Goal: Task Accomplishment & Management: Use online tool/utility

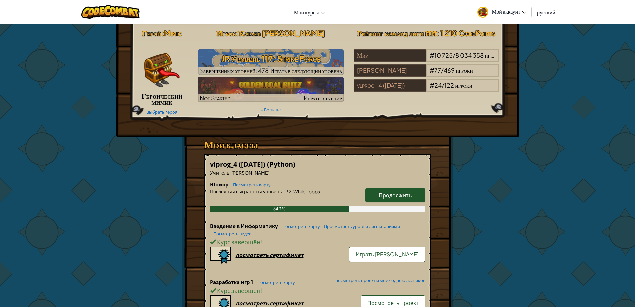
click at [390, 194] on span "Продолжить" at bounding box center [395, 195] width 33 height 7
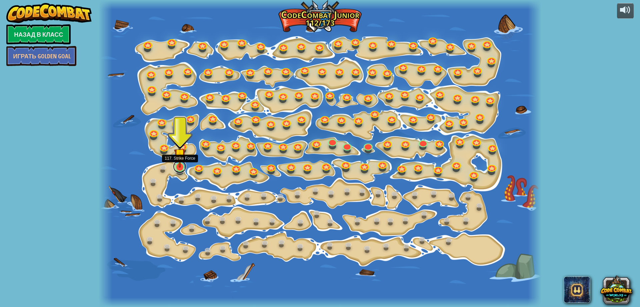
click at [184, 168] on link at bounding box center [179, 166] width 13 height 13
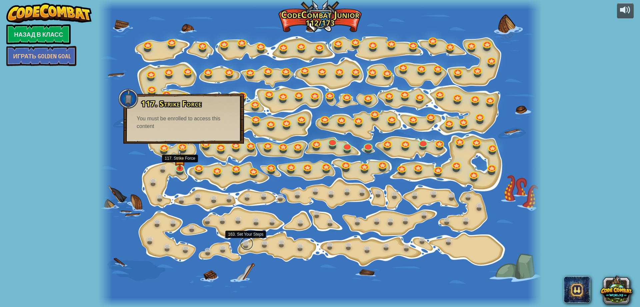
click at [252, 245] on link at bounding box center [246, 243] width 13 height 13
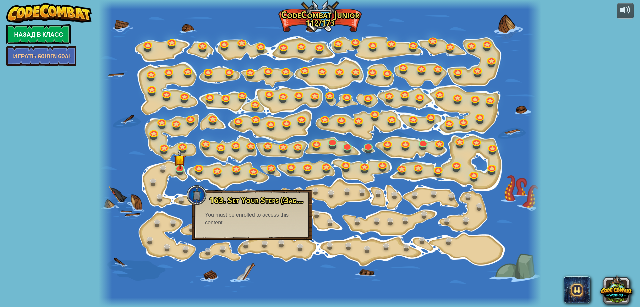
click at [42, 39] on link "Назад в класс" at bounding box center [38, 34] width 64 height 20
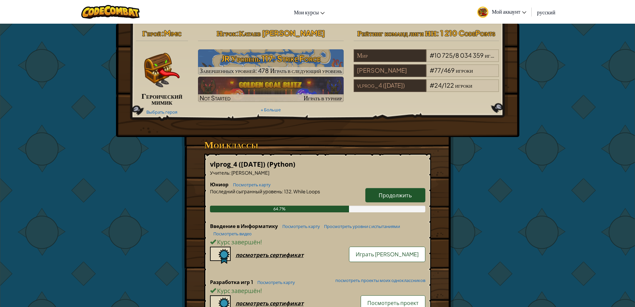
click at [385, 195] on span "Продолжить" at bounding box center [395, 195] width 33 height 7
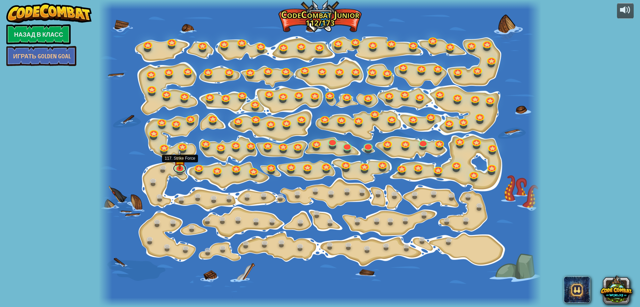
click at [179, 170] on link at bounding box center [179, 168] width 13 height 10
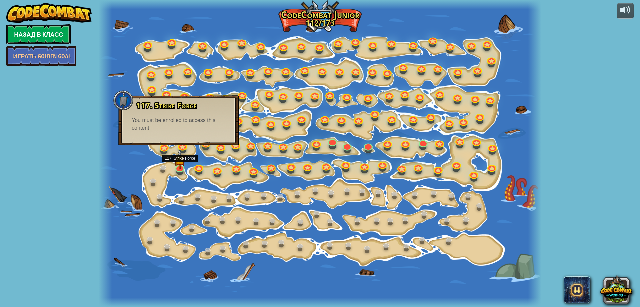
click at [15, 32] on link "Назад в класс" at bounding box center [38, 34] width 64 height 20
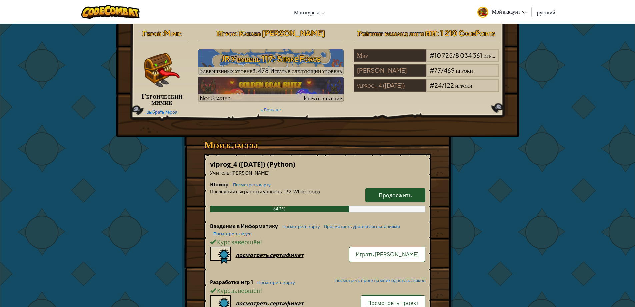
click at [373, 194] on link "Продолжить" at bounding box center [395, 195] width 60 height 14
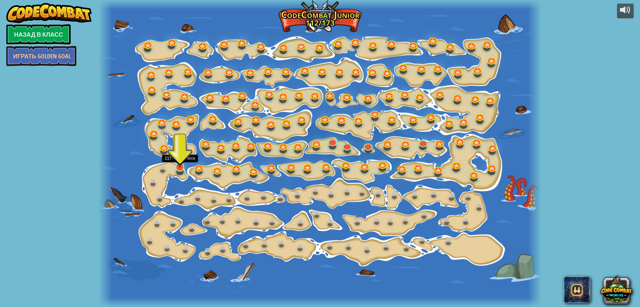
click at [177, 166] on img at bounding box center [180, 154] width 12 height 27
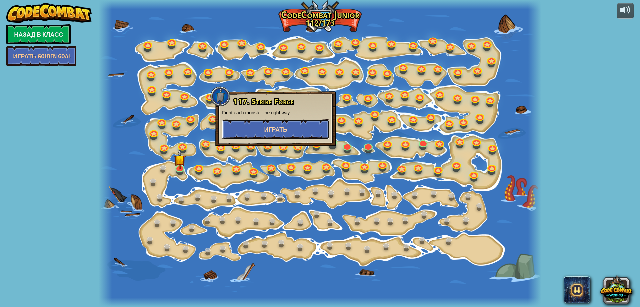
click at [258, 131] on button "Играть" at bounding box center [275, 129] width 107 height 20
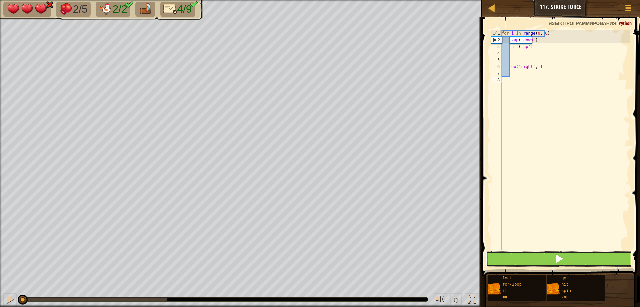
click at [543, 257] on button at bounding box center [559, 258] width 146 height 15
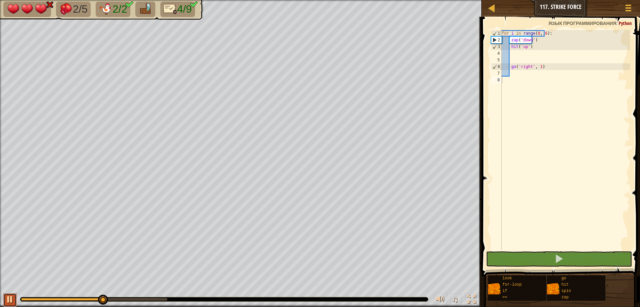
click at [10, 297] on div at bounding box center [10, 299] width 9 height 9
click at [504, 54] on div "1 2 3 4 5 6 7 8 for i in range ( 0 , 6 ) : zap ( 'down' ) hit ( 'up' ) go ( 'ri…" at bounding box center [560, 140] width 140 height 220
click at [531, 68] on div "for i in range ( 0 , 6 ) : zap ( 'down' ) hit ( 'up' ) go ( 'right' , 1 )" at bounding box center [565, 146] width 130 height 233
click at [512, 40] on div "for i in range ( 0 , 6 ) : zap ( 'down' ) hit ( 'up' ) go ( 'right' , 1 )" at bounding box center [565, 146] width 130 height 233
click at [508, 39] on div "for i in range ( 0 , 6 ) : zap ( 'down' ) hit ( 'up' ) go ( 'right' , 1 )" at bounding box center [565, 146] width 130 height 233
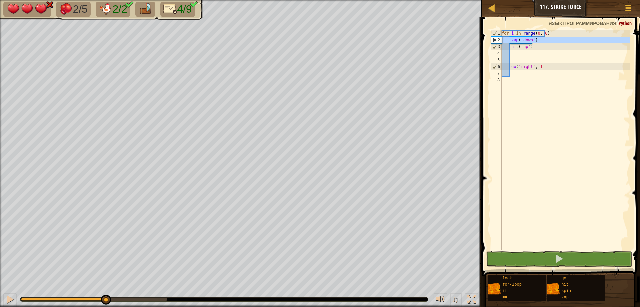
click at [501, 37] on div "2" at bounding box center [496, 40] width 10 height 7
type textarea "zap('down')"
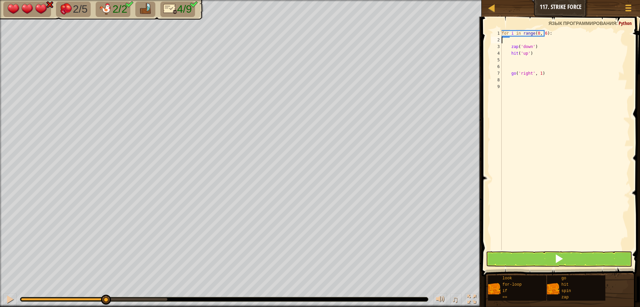
click at [513, 41] on div "for i in range ( 0 , 6 ) : zap ( 'down' ) hit ( 'up' ) go ( 'right' , 1 )" at bounding box center [565, 146] width 130 height 233
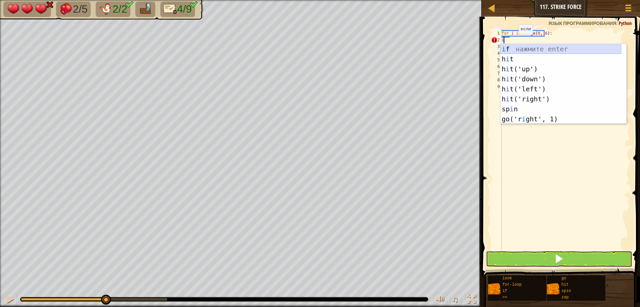
click at [515, 45] on div "i f нажмите enter h i t нажмите enter h i t('up') нажмите enter h i t('down') н…" at bounding box center [560, 94] width 121 height 100
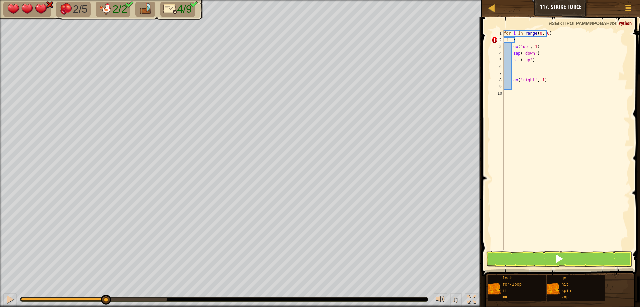
click at [517, 41] on div "for i in range ( 0 , 6 ) : if : go ( 'up' , 1 ) zap ( 'down' ) hit ( 'up' ) go …" at bounding box center [566, 146] width 128 height 233
click at [513, 46] on div "for i in range ( 0 , 6 ) : i go ( 'up' , 1 ) zap ( 'down' ) hit ( 'up' ) go ( '…" at bounding box center [566, 146] width 128 height 233
type textarea "go('up', 1)"
drag, startPoint x: 579, startPoint y: 173, endPoint x: 547, endPoint y: 146, distance: 41.4
click at [575, 171] on div "for i in range ( 0 , 6 ) : i go ( 'up' , 1 ) zap ( 'down' ) hit ( 'up' ) go ( '…" at bounding box center [566, 146] width 128 height 233
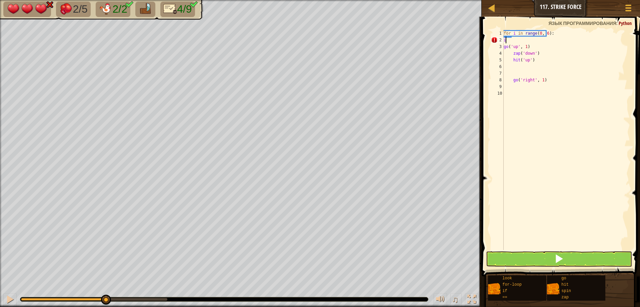
click at [511, 40] on div "for i in range ( 0 , 6 ) : i go ( 'up' , 1 ) zap ( 'down' ) hit ( 'up' ) go ( '…" at bounding box center [566, 146] width 128 height 233
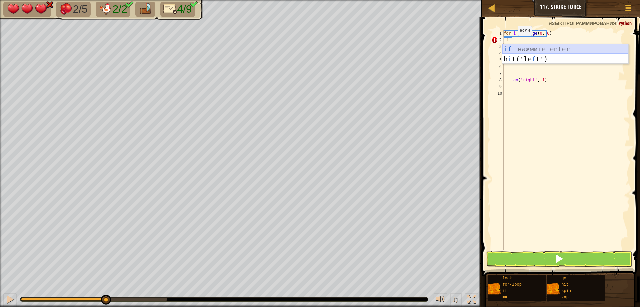
click at [518, 47] on div "if нажмите enter h i t('le f t') нажмите enter" at bounding box center [565, 64] width 126 height 40
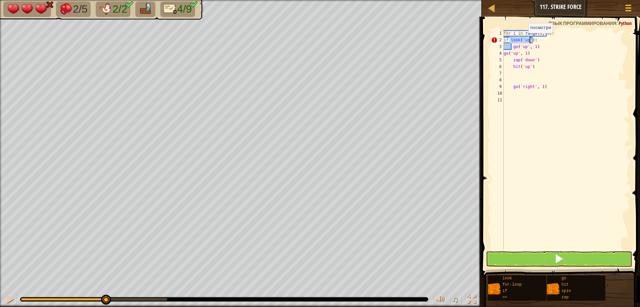
click at [524, 40] on div "for i in range ( 0 , 6 ) : if look ( 'up' ) : go ( 'up' , 1 ) go ( 'up' , 1 ) z…" at bounding box center [566, 140] width 128 height 220
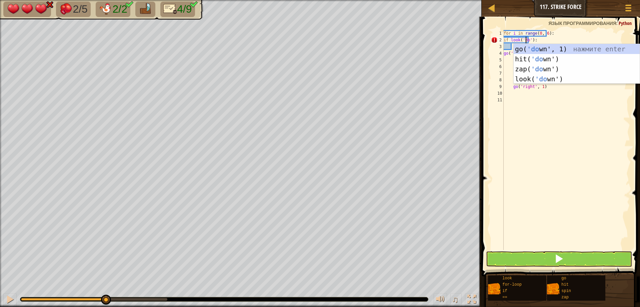
scroll to position [3, 2]
type textarea "if look('down'):"
click at [550, 185] on div "for i in range ( 0 , 6 ) : if look ( 'down' ) : go ( 'up' , 1 ) go ( 'up' , 1 )…" at bounding box center [566, 146] width 128 height 233
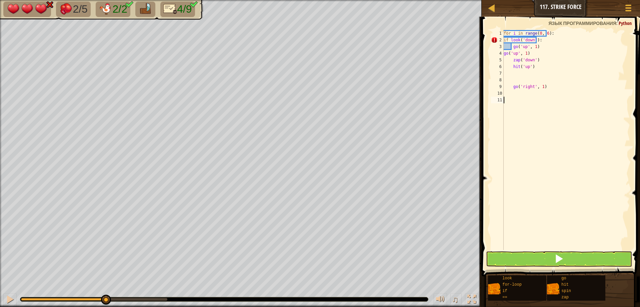
scroll to position [3, 0]
click at [534, 39] on div "for i in range ( 0 , 6 ) : if look ( 'down' ) : go ( 'up' , 1 ) go ( 'up' , 1 )…" at bounding box center [566, 146] width 128 height 233
click at [502, 53] on div "4" at bounding box center [497, 53] width 13 height 7
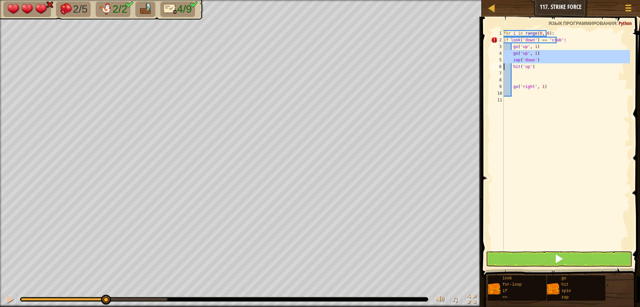
type textarea "zap('down') hit('up')"
drag, startPoint x: 530, startPoint y: 58, endPoint x: 562, endPoint y: 128, distance: 77.4
click at [564, 135] on div "for i in range ( 0 , 6 ) : if look ( 'down' ) == 'crab' : go ( 'up' , 1 ) go ( …" at bounding box center [566, 146] width 128 height 233
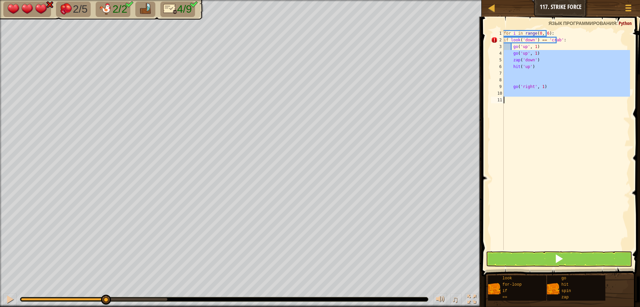
scroll to position [3, 0]
drag, startPoint x: 546, startPoint y: 127, endPoint x: 594, endPoint y: 116, distance: 49.8
click at [594, 116] on div "for i in range ( 0 , 6 ) : if look ( 'down' ) == 'crab' : go ( 'up' , 1 ) go ( …" at bounding box center [566, 146] width 128 height 233
click at [542, 258] on button at bounding box center [559, 258] width 146 height 15
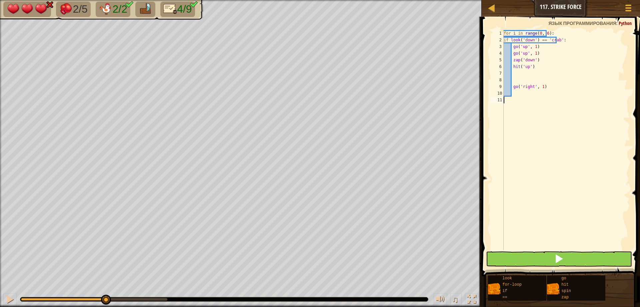
scroll to position [3, 0]
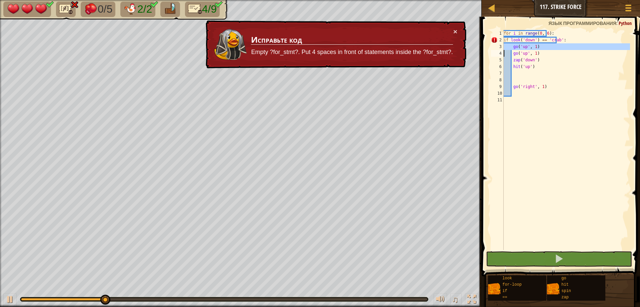
drag, startPoint x: 503, startPoint y: 46, endPoint x: 543, endPoint y: 46, distance: 40.0
click at [543, 46] on div "1 2 3 4 5 6 7 8 9 10 11 for i in range ( 0 , 6 ) : if look ( 'down' ) == 'crab'…" at bounding box center [560, 140] width 140 height 220
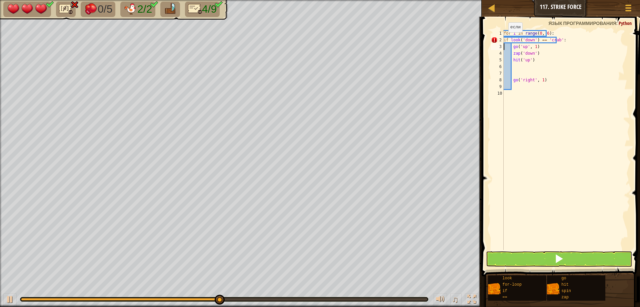
click at [504, 39] on div "for i in range ( 0 , 6 ) : if look ( 'down' ) == 'crab' : go ( 'up' , 1 ) zap (…" at bounding box center [566, 146] width 128 height 233
click at [511, 47] on div "for i in range ( 0 , 6 ) : if look ( 'down' ) == 'crab' : go ( 'up' , 1 ) zap (…" at bounding box center [566, 146] width 128 height 233
click at [560, 260] on span at bounding box center [558, 258] width 9 height 9
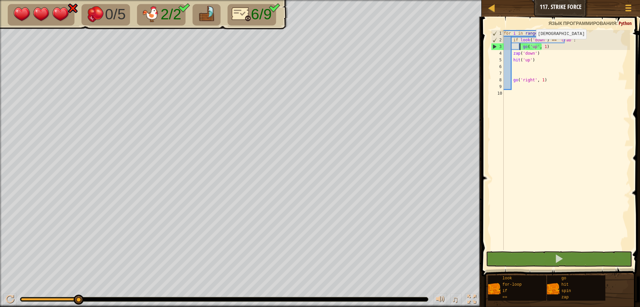
click at [532, 46] on div "for i in range ( 0 , 6 ) : if look ( 'down' ) == 'crab' : go ( 'up' , 1 ) zap (…" at bounding box center [566, 146] width 128 height 233
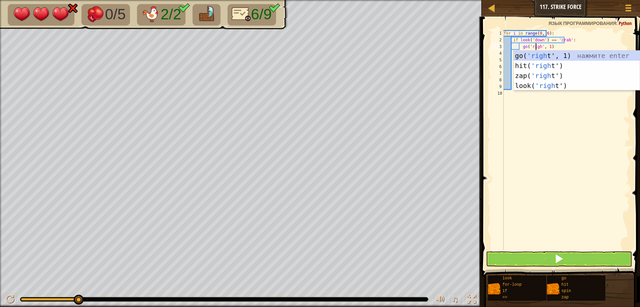
scroll to position [3, 3]
type textarea "go('right', 1)"
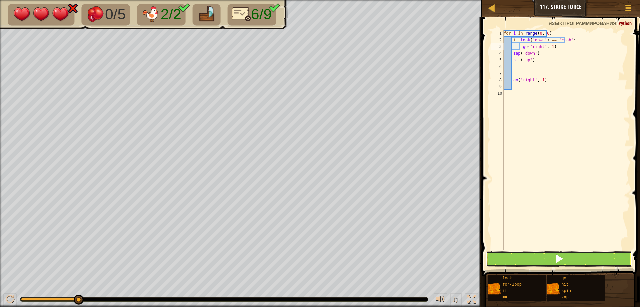
click at [570, 258] on button at bounding box center [559, 258] width 146 height 15
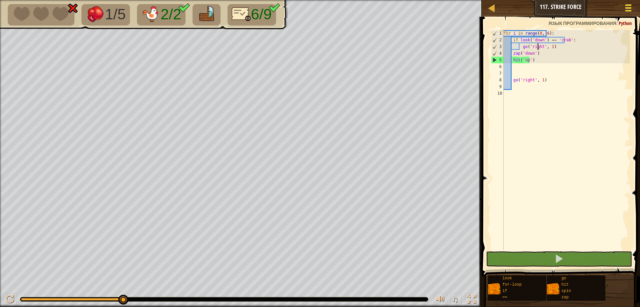
click at [630, 8] on span at bounding box center [628, 7] width 6 height 1
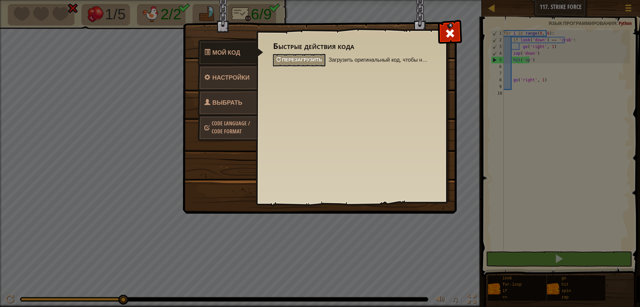
click at [297, 56] on div "Перезагрузить" at bounding box center [299, 60] width 52 height 12
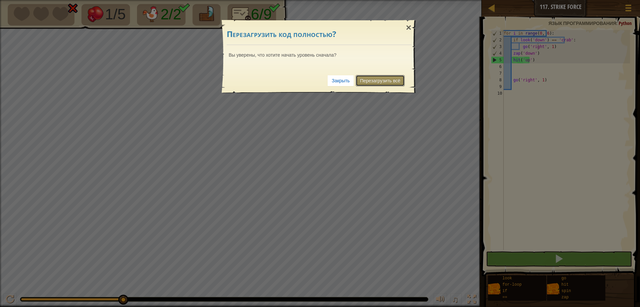
click at [368, 78] on link "Перезагрузить всё" at bounding box center [380, 80] width 49 height 11
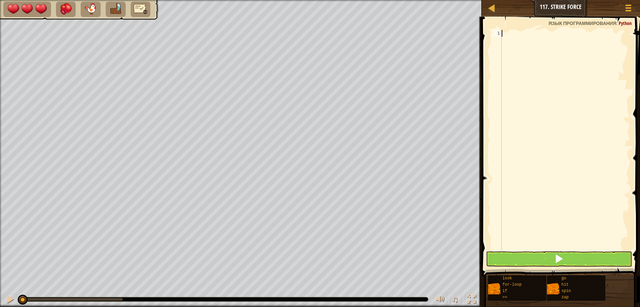
scroll to position [3, 0]
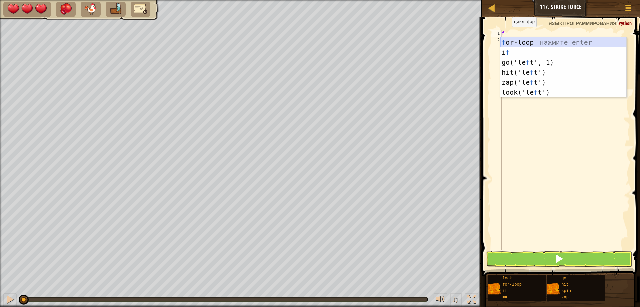
click at [538, 40] on div "f or-loop нажмите enter i f нажмите enter go('le f t', 1) нажмите enter hit('le…" at bounding box center [563, 77] width 126 height 80
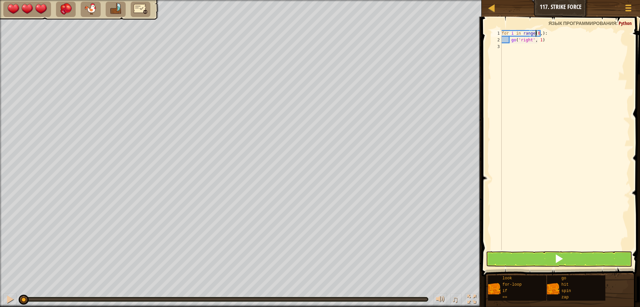
scroll to position [3, 3]
click at [540, 39] on div "for i in range ( 0 , 6 ) : go ( 'right' , 1 )" at bounding box center [565, 146] width 130 height 233
type textarea "g"
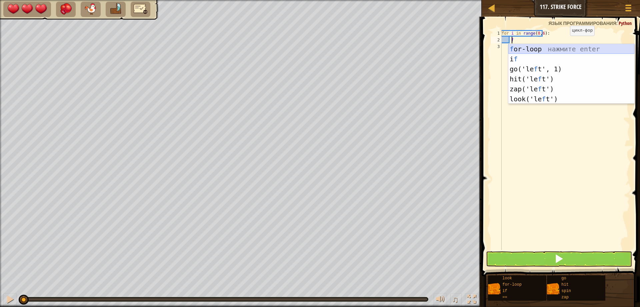
click at [528, 50] on div "f or-loop нажмите enter i f нажмите enter go('le f t', 1) нажмите enter hit('le…" at bounding box center [571, 84] width 126 height 80
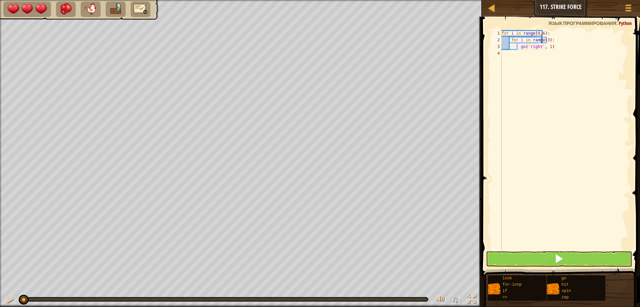
click at [550, 40] on div "for i in range ( 0 , 6 ) : for i in range ( 3 ) : go ( 'right' , 1 )" at bounding box center [565, 146] width 130 height 233
drag, startPoint x: 502, startPoint y: 40, endPoint x: 567, endPoint y: 54, distance: 66.8
click at [567, 54] on div "for i in range ( 0 , 6 ) : for i in range ( 3 ) : go ( 'right' , 1 )" at bounding box center [565, 146] width 130 height 233
type textarea "go('right', 1)"
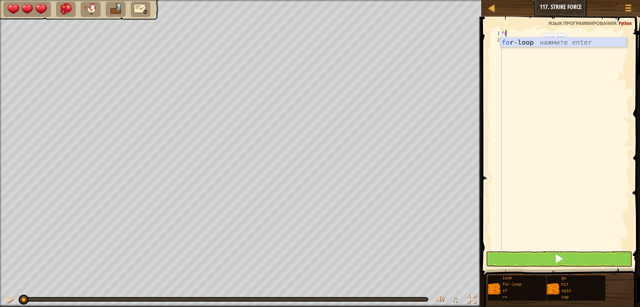
click at [517, 44] on div "fo r-loop нажмите enter" at bounding box center [563, 52] width 126 height 30
click at [541, 42] on div "for i in range ( 0 , 6 ) : go ( 'right' , 1 )" at bounding box center [565, 146] width 130 height 233
type textarea "go('right', 1)"
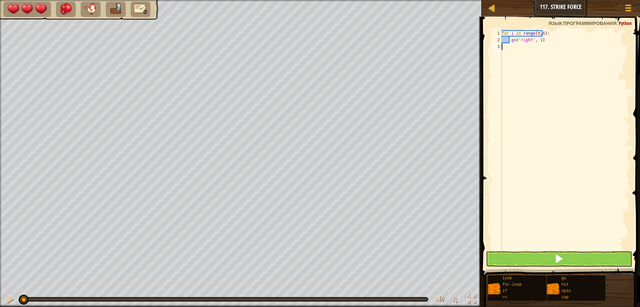
click at [513, 49] on div "for i in range ( 0 , 6 ) : go ( 'right' , 1 )" at bounding box center [565, 146] width 130 height 233
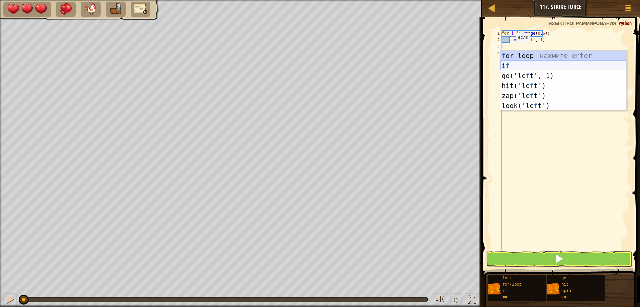
click at [512, 61] on div "f or-loop нажмите enter i f нажмите enter go('le f t', 1) нажмите enter hit('le…" at bounding box center [563, 91] width 126 height 80
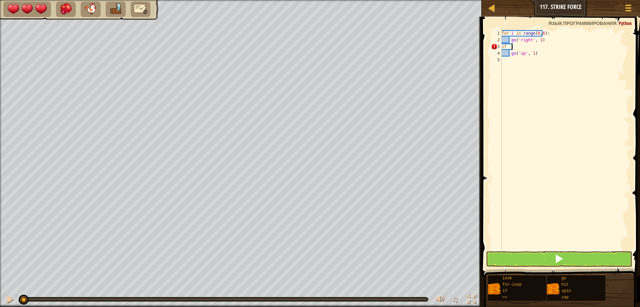
click at [525, 47] on div "for i in range ( 0 , 6 ) : go ( 'right' , 1 ) if : go ( 'up' , 1 )" at bounding box center [565, 146] width 130 height 233
type textarea "i"
click at [545, 62] on div "for i in range ( 0 , 6 ) : go ( 'right' , 1 ) go ( 'up' , 1 )" at bounding box center [565, 146] width 130 height 233
type textarea "g"
type textarea "go('right', 1)"
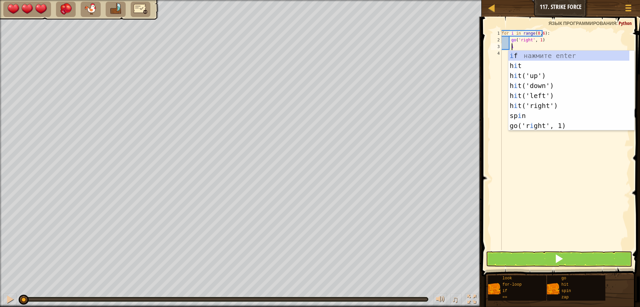
scroll to position [3, 0]
click at [525, 55] on div "i f нажмите enter h i t нажмите enter h i t('up') нажмите enter h i t('down') н…" at bounding box center [568, 101] width 121 height 100
type textarea "if look('up'):"
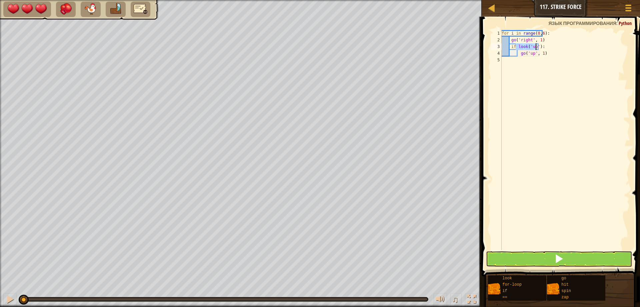
click at [553, 76] on div "for i in range ( 0 , 6 ) : go ( 'right' , 1 ) if look ( 'up' ) : go ( 'up' , 1 )" at bounding box center [565, 146] width 130 height 233
click at [531, 44] on div "for i in range ( 0 , 6 ) : go ( 'right' , 1 ) if look ( 'up' ) : go ( 'up' , 1 )" at bounding box center [565, 146] width 130 height 233
click at [536, 46] on div "for i in range ( 0 , 6 ) : go ( 'right' , 1 ) if look ( 'up' ) : go ( 'up' , 1 )" at bounding box center [565, 146] width 130 height 233
click at [532, 47] on div "for i in range ( 0 , 6 ) : go ( 'right' , 1 ) if look ( 'up' ) : go ( 'up' , 1 )" at bounding box center [565, 146] width 130 height 233
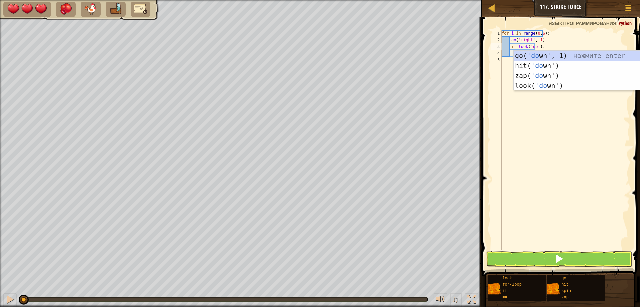
scroll to position [3, 3]
click at [538, 47] on div "for i in range ( 0 , 6 ) : go ( 'right' , 1 ) if look ( 'down' ) : go ( 'up' , …" at bounding box center [565, 146] width 130 height 233
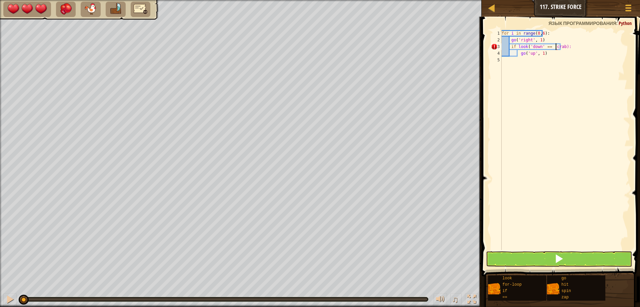
scroll to position [3, 5]
click at [545, 53] on div "for i in range ( 0 , 6 ) : go ( 'right' , 1 ) if look ( 'down' == 'crab' ) : go…" at bounding box center [565, 146] width 130 height 233
type textarea "g"
type textarea "z"
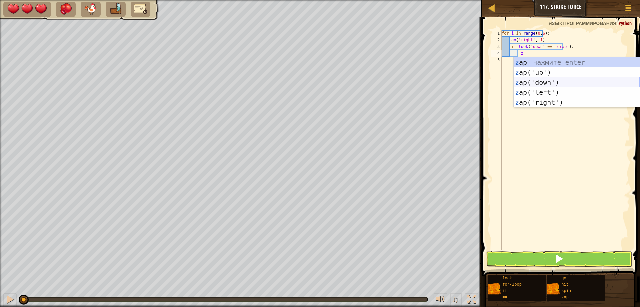
click at [537, 79] on div "z ap нажмите enter z ap('up') нажмите enter z ap('down') нажмите enter z ap('le…" at bounding box center [577, 92] width 126 height 70
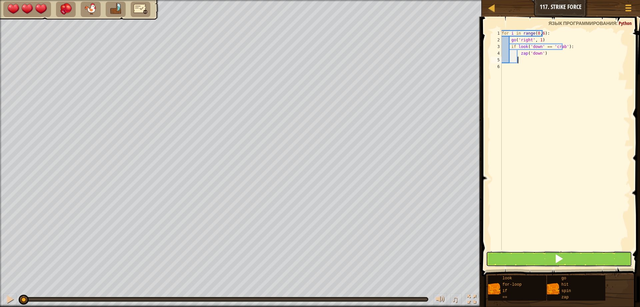
click at [564, 262] on span at bounding box center [558, 258] width 9 height 9
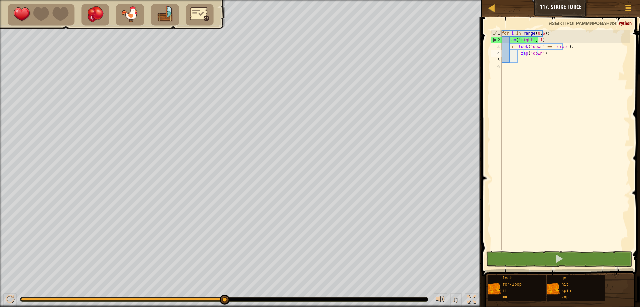
click at [542, 54] on div "for i in range ( 0 , 6 ) : go ( 'right' , 1 ) if look ( 'down' == 'crab' ) : za…" at bounding box center [565, 146] width 130 height 233
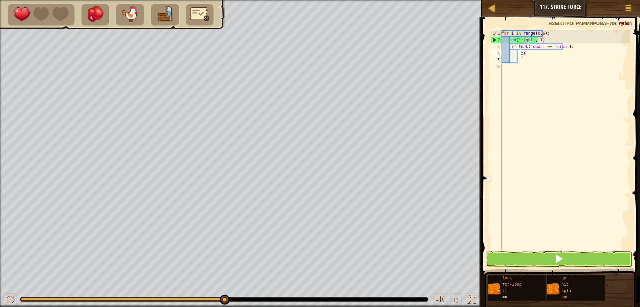
type textarea "z"
click at [556, 46] on div "for i in range ( 0 , 6 ) : go ( 'right' , 1 ) if look ( 'down' == 'crab' ) :" at bounding box center [565, 146] width 130 height 233
type textarea "if look('down' == 'crab'):"
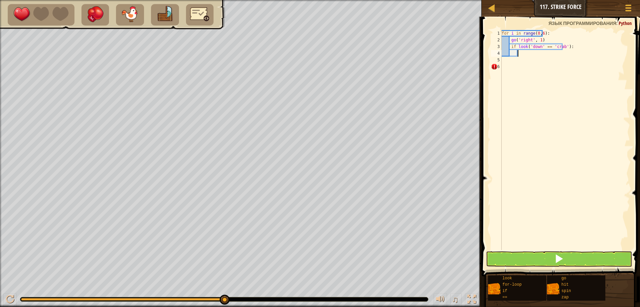
click at [524, 51] on div "for i in range ( 0 , 6 ) : go ( 'right' , 1 ) if look ( 'down' == 'crab' ) :" at bounding box center [565, 146] width 130 height 233
type textarea "z"
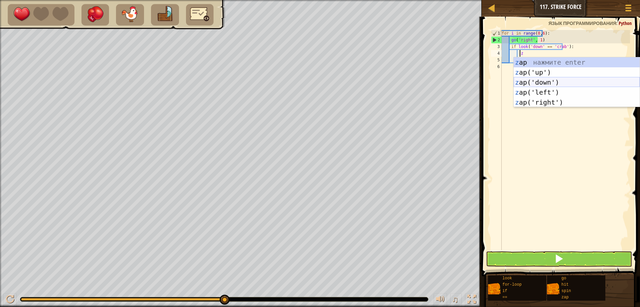
click at [539, 82] on div "z ap нажмите enter z ap('up') нажмите enter z ap('down') нажмите enter z ap('le…" at bounding box center [577, 92] width 126 height 70
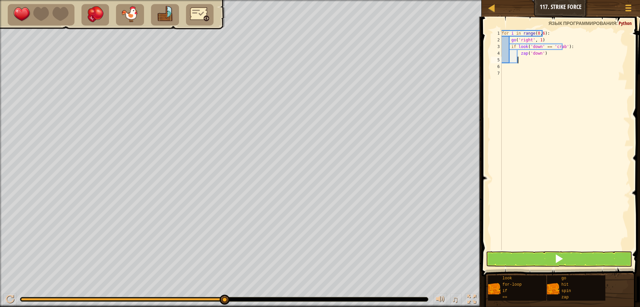
scroll to position [3, 0]
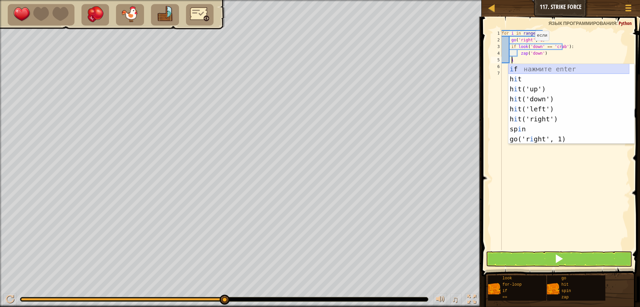
click at [519, 67] on div "i f нажмите enter h i t нажмите enter h i t('up') нажмите enter h i t('down') н…" at bounding box center [568, 114] width 121 height 100
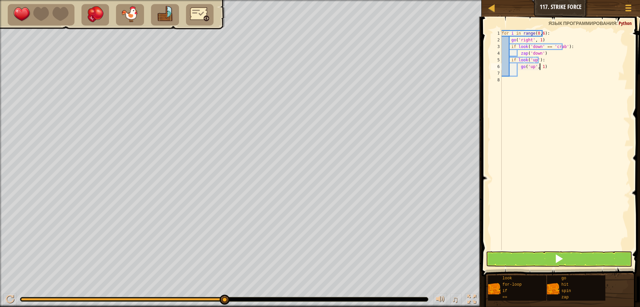
click at [546, 69] on div "for i in range ( 0 , 6 ) : go ( 'right' , 1 ) if look ( 'down' == 'crab' ) : za…" at bounding box center [565, 146] width 130 height 233
type textarea "g"
type textarea "z"
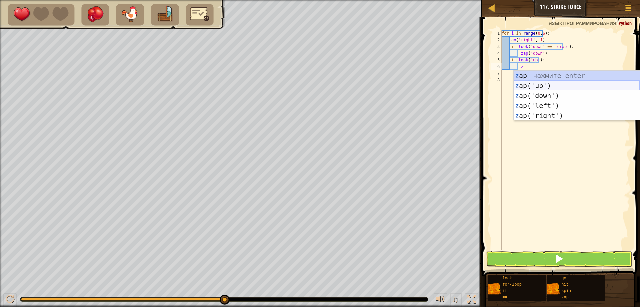
click at [539, 82] on div "z ap нажмите enter z ap('up') нажмите enter z ap('down') нажмите enter z ap('le…" at bounding box center [577, 106] width 126 height 70
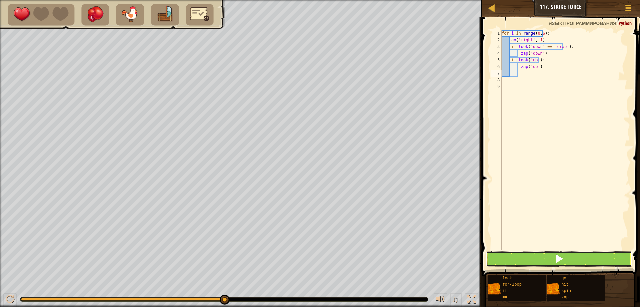
click at [546, 261] on button at bounding box center [559, 258] width 146 height 15
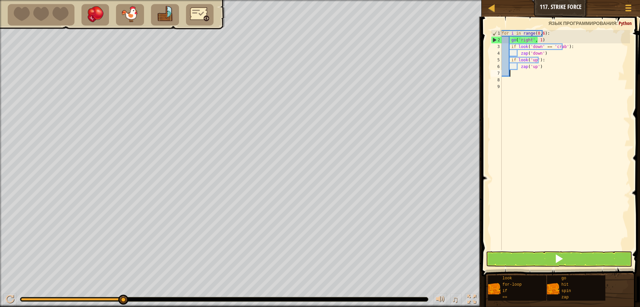
scroll to position [3, 0]
type textarea "z"
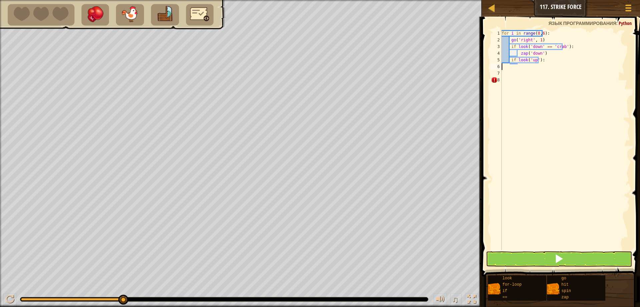
type textarea "if look('up'):"
click at [534, 71] on div "for i in range ( 0 , 6 ) : go ( 'right' , 1 ) if look ( 'down' == 'crab' ) : za…" at bounding box center [565, 146] width 130 height 233
type textarea "i"
click at [541, 51] on div "for i in range ( 0 , 6 ) : go ( 'right' , 1 ) if look ( 'down' == 'crab' ) : za…" at bounding box center [565, 146] width 130 height 233
type textarea "z"
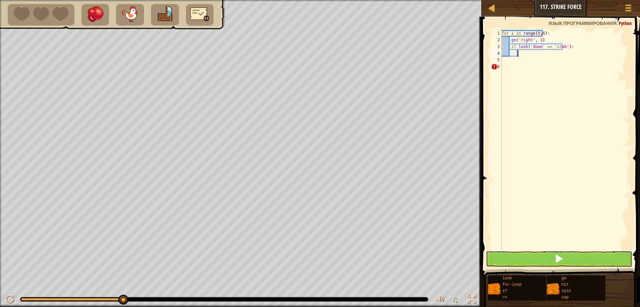
type textarea "h"
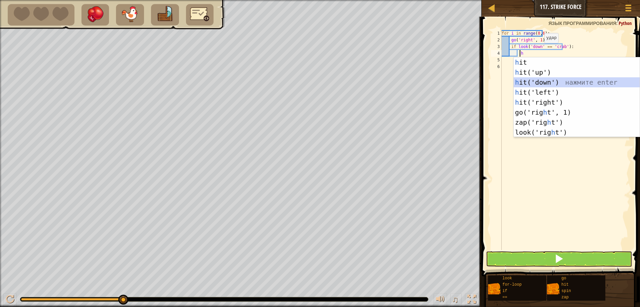
click at [535, 83] on div "h it нажмите enter h it('up') нажмите enter h it('down') нажмите enter h it('le…" at bounding box center [577, 107] width 126 height 100
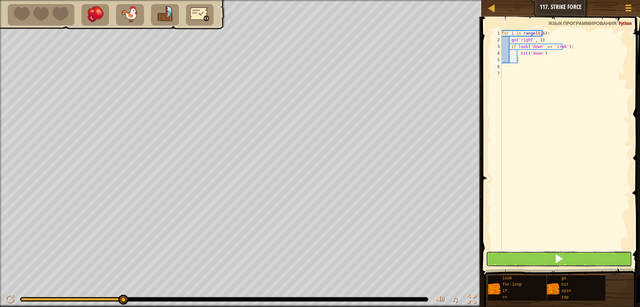
click at [554, 255] on button at bounding box center [559, 258] width 146 height 15
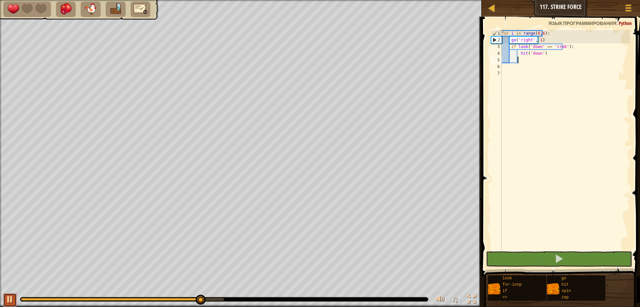
click at [12, 300] on div at bounding box center [10, 299] width 9 height 9
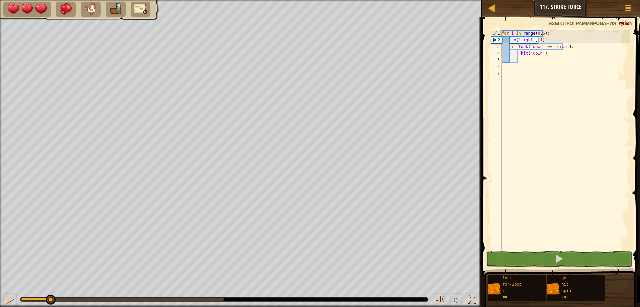
drag, startPoint x: 207, startPoint y: 298, endPoint x: 50, endPoint y: 312, distance: 157.3
click at [50, 0] on html "[PERSON_NAME] 117. Strike Force Меню игры 1 ההההההההההההההההההההההההההההההההההה…" at bounding box center [320, 0] width 640 height 0
click at [539, 46] on div "for i in range ( 0 , 6 ) : go ( 'right' , 1 ) if look ( 'down' == 'crab' ) : hi…" at bounding box center [565, 146] width 130 height 233
click at [538, 46] on div "for i in range ( 0 , 6 ) : go ( 'right' , 1 ) if look ( 'down' == 'crab' ) : hi…" at bounding box center [565, 146] width 130 height 233
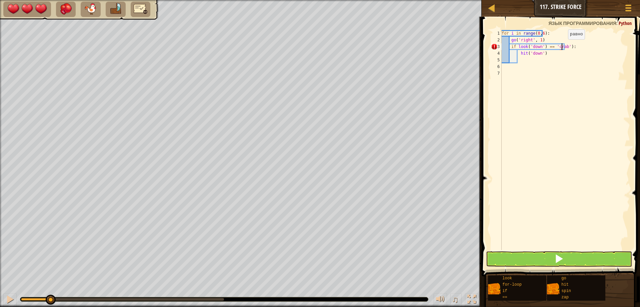
click at [562, 46] on div "for i in range ( 0 , 6 ) : go ( 'right' , 1 ) if look ( 'down' ) == 'crab' ) : …" at bounding box center [565, 146] width 130 height 233
click at [522, 53] on div "for i in range ( 0 , 6 ) : go ( 'right' , 1 ) if look ( 'down' ) == 'crab' : hi…" at bounding box center [565, 146] width 130 height 233
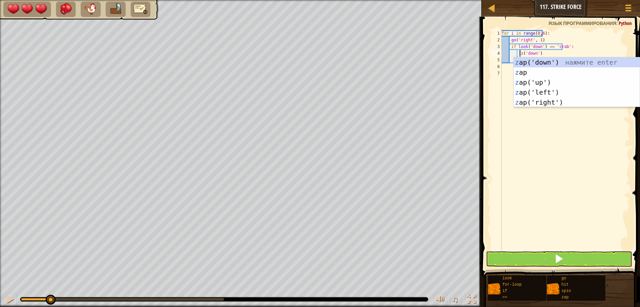
scroll to position [3, 2]
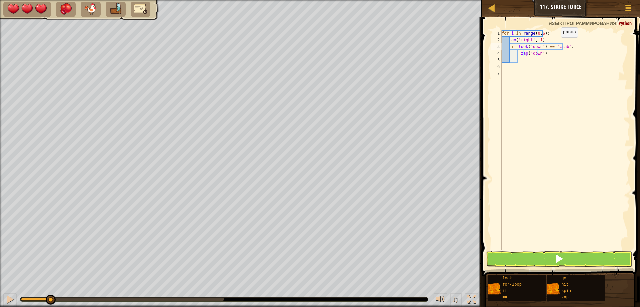
click at [555, 44] on div "for i in range ( 0 , 6 ) : go ( 'right' , 1 ) if look ( 'down' ) == 'crab' : za…" at bounding box center [565, 146] width 130 height 233
drag, startPoint x: 547, startPoint y: 40, endPoint x: 510, endPoint y: 40, distance: 36.7
click at [510, 40] on div "for i in range ( 0 , 6 ) : go ( 'right' , 1 ) if look ( 'down' ) == 'crab' : za…" at bounding box center [565, 146] width 130 height 233
type textarea "zap('down')"
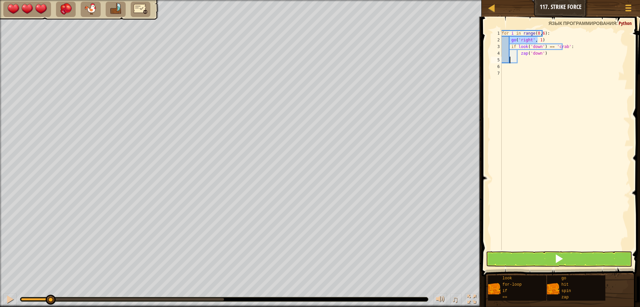
type textarea "go('right', 1)"
click at [572, 263] on button at bounding box center [559, 258] width 146 height 15
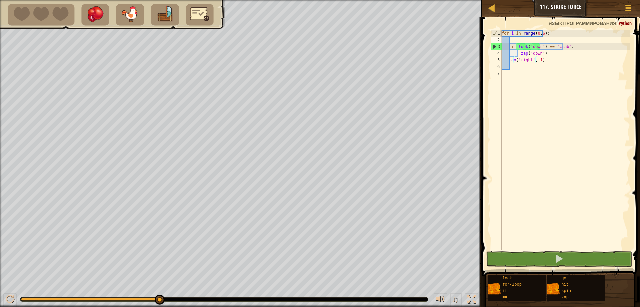
click at [542, 40] on div "for i in range ( 0 , 6 ) : if look ( 'down' ) == 'crab' : zap ( 'down' ) go ( '…" at bounding box center [565, 146] width 130 height 233
drag, startPoint x: 512, startPoint y: 46, endPoint x: 550, endPoint y: 55, distance: 39.0
click at [550, 55] on div "for i in range ( 0 , 6 ) : if look ( 'down' ) == 'crab' : zap ( 'down' ) go ( '…" at bounding box center [565, 146] width 130 height 233
type textarea "if look('down') == 'crab': zap('down')"
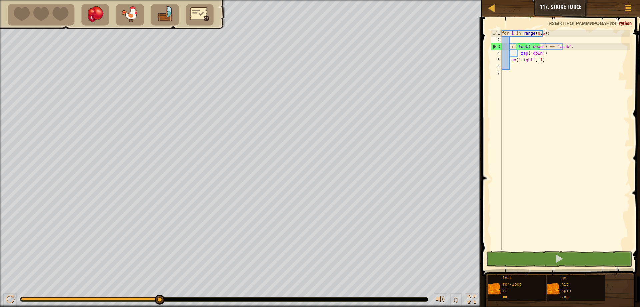
click at [522, 40] on div "for i in range ( 0 , 6 ) : if look ( 'down' ) == 'crab' : zap ( 'down' ) go ( '…" at bounding box center [565, 146] width 130 height 233
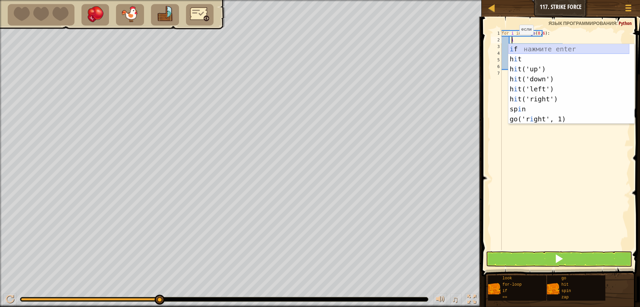
click at [534, 46] on div "i f нажмите enter h i t нажмите enter h i t('up') нажмите enter h i t('down') н…" at bounding box center [568, 94] width 121 height 100
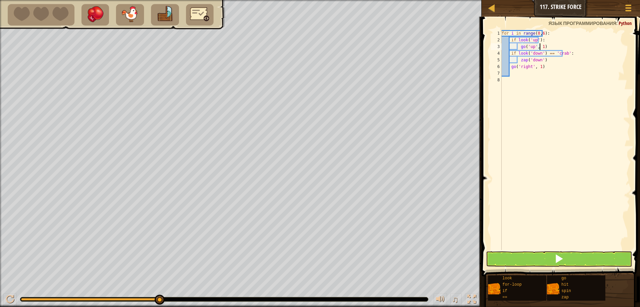
click at [540, 45] on div "for i in range ( 0 , 6 ) : if look ( 'up' ) : go ( 'up' , 1 ) if look ( 'down' …" at bounding box center [565, 146] width 130 height 233
type textarea "g"
type textarea "z"
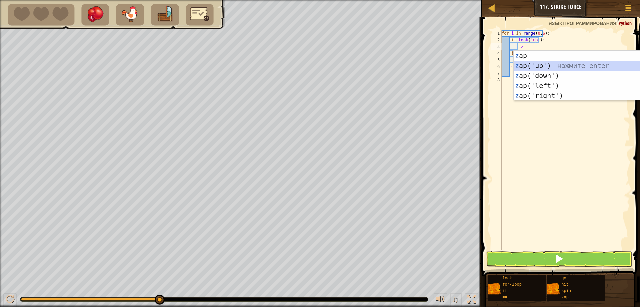
click at [529, 67] on div "z ap нажмите enter z ap('up') нажмите enter z ap('down') нажмите enter z ap('le…" at bounding box center [577, 86] width 126 height 70
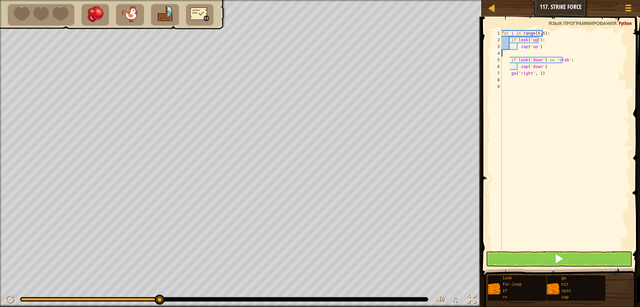
scroll to position [3, 0]
type textarea "zap('up')"
click at [558, 254] on span at bounding box center [558, 258] width 9 height 9
click at [537, 46] on div "for i in range ( 0 , 6 ) : if look ( 'up' ) : zap ( 'up' ) if look ( 'down' ) =…" at bounding box center [565, 146] width 130 height 233
type textarea "z"
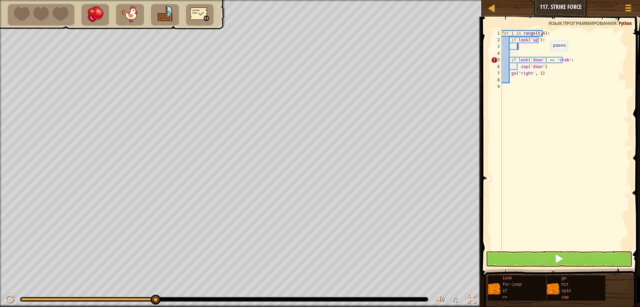
type textarea "h"
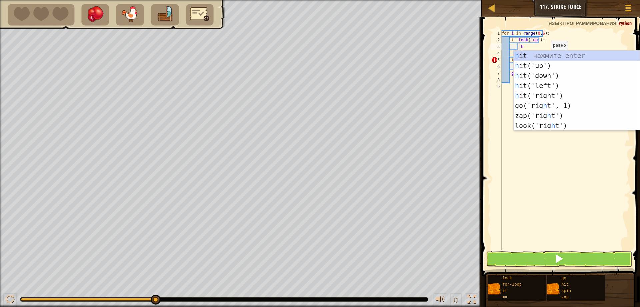
scroll to position [3, 1]
click at [532, 65] on div "h it нажмите enter h it('up') нажмите enter h it('down') нажмите enter h it('le…" at bounding box center [577, 101] width 126 height 100
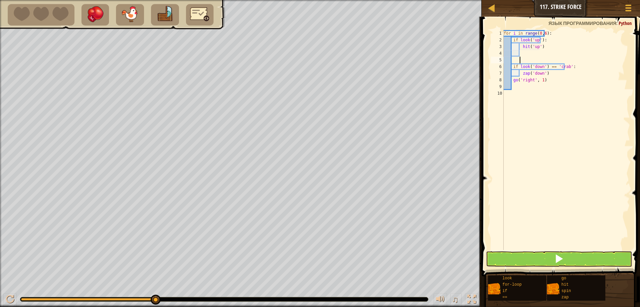
click at [534, 58] on div "for i in range ( 0 , 6 ) : if look ( 'up' ) : hit ( 'up' ) if look ( 'down' ) =…" at bounding box center [566, 146] width 128 height 233
type textarea "hit('up')"
type textarea "h"
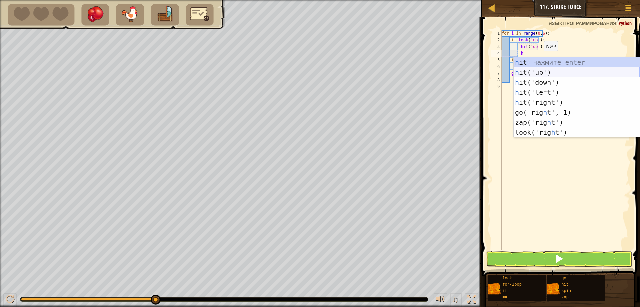
click at [543, 73] on div "h it нажмите enter h it('up') нажмите enter h it('down') нажмите enter h it('le…" at bounding box center [577, 107] width 126 height 100
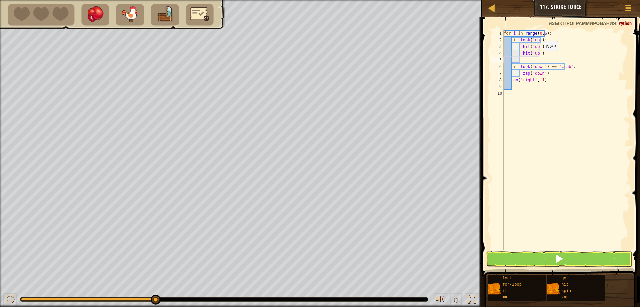
type textarea "h"
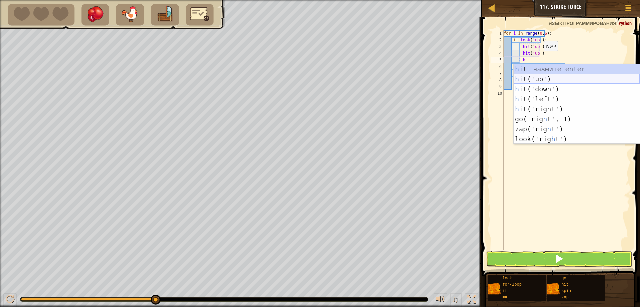
click at [535, 81] on div "h it нажмите enter h it('up') нажмите enter h it('down') нажмите enter h it('le…" at bounding box center [577, 114] width 126 height 100
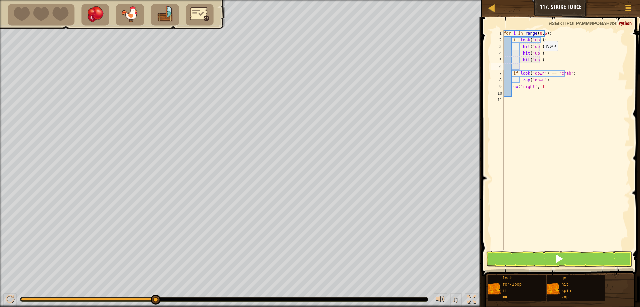
type textarea "h"
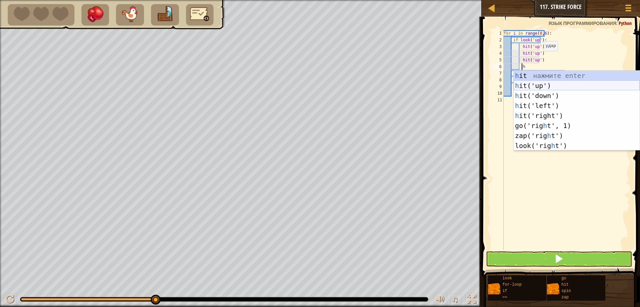
click at [533, 86] on div "h it нажмите enter h it('up') нажмите enter h it('down') нажмите enter h it('le…" at bounding box center [577, 121] width 126 height 100
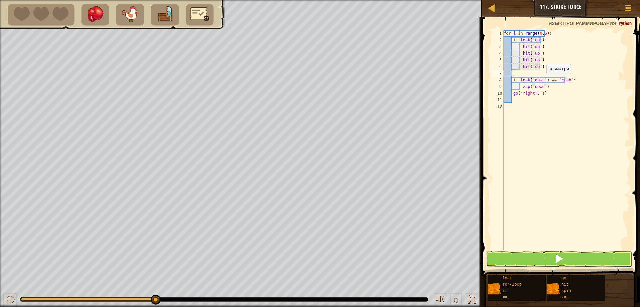
scroll to position [3, 0]
click at [539, 260] on button at bounding box center [559, 258] width 146 height 15
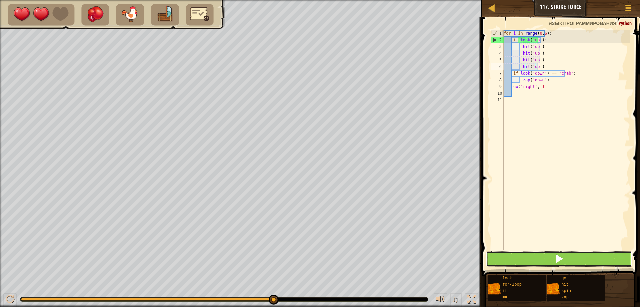
click at [592, 259] on button at bounding box center [559, 258] width 146 height 15
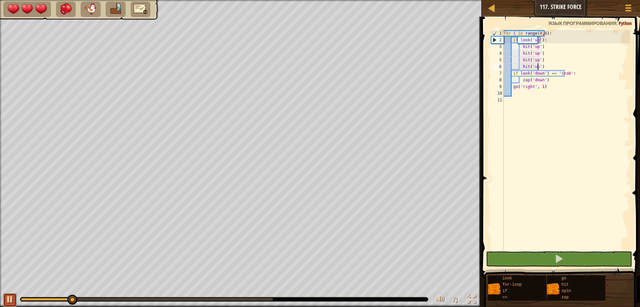
click at [9, 303] on div at bounding box center [10, 299] width 9 height 9
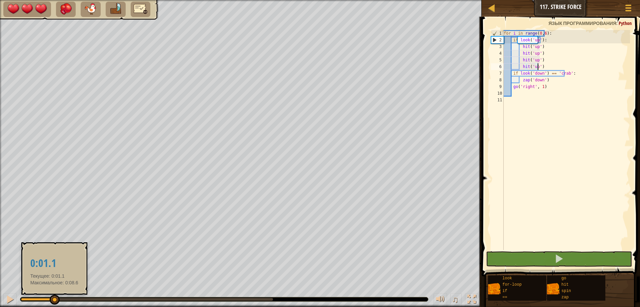
drag, startPoint x: 76, startPoint y: 296, endPoint x: 54, endPoint y: 303, distance: 22.9
click at [54, 303] on div at bounding box center [55, 300] width 10 height 10
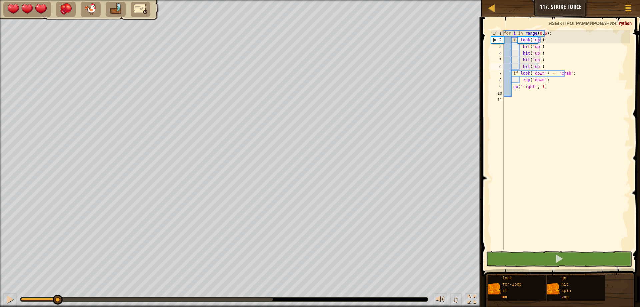
drag, startPoint x: 54, startPoint y: 300, endPoint x: 57, endPoint y: 317, distance: 17.2
click at [57, 0] on html "[PERSON_NAME] 117. Strike Force Меню игры 1 ההההההההההההההההההההההההההההההההההה…" at bounding box center [320, 0] width 640 height 0
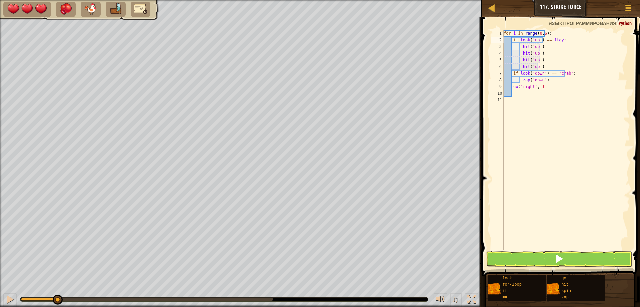
scroll to position [3, 4]
click at [546, 40] on div "for i in range ( 0 , 6 ) : if look ( 'up' ) == flay ': hit ( 'up' ) hit ( 'up' …" at bounding box center [566, 146] width 128 height 233
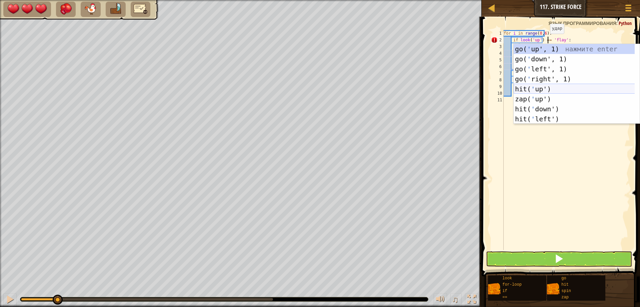
scroll to position [3, 4]
click at [559, 257] on span at bounding box center [558, 258] width 9 height 9
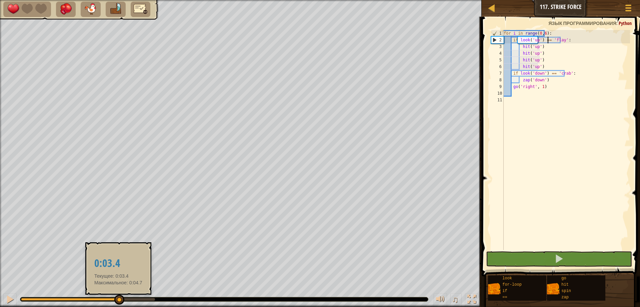
drag, startPoint x: 157, startPoint y: 299, endPoint x: 118, endPoint y: 298, distance: 39.0
click at [118, 298] on div at bounding box center [119, 300] width 10 height 10
type textarea "if look('up') == 'fly':"
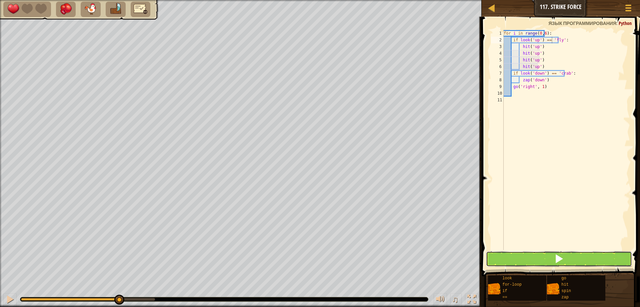
click at [557, 256] on span at bounding box center [558, 258] width 9 height 9
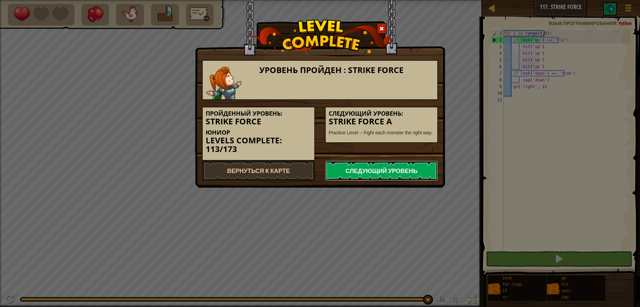
click at [382, 168] on link "Следующий уровень" at bounding box center [381, 171] width 113 height 20
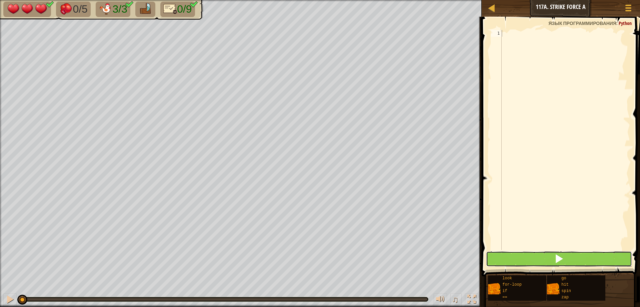
click at [502, 254] on button at bounding box center [559, 258] width 146 height 15
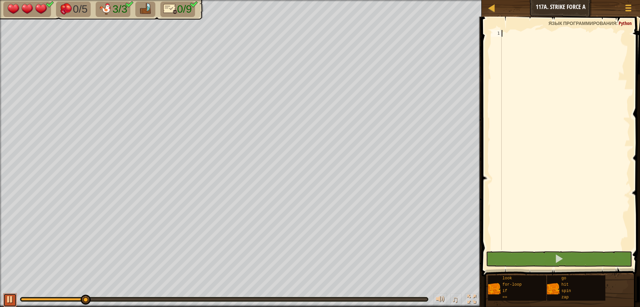
click at [10, 295] on div at bounding box center [10, 299] width 9 height 9
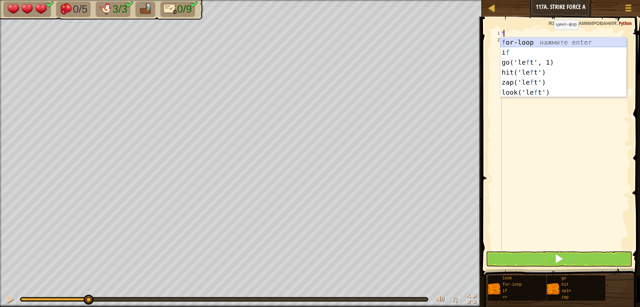
click at [542, 43] on div "f or-loop нажмите enter i f нажмите enter go('le f t', 1) нажмите enter hit('le…" at bounding box center [563, 77] width 126 height 80
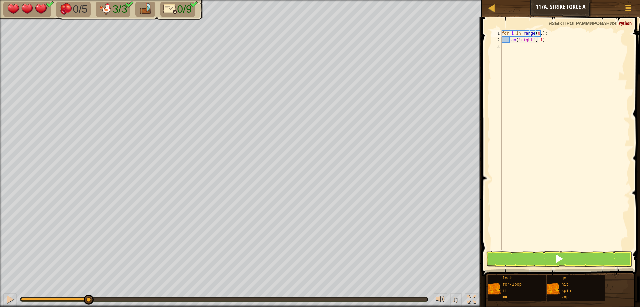
scroll to position [3, 3]
click at [546, 38] on div "for i in range ( 0 , 6 ) : go ( 'right' , 1 )" at bounding box center [565, 146] width 130 height 233
type textarea "g"
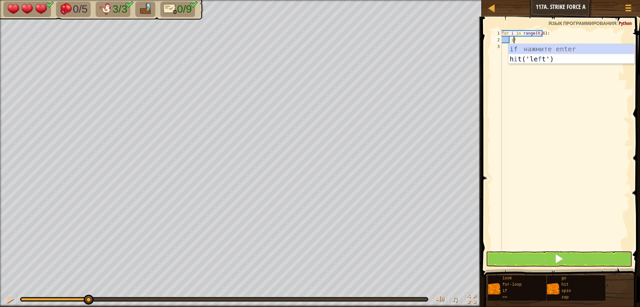
scroll to position [3, 1]
click at [517, 47] on div "if нажмите enter h i t('le f t') нажмите enter" at bounding box center [571, 64] width 126 height 40
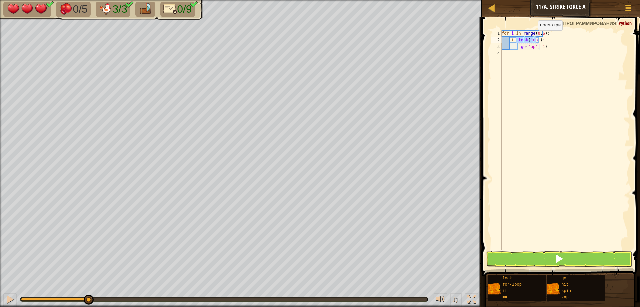
click at [532, 37] on div "for i in range ( 0 , 6 ) : if look ( 'up' ) : go ( 'up' , 1 )" at bounding box center [565, 140] width 130 height 220
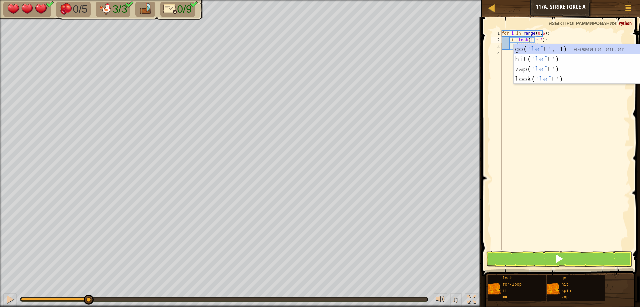
scroll to position [3, 3]
click at [538, 37] on div "for i in range ( 0 , 6 ) : if look ( 'left' ) : go ( 'up' , 1 )" at bounding box center [565, 146] width 130 height 233
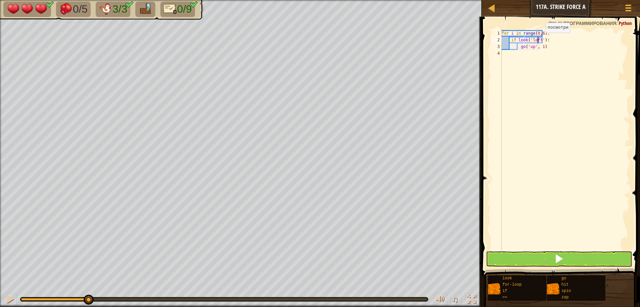
click at [540, 39] on div "for i in range ( 0 , 6 ) : if look ( 'left' ) : go ( 'up' , 1 )" at bounding box center [565, 146] width 130 height 233
click at [542, 47] on div "for i in range ( 0 , 6 ) : if look ( 'left' ) == 'crab' : go ( 'up' , 1 )" at bounding box center [565, 146] width 130 height 233
type textarea "g"
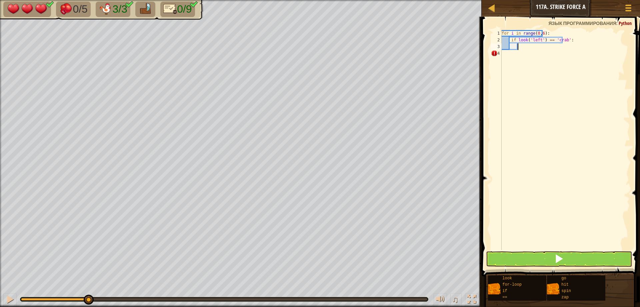
type textarea "z"
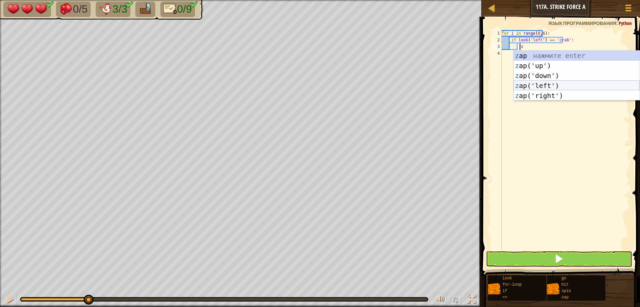
click at [525, 83] on div "z ap нажмите enter z ap('up') нажмите enter z ap('down') нажмите enter z ap('le…" at bounding box center [577, 86] width 126 height 70
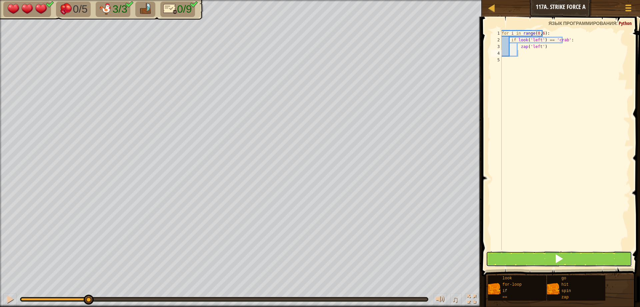
click at [526, 255] on button at bounding box center [559, 258] width 146 height 15
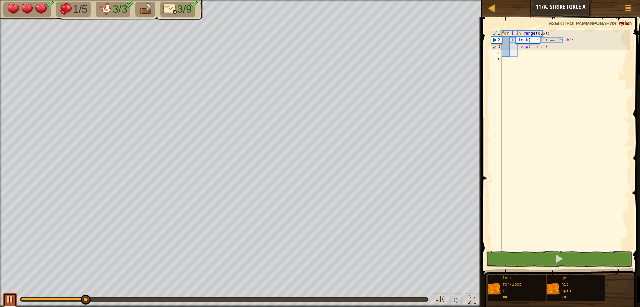
click at [6, 299] on div at bounding box center [10, 299] width 9 height 9
click at [549, 32] on div "for i in range ( 0 , 6 ) : if look ( 'left' ) == 'crab' : zap ( 'left' )" at bounding box center [565, 146] width 130 height 233
type textarea "for i in range(0,6):"
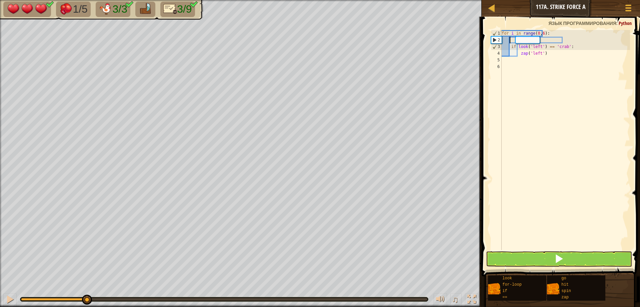
scroll to position [3, 0]
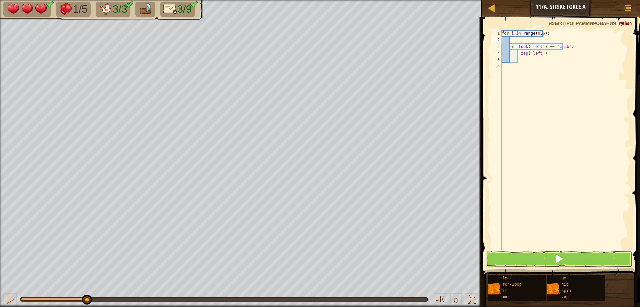
type textarea "g"
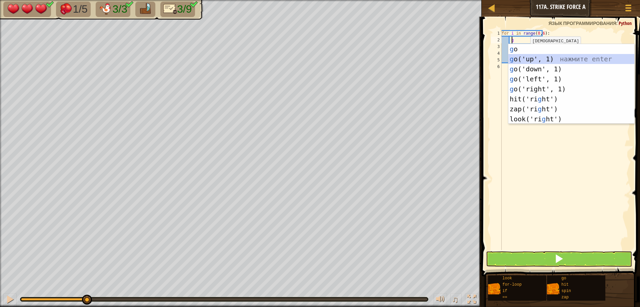
click at [520, 57] on div "g o нажмите enter g o('up', 1) нажмите enter g o('down', 1) нажмите enter g o('…" at bounding box center [571, 94] width 126 height 100
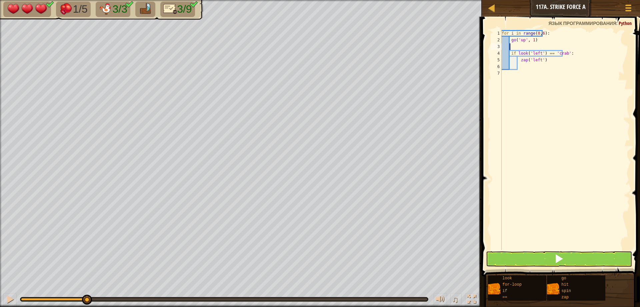
scroll to position [3, 0]
type textarea "go('up', 1)"
click at [541, 257] on button at bounding box center [559, 258] width 146 height 15
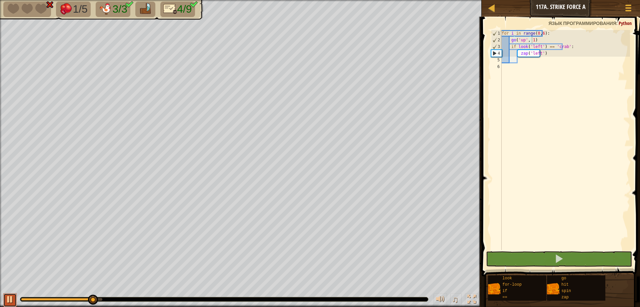
click at [10, 295] on div at bounding box center [10, 299] width 9 height 9
click at [526, 61] on div "for i in range ( 0 , 6 ) : go ( 'up' , 1 ) if look ( 'left' ) == 'crab' : zap (…" at bounding box center [565, 146] width 130 height 233
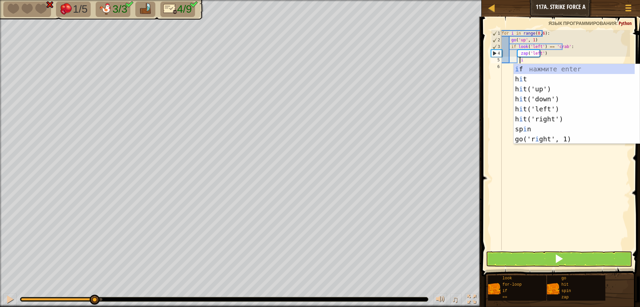
scroll to position [3, 1]
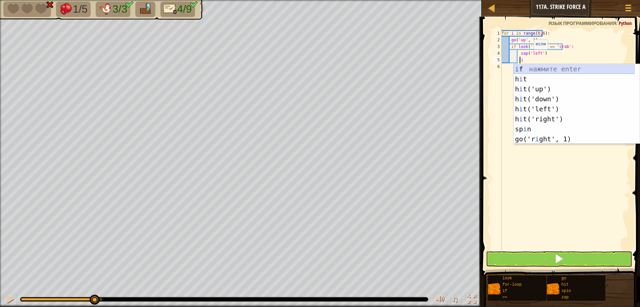
click at [528, 69] on div "i f нажмите enter h i t нажмите enter h i t('up') нажмите enter h i t('down') н…" at bounding box center [574, 114] width 121 height 100
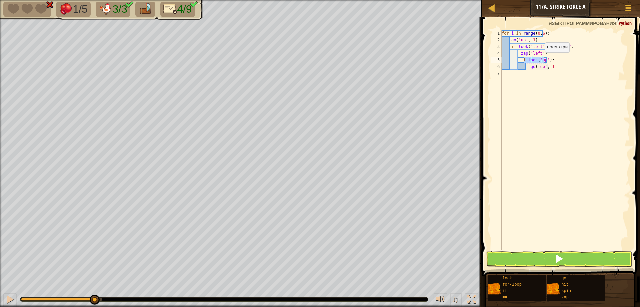
click at [539, 59] on div "for i in range ( 0 , 6 ) : go ( 'up' , 1 ) if look ( 'left' ) == 'crab' : zap (…" at bounding box center [565, 140] width 130 height 220
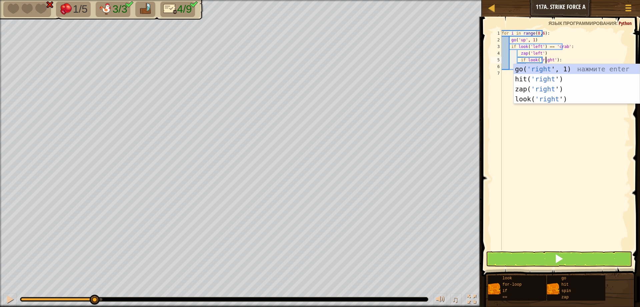
scroll to position [3, 4]
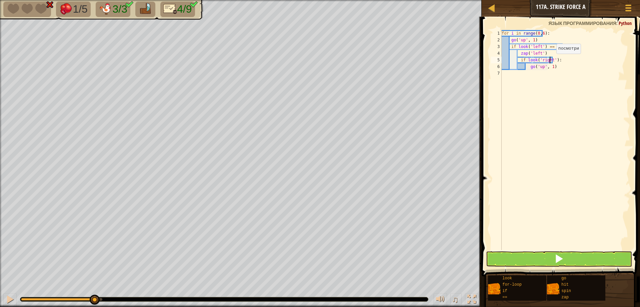
click at [550, 60] on div "for i in range ( 0 , 6 ) : go ( 'up' , 1 ) if look ( 'left' ) == 'crab' : zap (…" at bounding box center [565, 146] width 130 height 233
click at [549, 67] on div "for i in range ( 0 , 6 ) : go ( 'up' , 1 ) if look ( 'left' ) == 'crab' : zap (…" at bounding box center [565, 146] width 130 height 233
type textarea "g"
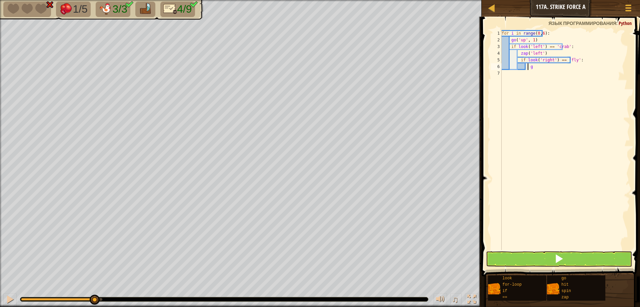
scroll to position [3, 2]
type textarea "h"
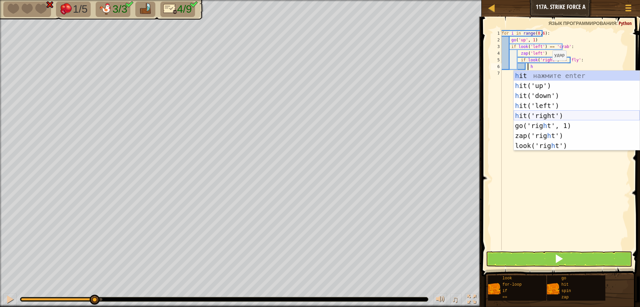
click at [542, 117] on div "h it нажмите enter h it('up') нажмите enter h it('down') нажмите enter h it('le…" at bounding box center [577, 121] width 126 height 100
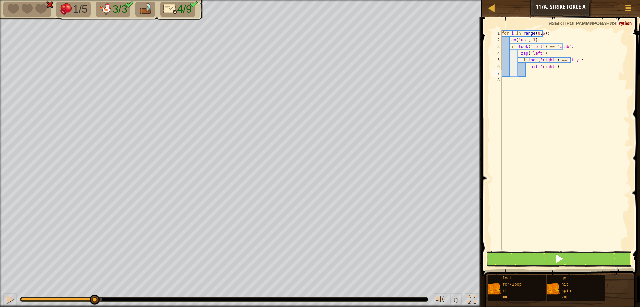
click at [520, 260] on button at bounding box center [559, 258] width 146 height 15
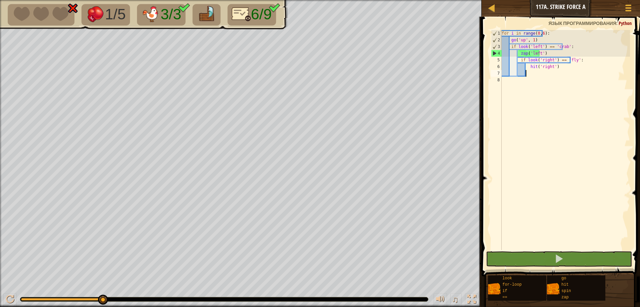
click at [549, 35] on div "for i in range ( 0 , 6 ) : go ( 'up' , 1 ) if look ( 'left' ) == 'crab' : zap (…" at bounding box center [565, 146] width 130 height 233
click at [544, 38] on div "for i in range ( 0 , 6 ) : go ( 'up' , 1 ) if look ( 'left' ) == 'crab' : zap (…" at bounding box center [565, 146] width 130 height 233
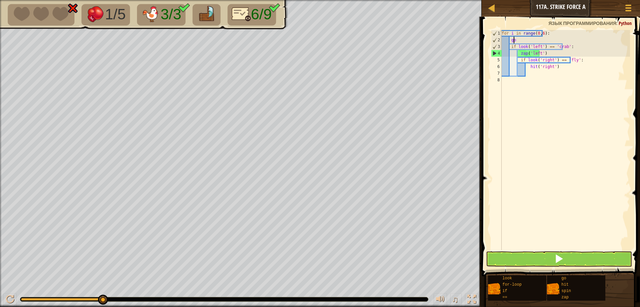
type textarea "g"
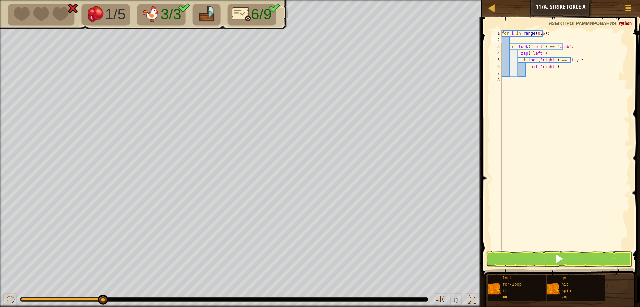
scroll to position [3, 0]
type textarea "for i in range(0,6):"
click at [544, 252] on button at bounding box center [559, 258] width 146 height 15
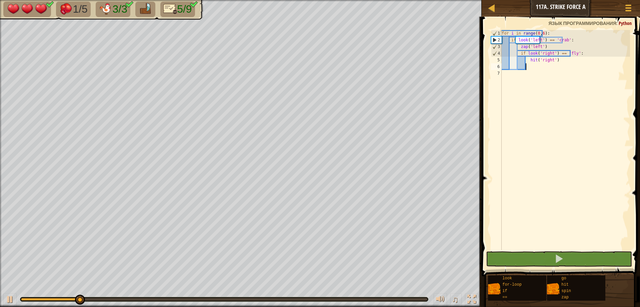
click at [537, 68] on div "for i in range ( 0 , 6 ) : if look ( 'left' ) == 'crab' : zap ( 'left' ) if loo…" at bounding box center [565, 146] width 130 height 233
type textarea "g"
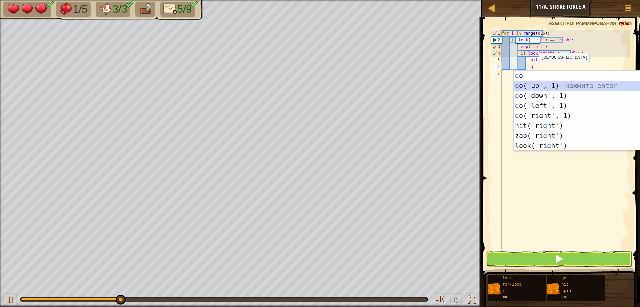
click at [523, 88] on div "g o нажмите enter g o('up', 1) нажмите enter g o('down', 1) нажмите enter g o('…" at bounding box center [577, 121] width 126 height 100
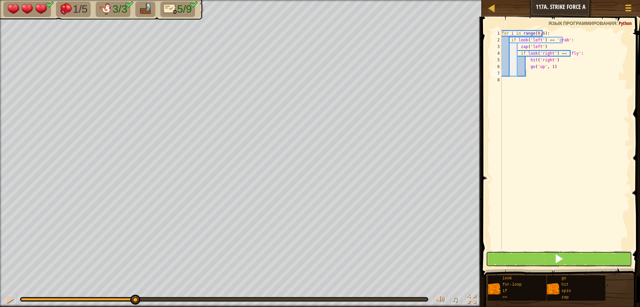
click at [552, 260] on button at bounding box center [559, 258] width 146 height 15
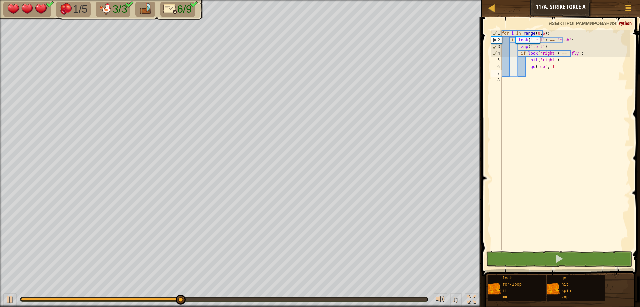
click at [552, 47] on div "for i in range ( 0 , 6 ) : if look ( 'left' ) == 'crab' : zap ( 'left' ) if loo…" at bounding box center [565, 146] width 130 height 233
type textarea "zap('left')"
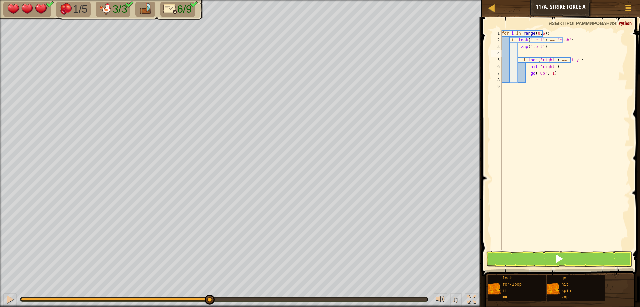
type textarea "g"
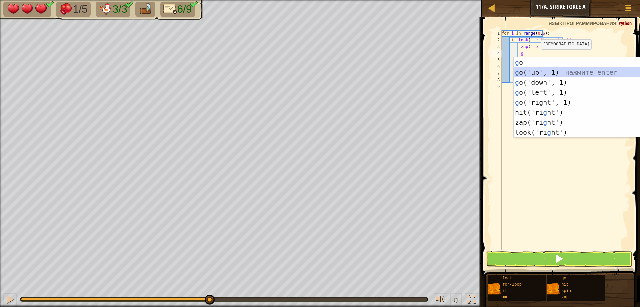
click at [530, 73] on div "g o нажмите enter g o('up', 1) нажмите enter g o('down', 1) нажмите enter g o('…" at bounding box center [577, 107] width 126 height 100
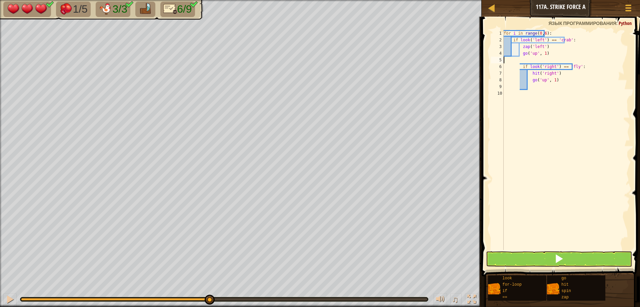
scroll to position [3, 0]
click at [551, 74] on div "for i in range ( 0 , 6 ) : if look ( 'left' ) == 'crab' : zap ( 'left' ) go ( '…" at bounding box center [565, 146] width 130 height 233
type textarea "go('up', 1"
click at [542, 80] on div "for i in range ( 0 , 6 ) : if look ( 'left' ) == 'crab' : zap ( 'left' ) go ( '…" at bounding box center [565, 146] width 130 height 233
type textarea "g"
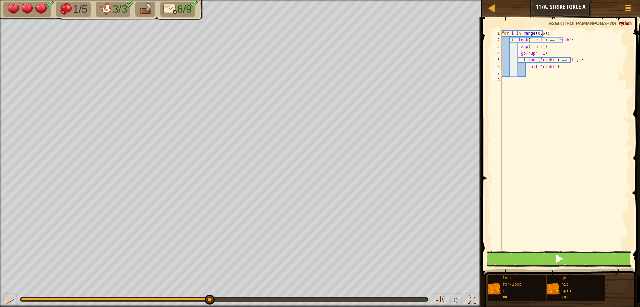
click at [548, 256] on button at bounding box center [559, 258] width 146 height 15
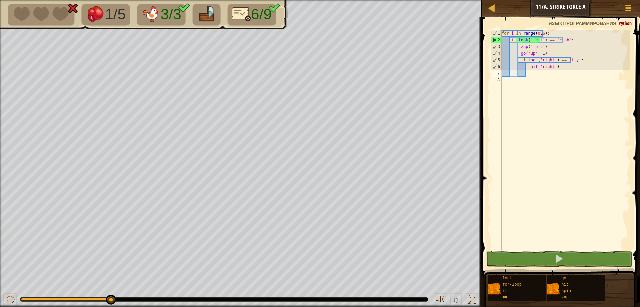
type textarea "h"
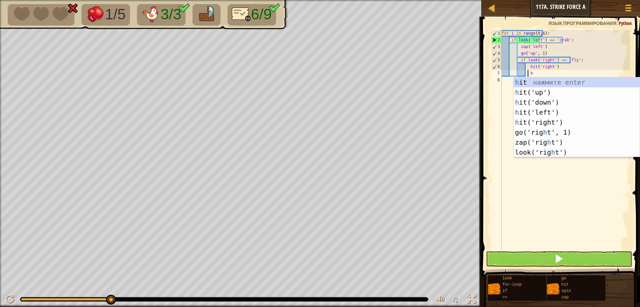
scroll to position [3, 2]
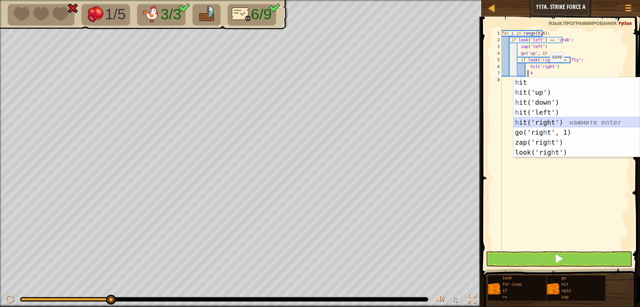
click at [526, 118] on div "h it нажмите enter h it('up') нажмите enter h it('down') нажмите enter h it('le…" at bounding box center [577, 127] width 126 height 100
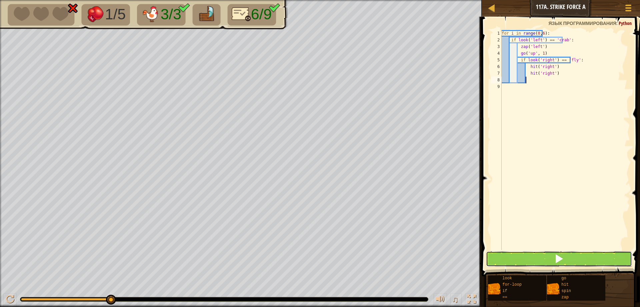
click at [539, 254] on button at bounding box center [559, 258] width 146 height 15
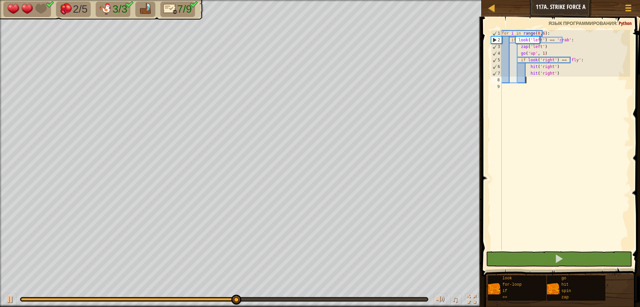
type textarea "h"
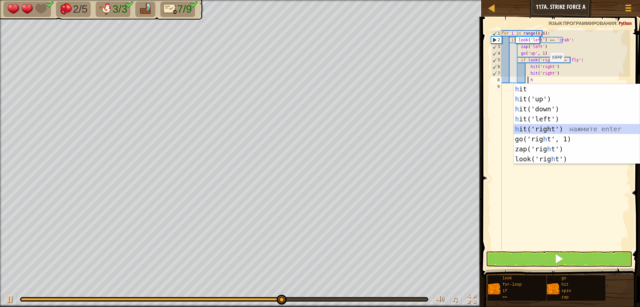
click at [525, 126] on div "h it нажмите enter h it('up') нажмите enter h it('down') нажмите enter h it('le…" at bounding box center [577, 134] width 126 height 100
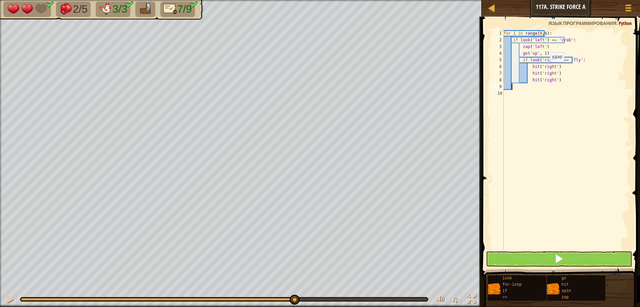
scroll to position [3, 0]
type textarea "h"
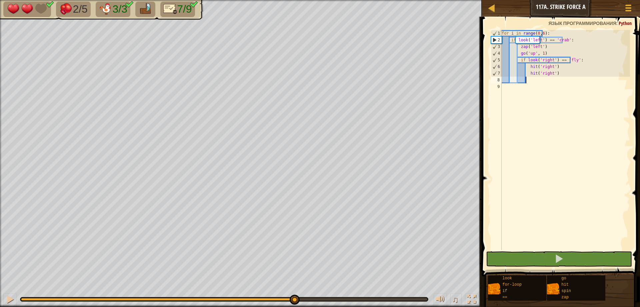
type textarea "g"
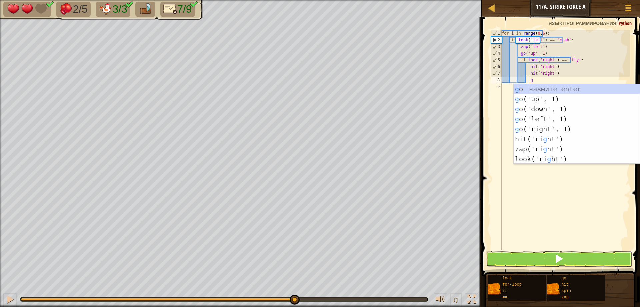
scroll to position [3, 2]
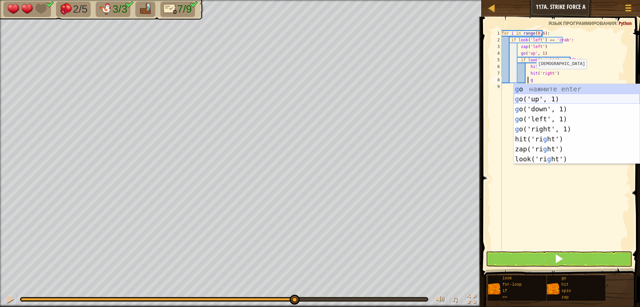
click at [521, 100] on div "g o нажмите enter g o('up', 1) нажмите enter g o('down', 1) нажмите enter g o('…" at bounding box center [577, 134] width 126 height 100
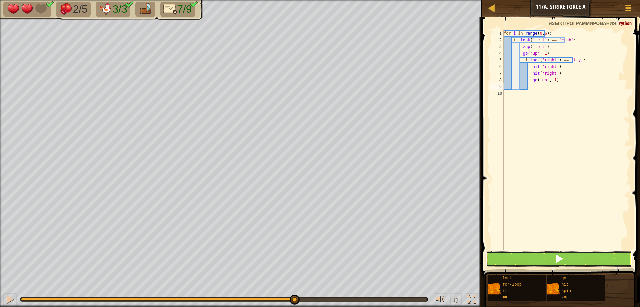
click at [561, 255] on span at bounding box center [558, 258] width 9 height 9
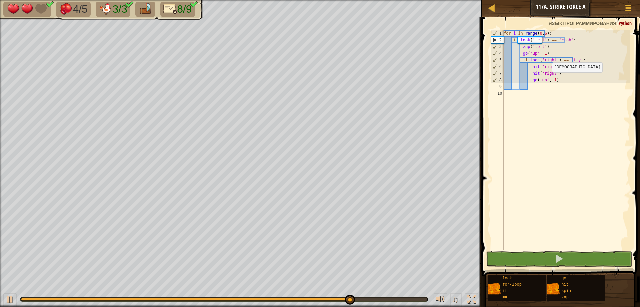
click at [548, 79] on div "for i in range ( 0 , 6 ) : if look ( 'left' ) == 'crab' : zap ( 'left' ) go ( '…" at bounding box center [566, 146] width 128 height 233
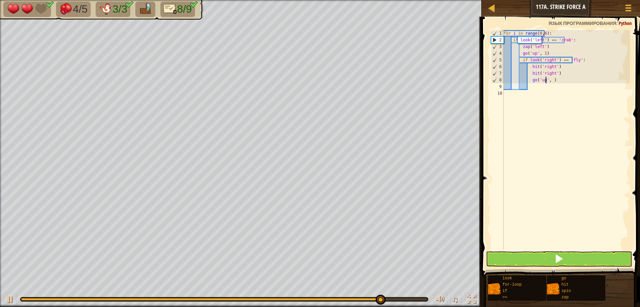
scroll to position [3, 3]
click at [540, 261] on button at bounding box center [559, 258] width 146 height 15
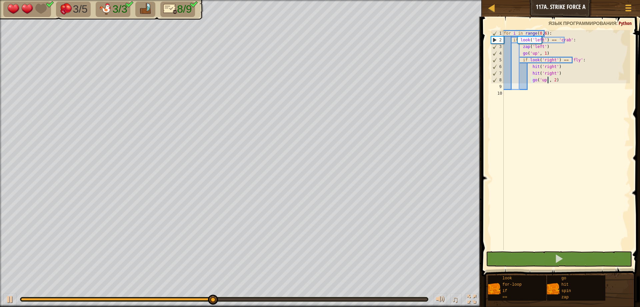
click at [539, 35] on div "for i in range ( 0 , 6 ) : if look ( 'left' ) == 'crab' : zap ( 'left' ) go ( '…" at bounding box center [566, 146] width 128 height 233
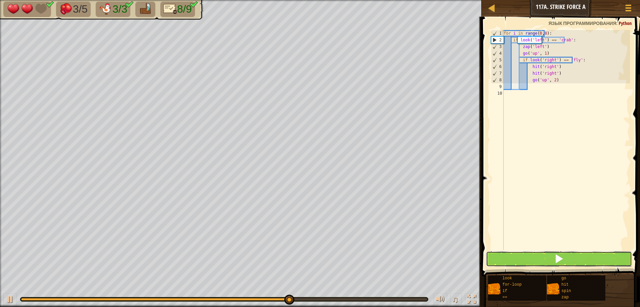
click at [553, 252] on button at bounding box center [559, 258] width 146 height 15
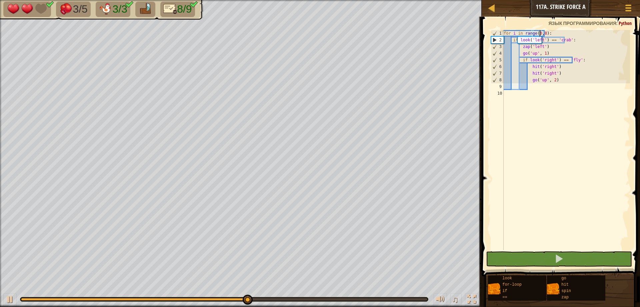
click at [543, 53] on div "for i in range ( 0 , 8 ) : if look ( 'left' ) == 'crab' : zap ( 'left' ) go ( '…" at bounding box center [566, 146] width 128 height 233
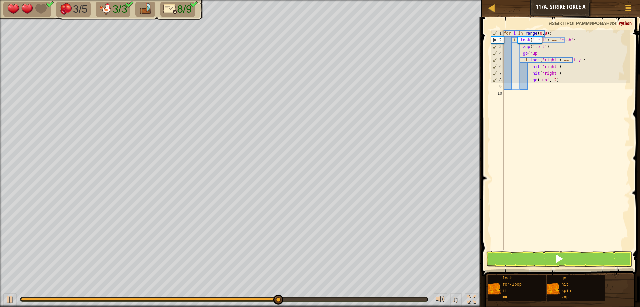
type textarea "g"
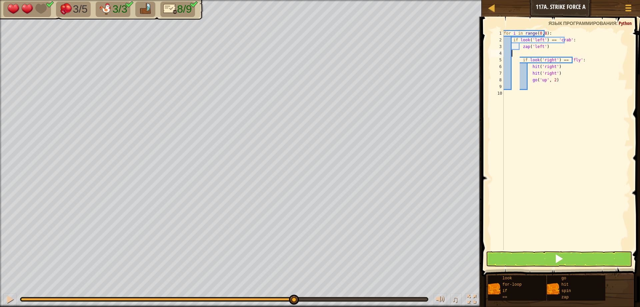
scroll to position [3, 0]
type textarea "zap('left')"
click at [572, 256] on button at bounding box center [559, 258] width 146 height 15
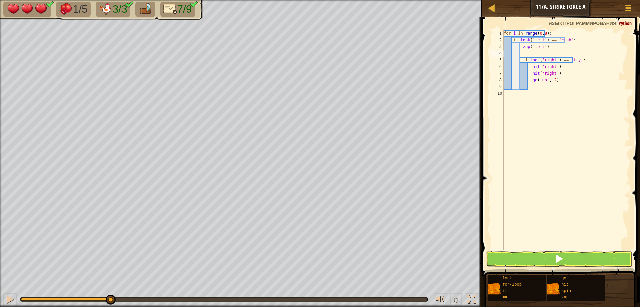
type textarea "g"
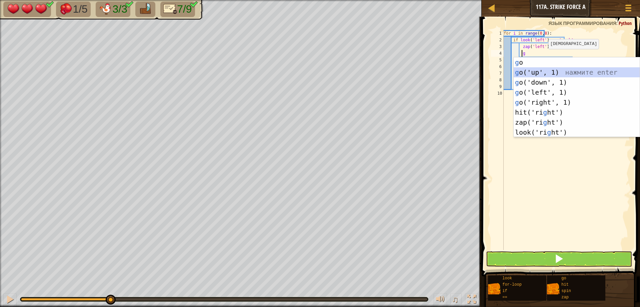
click at [533, 72] on div "g o нажмите enter g o('up', 1) нажмите enter g o('down', 1) нажмите enter g o('…" at bounding box center [577, 107] width 126 height 100
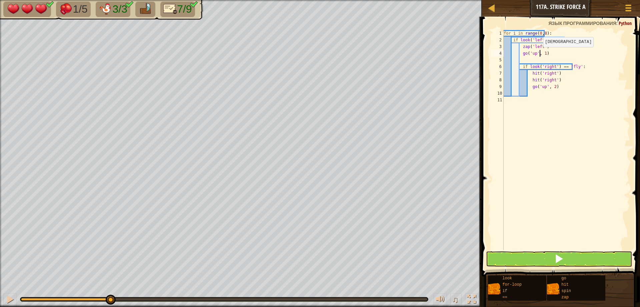
click at [539, 54] on div "for i in range ( 0 , 8 ) : if look ( 'left' ) == 'crab' : zap ( 'left' ) go ( '…" at bounding box center [566, 146] width 128 height 233
type textarea "go('up', 2)"
click at [528, 61] on div "for i in range ( 0 , 8 ) : if look ( 'left' ) == 'crab' : zap ( 'left' ) go ( '…" at bounding box center [566, 146] width 128 height 233
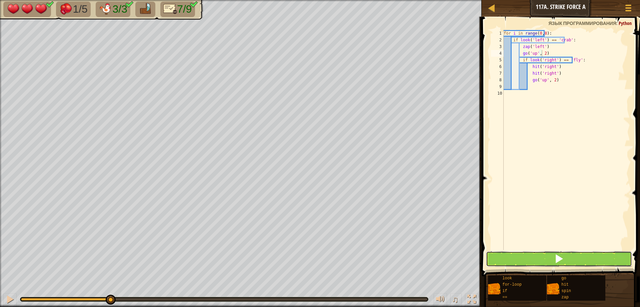
click at [564, 252] on button at bounding box center [559, 258] width 146 height 15
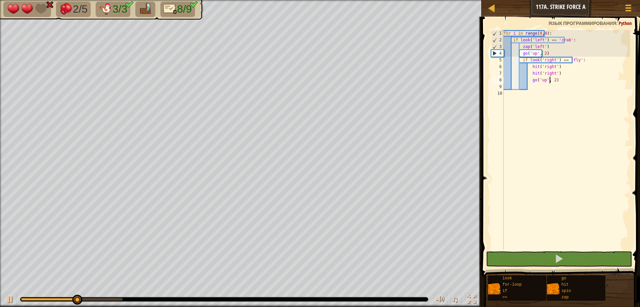
click at [552, 79] on div "for i in range ( 0 , 8 ) : if look ( 'left' ) == 'crab' : zap ( 'left' ) go ( '…" at bounding box center [566, 146] width 128 height 233
type textarea "go('up', 2)"
click at [547, 91] on div "for i in range ( 0 , 8 ) : if look ( 'left' ) == 'crab' : zap ( 'left' ) go ( '…" at bounding box center [566, 146] width 128 height 233
click at [546, 87] on div "for i in range ( 0 , 8 ) : if look ( 'left' ) == 'crab' : zap ( 'left' ) go ( '…" at bounding box center [566, 146] width 128 height 233
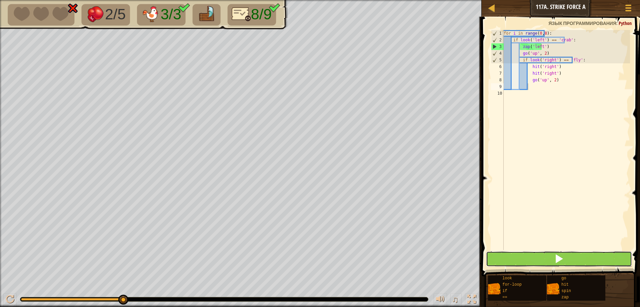
click at [538, 254] on button at bounding box center [559, 258] width 146 height 15
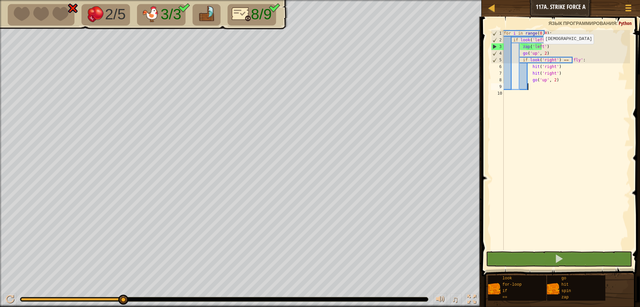
click at [539, 51] on div "for i in range ( 0 , 8 ) : if look ( 'left' ) == 'crab' : zap ( 'left' ) go ( '…" at bounding box center [566, 146] width 128 height 233
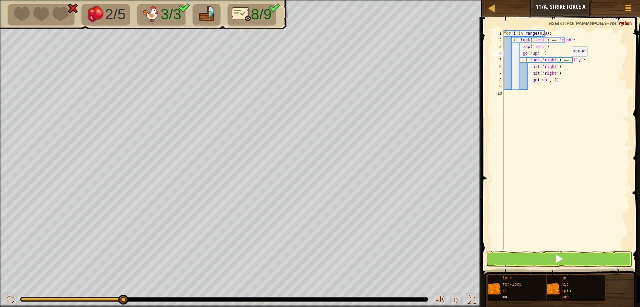
scroll to position [3, 3]
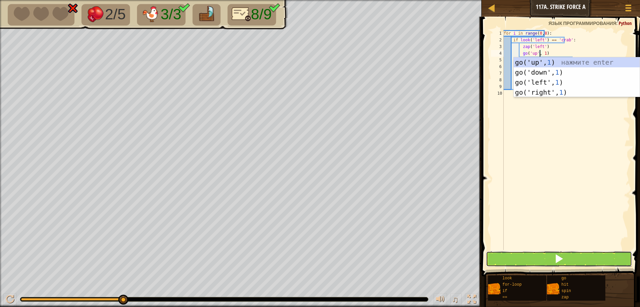
click at [564, 259] on button at bounding box center [559, 258] width 146 height 15
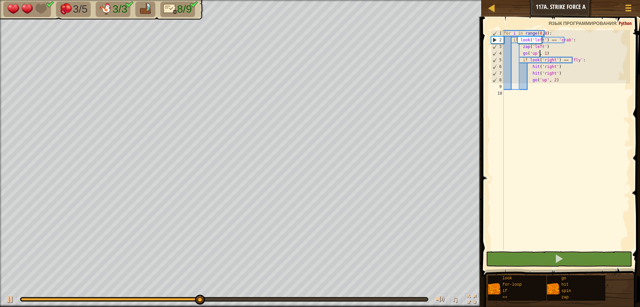
click at [549, 78] on div "for i in range ( 0 , 8 ) : if look ( 'left' ) == 'crab' : zap ( 'left' ) go ( '…" at bounding box center [566, 146] width 128 height 233
click at [548, 80] on div "for i in range ( 0 , 8 ) : if look ( 'left' ) == 'crab' : zap ( 'left' ) go ( '…" at bounding box center [566, 146] width 128 height 233
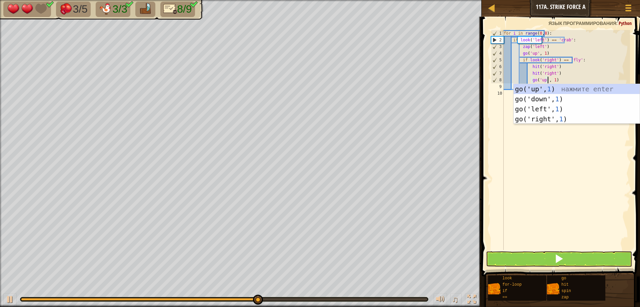
scroll to position [3, 3]
type textarea "go('up', 1)"
click at [576, 258] on button at bounding box center [559, 258] width 146 height 15
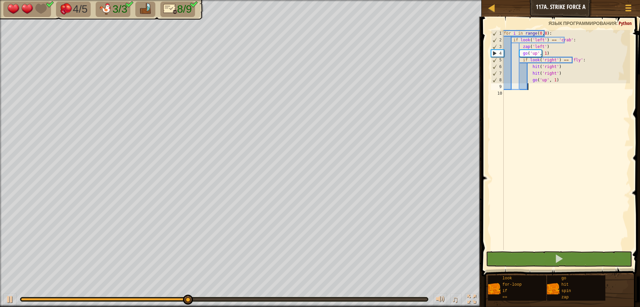
click at [531, 87] on div "for i in range ( 0 , 8 ) : if look ( 'left' ) == 'crab' : zap ( 'left' ) go ( '…" at bounding box center [566, 146] width 128 height 233
type textarea "g"
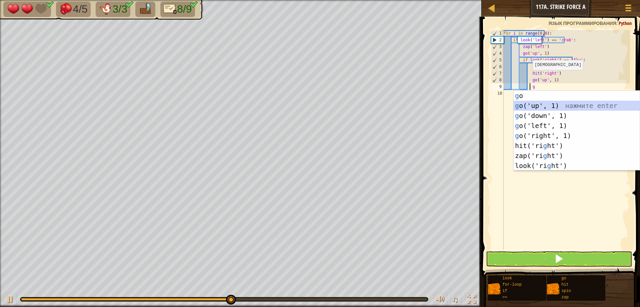
click at [529, 108] on div "g o нажмите enter g o('up', 1) нажмите enter g o('down', 1) нажмите enter g o('…" at bounding box center [577, 141] width 126 height 100
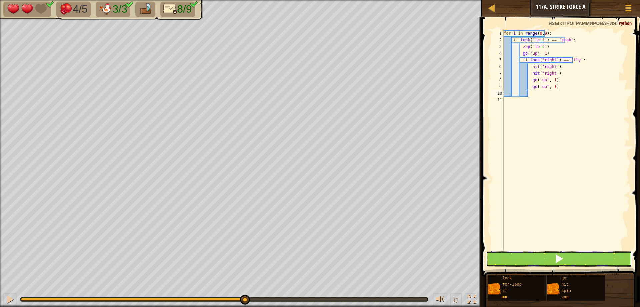
click at [563, 257] on span at bounding box center [558, 258] width 9 height 9
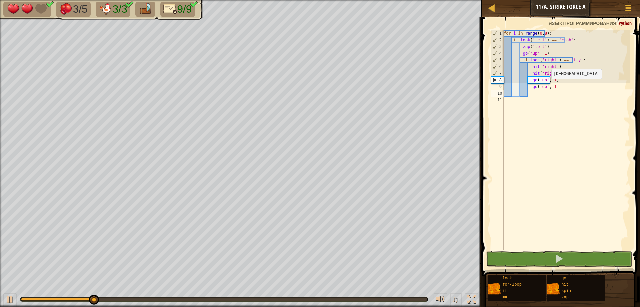
click at [547, 86] on div "for i in range ( 0 , 8 ) : if look ( 'left' ) == 'crab' : zap ( 'left' ) go ( '…" at bounding box center [566, 146] width 128 height 233
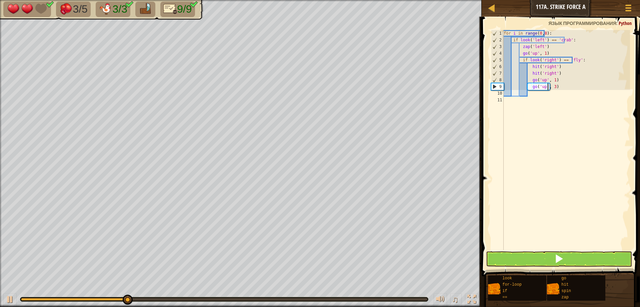
scroll to position [3, 3]
click at [569, 254] on button at bounding box center [559, 258] width 146 height 15
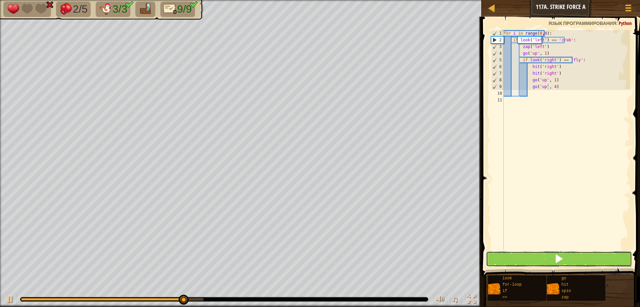
click at [562, 254] on span at bounding box center [558, 258] width 9 height 9
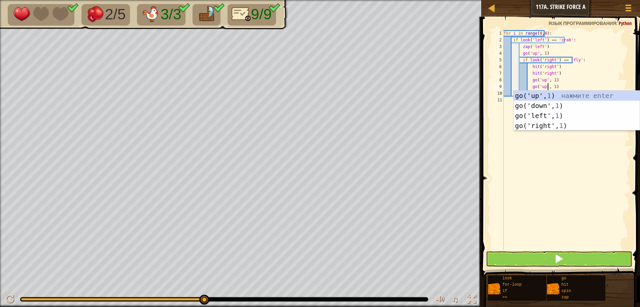
type textarea "go('up', 1)"
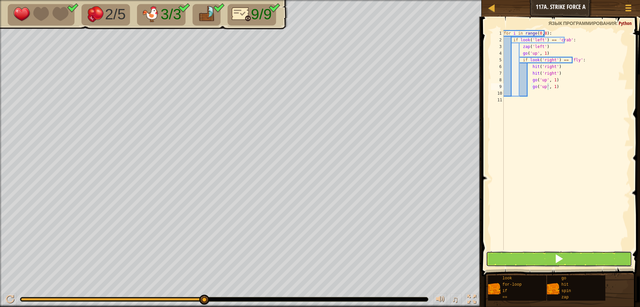
click at [537, 256] on button at bounding box center [559, 258] width 146 height 15
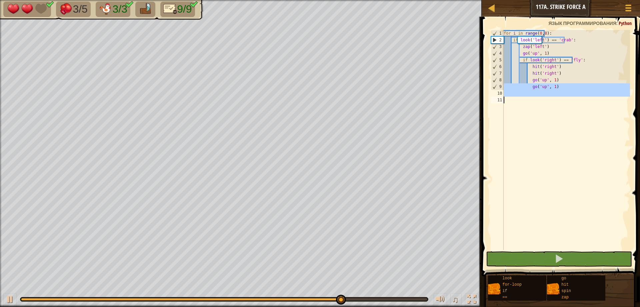
drag, startPoint x: 502, startPoint y: 83, endPoint x: 541, endPoint y: 97, distance: 41.4
click at [541, 97] on div "go('up', 1) 1 2 3 4 5 6 7 8 9 10 11 for i in range ( 0 , 8 ) : if look ( 'left'…" at bounding box center [560, 140] width 140 height 220
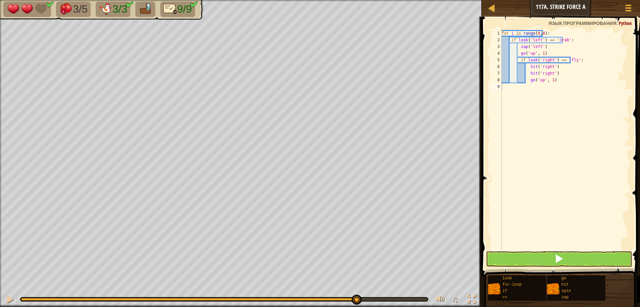
click at [574, 251] on span at bounding box center [562, 136] width 164 height 279
click at [568, 254] on button at bounding box center [559, 258] width 146 height 15
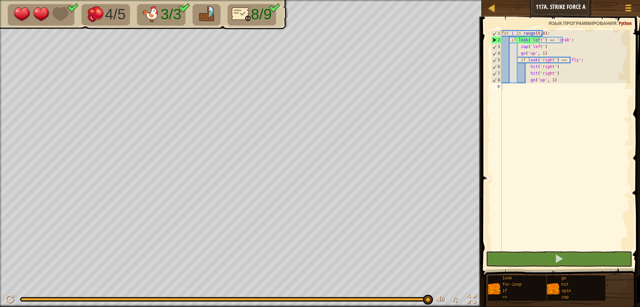
click at [537, 30] on span at bounding box center [562, 136] width 164 height 279
click at [538, 33] on div "for i in range ( 0 , 8 ) : if look ( 'left' ) == 'crab' : zap ( 'left' ) go ( '…" at bounding box center [565, 146] width 130 height 233
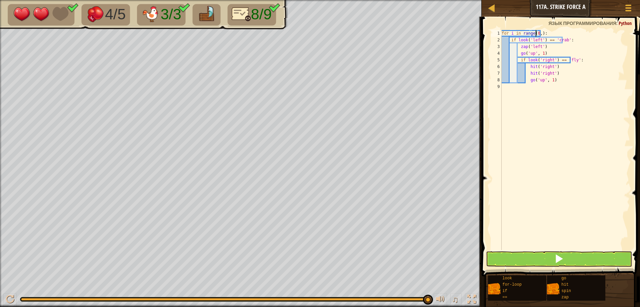
scroll to position [3, 3]
click at [572, 256] on button at bounding box center [559, 258] width 146 height 15
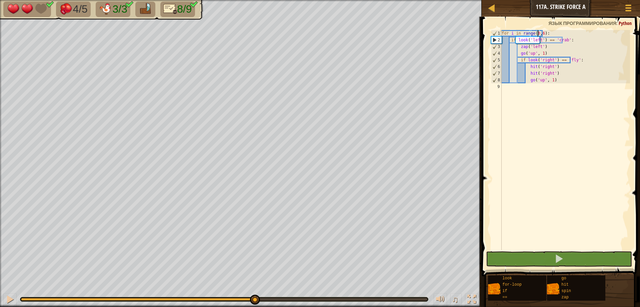
drag, startPoint x: 428, startPoint y: 300, endPoint x: 251, endPoint y: 309, distance: 177.9
click at [251, 0] on html "[PERSON_NAME] 117a. Strike Force A Меню игры 1 הההההההההההההההההההההההההההההההה…" at bounding box center [320, 0] width 640 height 0
click at [14, 296] on div at bounding box center [10, 299] width 9 height 9
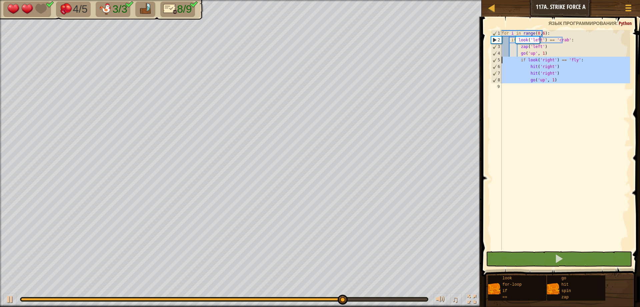
click at [465, 62] on div "[PERSON_NAME] 117a. Strike Force A Меню игры 1 הההההההההההההההההההההההההההההההה…" at bounding box center [320, 153] width 640 height 307
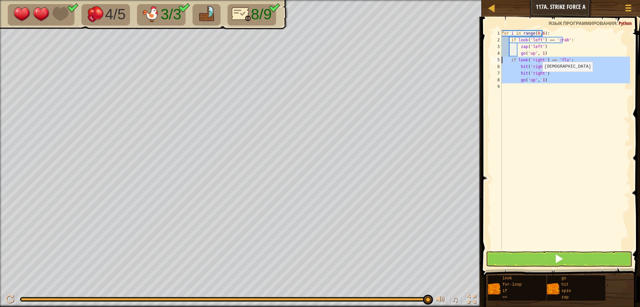
click at [536, 78] on div "for i in range ( 0 , 6 ) : if look ( 'left' ) == 'crab' : zap ( 'left' ) go ( '…" at bounding box center [565, 140] width 130 height 220
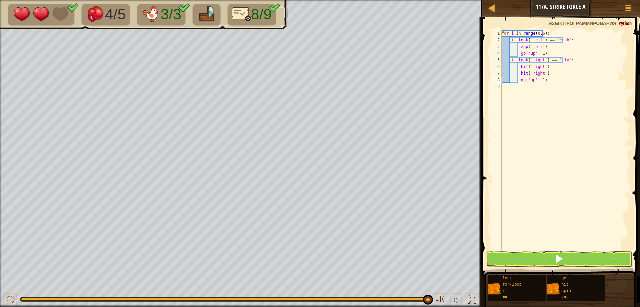
click at [518, 79] on div "for i in range ( 0 , 6 ) : if look ( 'left' ) == 'crab' : zap ( 'left' ) go ( '…" at bounding box center [565, 146] width 130 height 233
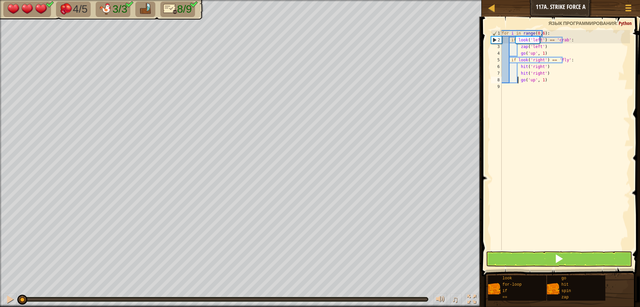
drag, startPoint x: 428, startPoint y: 299, endPoint x: 0, endPoint y: 284, distance: 428.6
click at [0, 284] on div "4/5 3/3 8/9 ♫ Mimic 3 x: 38 y: 14 No target action: look" at bounding box center [320, 153] width 640 height 307
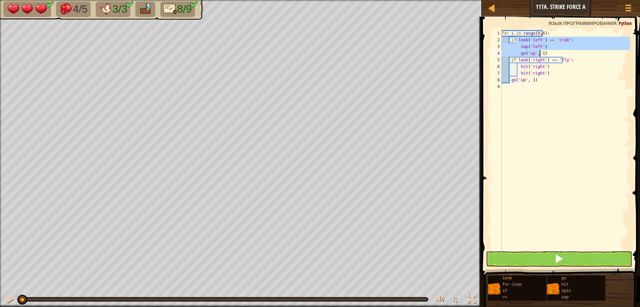
drag, startPoint x: 516, startPoint y: 42, endPoint x: 568, endPoint y: 55, distance: 53.7
click at [568, 55] on div "for i in range ( 0 , 6 ) : if look ( 'left' ) == 'crab' : zap ( 'left' ) go ( '…" at bounding box center [565, 146] width 130 height 233
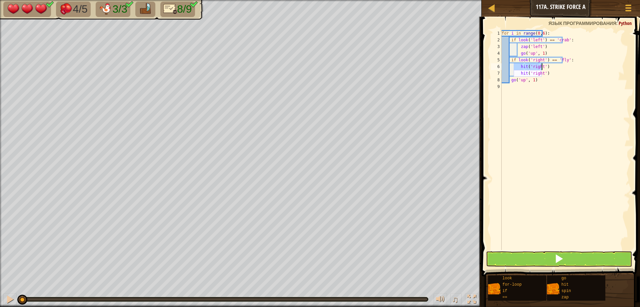
drag, startPoint x: 514, startPoint y: 64, endPoint x: 548, endPoint y: 70, distance: 34.5
click at [548, 70] on div "for i in range ( 0 , 6 ) : if look ( 'left' ) == 'crab' : zap ( 'left' ) go ( '…" at bounding box center [565, 146] width 130 height 233
type textarea "hit('right')"
click at [516, 85] on div "for i in range ( 0 , 6 ) : if look ( 'left' ) == 'crab' : zap ( 'left' ) go ( '…" at bounding box center [565, 146] width 130 height 233
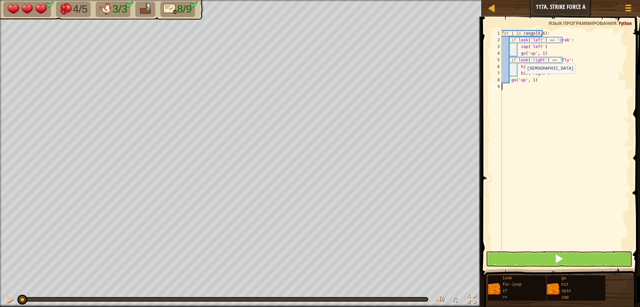
click at [520, 81] on div "for i in range ( 0 , 6 ) : if look ( 'left' ) == 'crab' : zap ( 'left' ) go ( '…" at bounding box center [565, 146] width 130 height 233
type textarea "go('up', 1)"
click at [547, 92] on div "for i in range ( 0 , 6 ) : if look ( 'left' ) == 'crab' : zap ( 'left' ) go ( '…" at bounding box center [565, 146] width 130 height 233
click at [547, 87] on div "for i in range ( 0 , 6 ) : if look ( 'left' ) == 'crab' : zap ( 'left' ) go ( '…" at bounding box center [565, 146] width 130 height 233
click at [551, 256] on button at bounding box center [559, 258] width 146 height 15
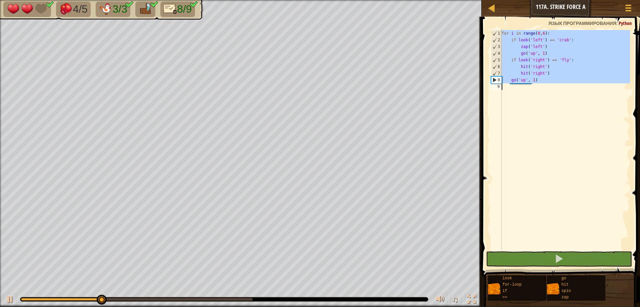
drag, startPoint x: 501, startPoint y: 30, endPoint x: 534, endPoint y: 107, distance: 83.6
click at [534, 107] on div "1 2 3 4 5 6 7 8 9 for i in range ( 0 , 6 ) : if look ( 'left' ) == 'crab' : zap…" at bounding box center [560, 140] width 140 height 220
type textarea "go('up', 1)"
click at [559, 144] on div "for i in range ( 0 , 6 ) : if look ( 'left' ) == 'crab' : zap ( 'left' ) go ( '…" at bounding box center [565, 140] width 130 height 220
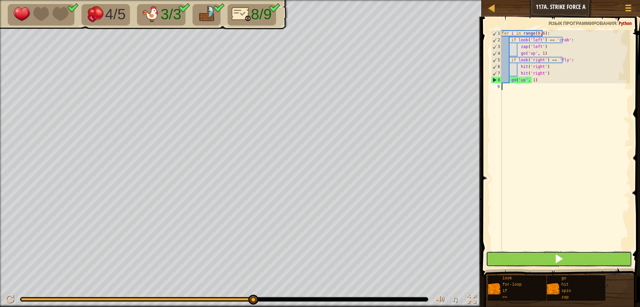
click at [534, 256] on button at bounding box center [559, 258] width 146 height 15
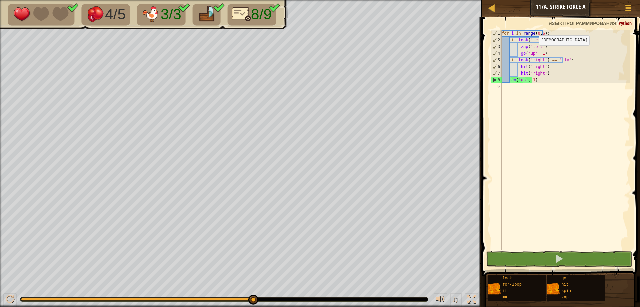
click at [533, 52] on div "for i in range ( 0 , 6 ) : if look ( 'left' ) == 'crab' : zap ( 'left' ) go ( '…" at bounding box center [565, 146] width 130 height 233
click at [526, 81] on div "for i in range ( 0 , 6 ) : if look ( 'left' ) == 'crab' : zap ( 'left' ) go ( '…" at bounding box center [565, 146] width 130 height 233
drag, startPoint x: 545, startPoint y: 52, endPoint x: 495, endPoint y: 54, distance: 49.7
click at [495, 54] on div "go('up', 1) 1 2 3 4 5 6 7 8 9 for i in range ( 0 , 6 ) : if look ( 'left' ) == …" at bounding box center [560, 140] width 140 height 220
type textarea "go('up', 1)"
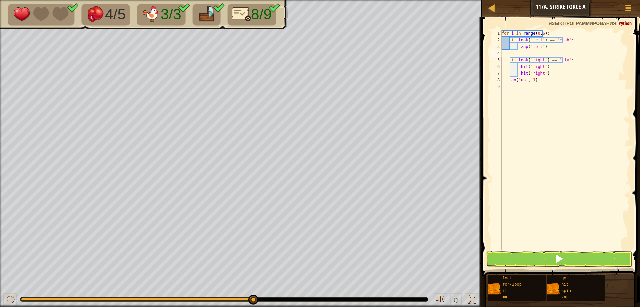
type textarea "zap('left')"
click at [558, 125] on div "for i in range ( 0 , 6 ) : if look ( 'left' ) == 'crab' : zap ( 'left' ) if loo…" at bounding box center [565, 146] width 130 height 233
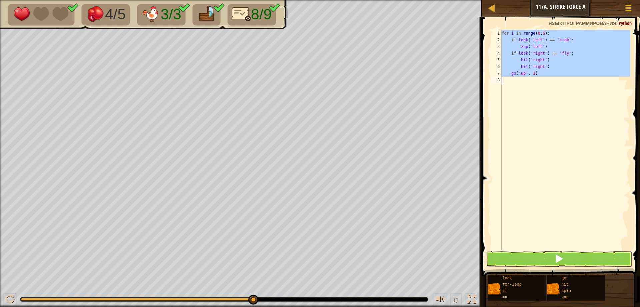
drag, startPoint x: 502, startPoint y: 32, endPoint x: 519, endPoint y: 85, distance: 55.8
click at [519, 85] on div "for i in range ( 0 , 6 ) : if look ( 'left' ) == 'crab' : zap ( 'left' ) if loo…" at bounding box center [565, 146] width 130 height 233
type textarea "go('up', 1)"
click at [529, 254] on button at bounding box center [559, 258] width 146 height 15
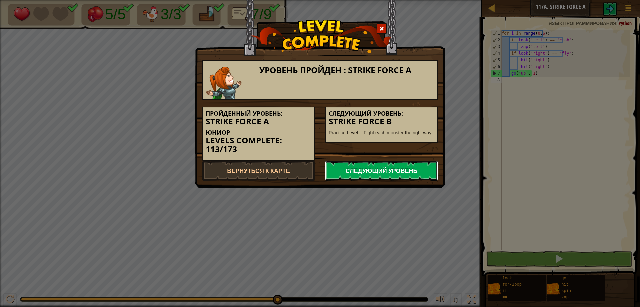
click at [396, 175] on link "Следующий уровень" at bounding box center [381, 171] width 113 height 20
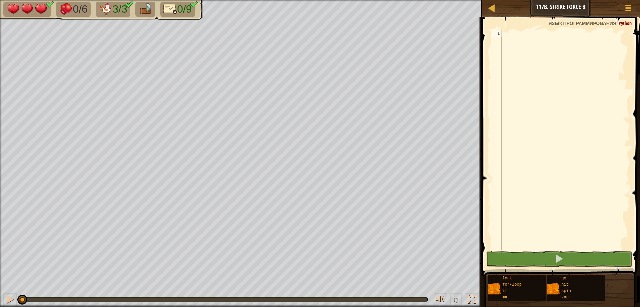
click at [515, 34] on div at bounding box center [565, 146] width 130 height 233
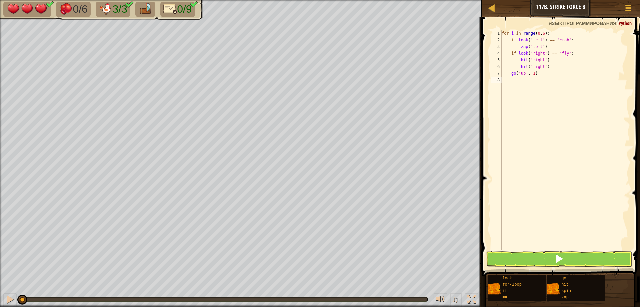
click at [522, 107] on div "for i in range ( 0 , 6 ) : if look ( 'left' ) == 'crab' : zap ( 'left' ) if loo…" at bounding box center [565, 146] width 130 height 233
click at [509, 39] on div "for i in range ( 0 , 6 ) : if look ( 'left' ) == 'crab' : zap ( 'left' ) if loo…" at bounding box center [565, 146] width 130 height 233
type textarea "if look('left') == 'crab':"
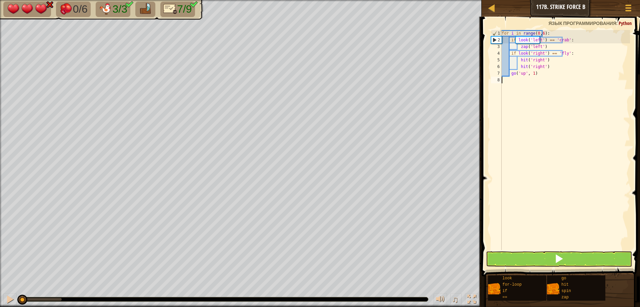
click at [552, 131] on div "for i in range ( 0 , 6 ) : if look ( 'left' ) == 'crab' : zap ( 'left' ) if loo…" at bounding box center [565, 146] width 130 height 233
click at [535, 40] on div "for i in range ( 0 , 6 ) : if look ( 'left' ) == 'crab' : zap ( 'left' ) if loo…" at bounding box center [565, 146] width 130 height 233
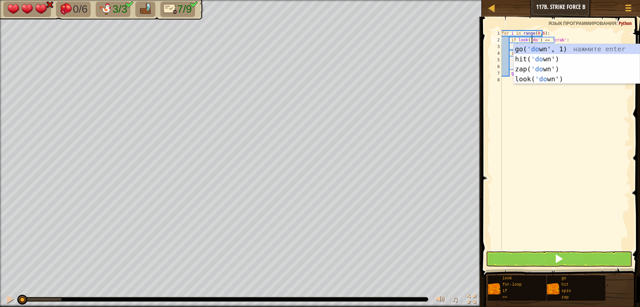
scroll to position [3, 3]
type textarea "if look('down') == 'crab':"
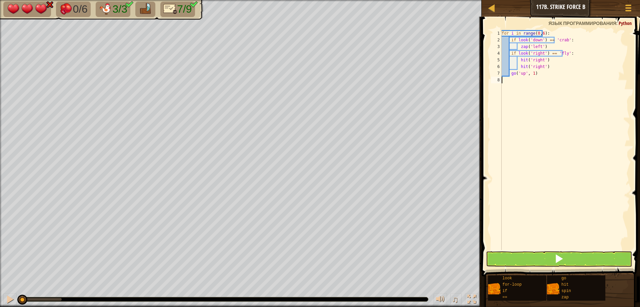
click at [569, 140] on div "for i in range ( 0 , 6 ) : if look ( 'down' ) == 'crab' : zap ( 'left' ) if loo…" at bounding box center [565, 146] width 130 height 233
click at [535, 46] on div "for i in range ( 0 , 6 ) : if look ( 'down' ) == 'crab' : zap ( 'left' ) if loo…" at bounding box center [565, 146] width 130 height 233
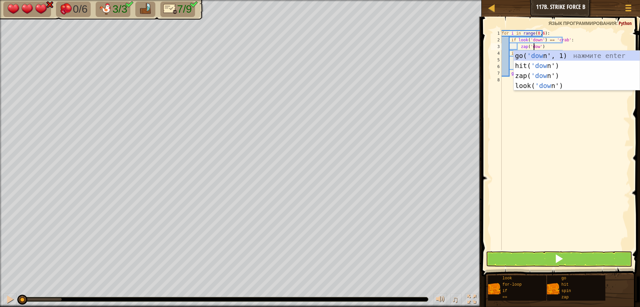
scroll to position [3, 3]
type textarea "zap('down')"
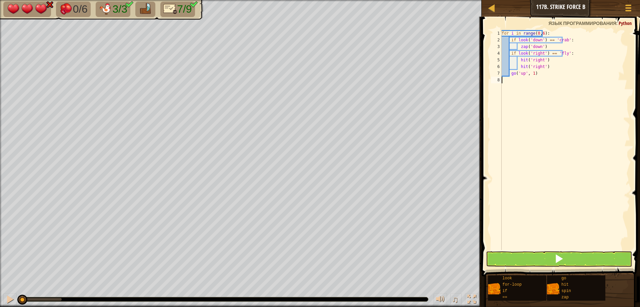
drag, startPoint x: 589, startPoint y: 181, endPoint x: 567, endPoint y: 146, distance: 41.3
click at [588, 181] on div "for i in range ( 0 , 6 ) : if look ( 'down' ) == 'crab' : zap ( 'down' ) if loo…" at bounding box center [565, 146] width 130 height 233
click at [538, 53] on div "for i in range ( 0 , 6 ) : if look ( 'down' ) == 'crab' : zap ( 'down' ) if loo…" at bounding box center [565, 146] width 130 height 233
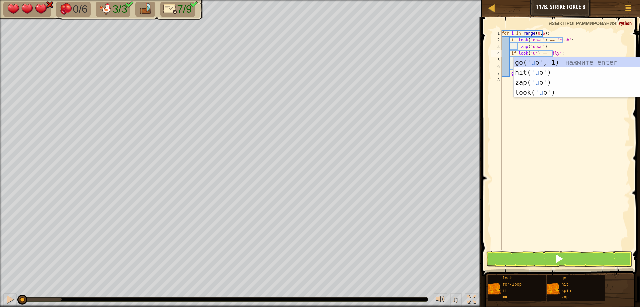
scroll to position [3, 2]
type textarea "if look('up') == 'fly':"
click at [549, 168] on div "for i in range ( 0 , 6 ) : if look ( 'down' ) == 'crab' : zap ( 'down' ) if loo…" at bounding box center [565, 146] width 130 height 233
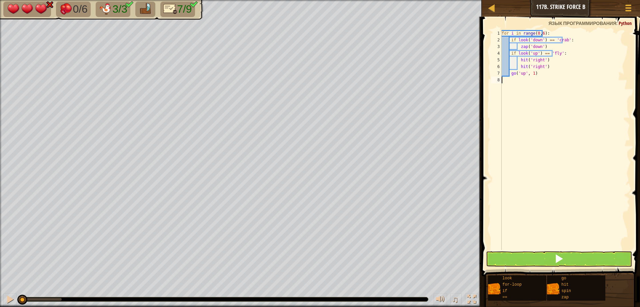
scroll to position [3, 0]
click at [537, 59] on div "for i in range ( 0 , 6 ) : if look ( 'down' ) == 'crab' : zap ( 'down' ) if loo…" at bounding box center [565, 146] width 130 height 233
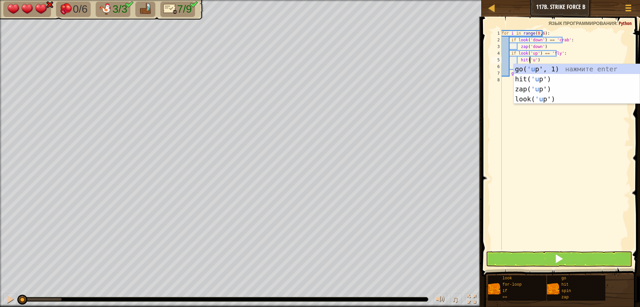
scroll to position [3, 2]
type textarea "hit('up')"
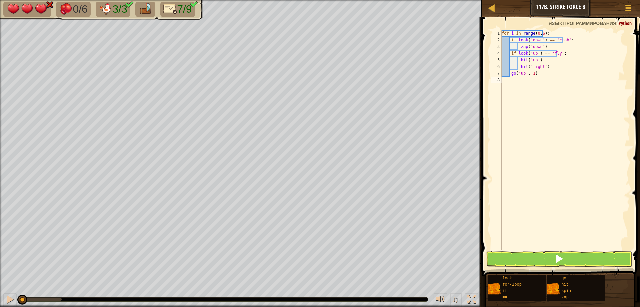
click at [545, 139] on div "for i in range ( 0 , 6 ) : if look ( 'down' ) == 'crab' : zap ( 'down' ) if loo…" at bounding box center [565, 146] width 130 height 233
click at [539, 67] on div "for i in range ( 0 , 6 ) : if look ( 'down' ) == 'crab' : zap ( 'down' ) if loo…" at bounding box center [565, 146] width 130 height 233
click at [537, 65] on div "for i in range ( 0 , 6 ) : if look ( 'down' ) == 'crab' : zap ( 'down' ) if loo…" at bounding box center [565, 146] width 130 height 233
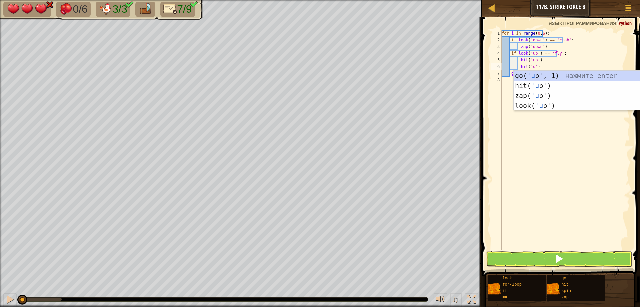
type textarea "hit('up')"
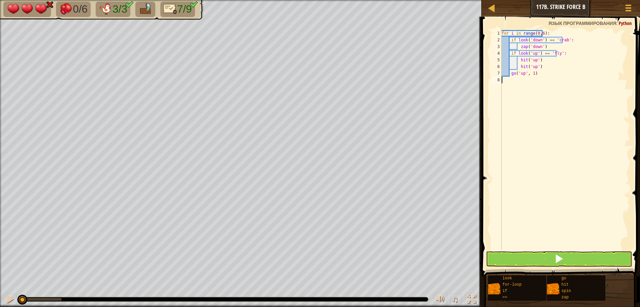
click at [556, 171] on div "for i in range ( 0 , 6 ) : if look ( 'down' ) == 'crab' : zap ( 'down' ) if loo…" at bounding box center [565, 146] width 130 height 233
click at [521, 72] on div "for i in range ( 0 , 6 ) : if look ( 'down' ) == 'crab' : zap ( 'down' ) if loo…" at bounding box center [565, 146] width 130 height 233
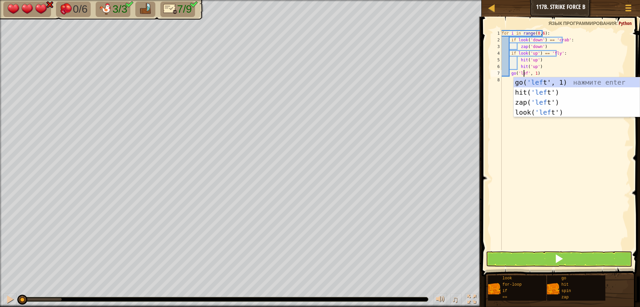
type textarea "go('left', 1)"
click at [522, 207] on div "for i in range ( 0 , 6 ) : if look ( 'down' ) == 'crab' : zap ( 'down' ) if loo…" at bounding box center [565, 146] width 130 height 233
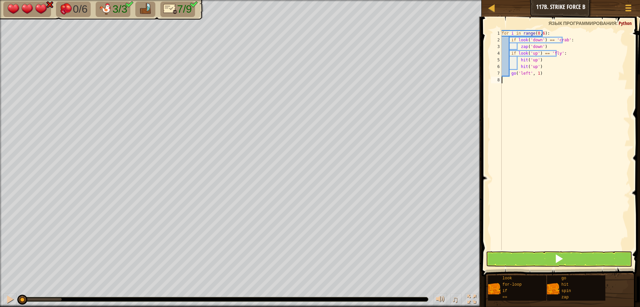
scroll to position [3, 0]
click at [552, 259] on button at bounding box center [559, 258] width 146 height 15
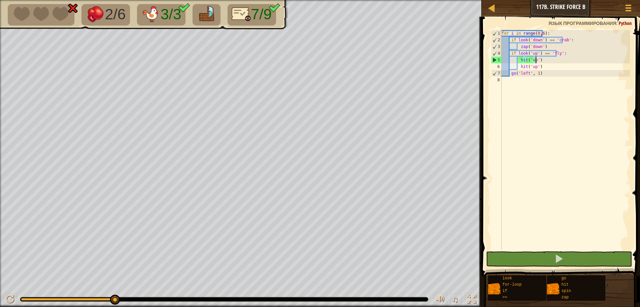
click at [546, 60] on div "for i in range ( 0 , 6 ) : if look ( 'down' ) == 'crab' : zap ( 'down' ) if loo…" at bounding box center [565, 146] width 130 height 233
type textarea "hit('up')"
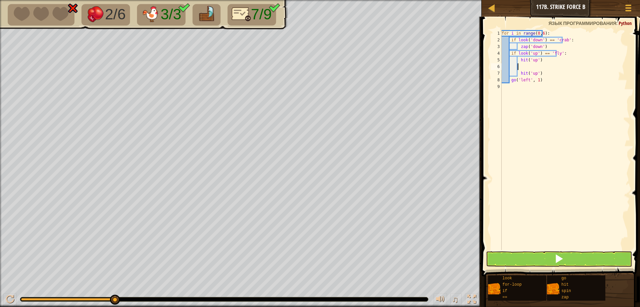
type textarea "h"
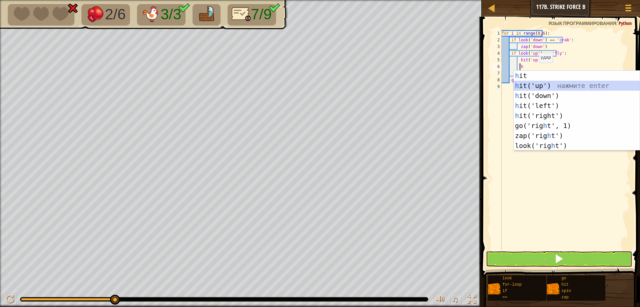
click at [523, 85] on div "h it нажмите enter h it('up') нажмите enter h it('down') нажмите enter h it('le…" at bounding box center [577, 121] width 126 height 100
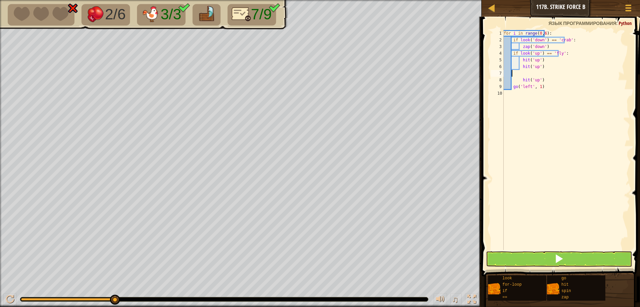
scroll to position [3, 0]
type textarea "hit('up')"
click at [555, 256] on span at bounding box center [558, 258] width 9 height 9
type textarea "h"
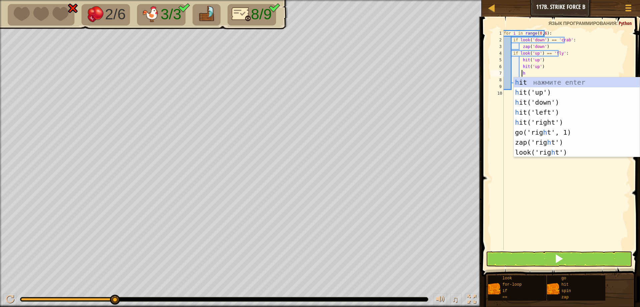
scroll to position [3, 1]
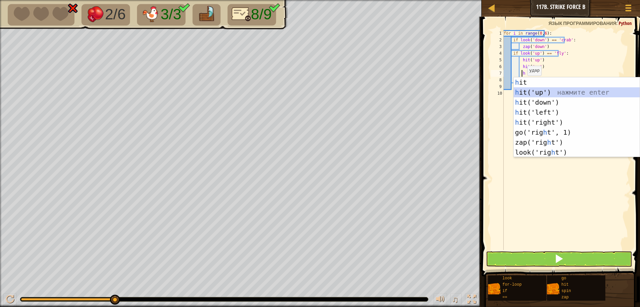
click at [525, 92] on div "h it нажмите enter h it('up') нажмите enter h it('down') нажмите enter h it('le…" at bounding box center [577, 127] width 126 height 100
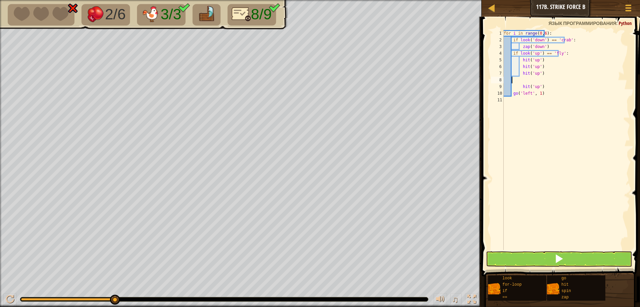
scroll to position [3, 0]
click at [567, 258] on button at bounding box center [559, 258] width 146 height 15
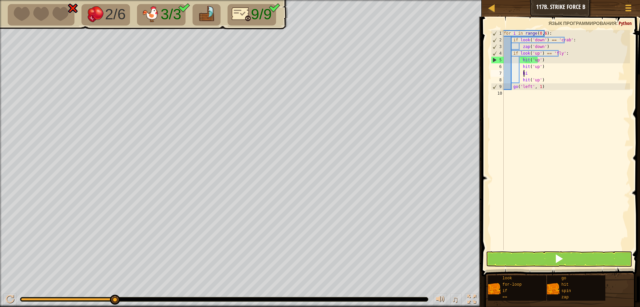
type textarea "h"
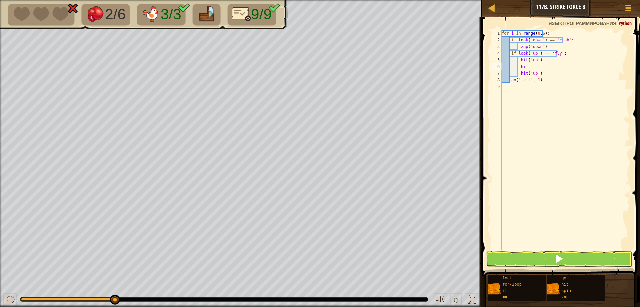
type textarea "h"
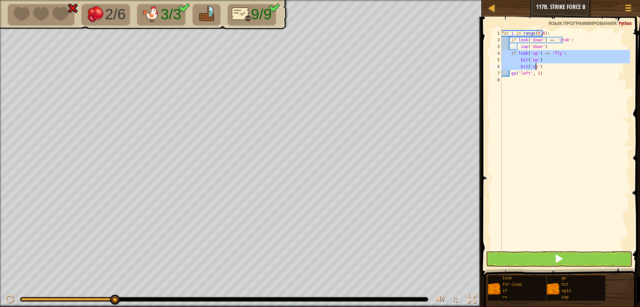
drag, startPoint x: 502, startPoint y: 54, endPoint x: 535, endPoint y: 65, distance: 34.5
click at [535, 65] on div "for i in range ( 0 , 6 ) : if look ( 'down' ) == 'crab' : zap ( 'down' ) if loo…" at bounding box center [565, 146] width 130 height 233
drag, startPoint x: 535, startPoint y: 65, endPoint x: 593, endPoint y: 143, distance: 96.9
click at [593, 143] on div "for i in range ( 0 , 6 ) : if look ( 'down' ) == 'crab' : zap ( 'down' ) if loo…" at bounding box center [565, 146] width 130 height 233
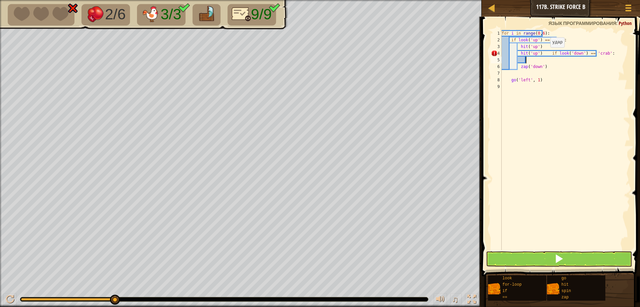
click at [544, 54] on div "for i in range ( 0 , 6 ) : if look ( 'up' ) == 'fly' : hit ( 'up' ) hit ( 'up' …" at bounding box center [565, 146] width 130 height 233
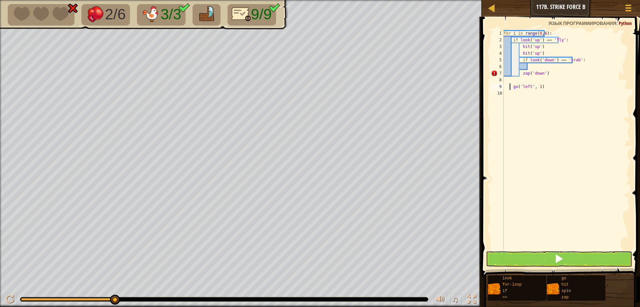
click at [510, 86] on div "for i in range ( 0 , 6 ) : if look ( 'up' ) == 'fly' : hit ( 'up' ) hit ( 'up' …" at bounding box center [566, 146] width 128 height 233
click at [504, 88] on div "for i in range ( 0 , 6 ) : if look ( 'up' ) == 'fly' : hit ( 'up' ) hit ( 'up' …" at bounding box center [566, 146] width 128 height 233
click at [506, 86] on div "for i in range ( 0 , 6 ) : if look ( 'up' ) == 'fly' : hit ( 'up' ) hit ( 'up' …" at bounding box center [566, 146] width 128 height 233
type textarea "go('left', 1)"
click at [533, 69] on div "for i in range ( 0 , 6 ) : if look ( 'up' ) == 'fly' : hit ( 'up' ) hit ( 'up' …" at bounding box center [565, 146] width 130 height 233
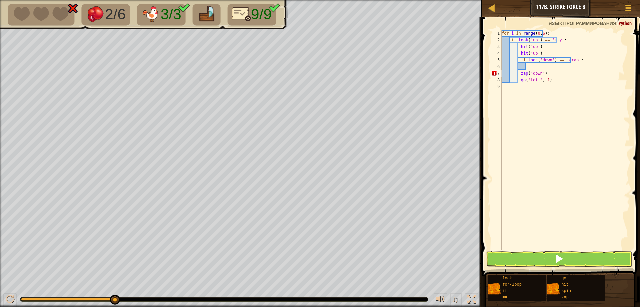
click at [518, 75] on div "for i in range ( 0 , 6 ) : if look ( 'up' ) == 'fly' : hit ( 'up' ) hit ( 'up' …" at bounding box center [565, 146] width 130 height 233
click at [550, 252] on button at bounding box center [559, 258] width 146 height 15
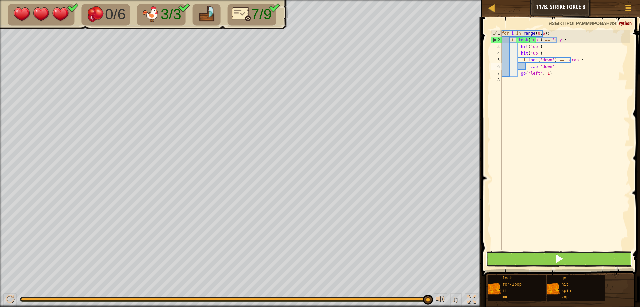
click at [574, 258] on button at bounding box center [559, 258] width 146 height 15
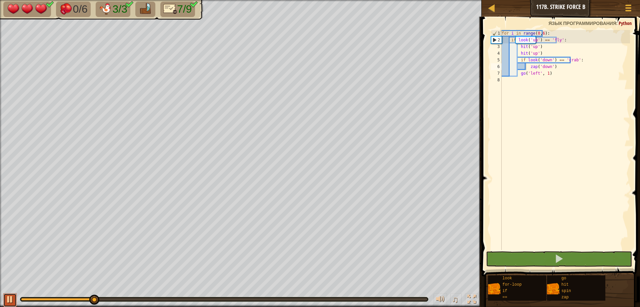
click at [7, 297] on div at bounding box center [10, 299] width 9 height 9
click at [545, 251] on span at bounding box center [562, 136] width 164 height 279
click at [514, 40] on div "for i in range ( 0 , 6 ) : if look ( 'up' ) == 'fly' : hit ( 'up' ) hit ( 'up' …" at bounding box center [565, 146] width 130 height 233
click at [523, 38] on div "for i in range ( 0 , 6 ) : if look ( 'up' ) == 'fly' : hit ( 'up' ) hit ( 'up' …" at bounding box center [565, 146] width 130 height 233
click at [526, 64] on div "for i in range ( 0 , 6 ) : if look ( 'up' ) == 'fly' : hit ( 'up' ) hit ( 'up' …" at bounding box center [565, 146] width 130 height 233
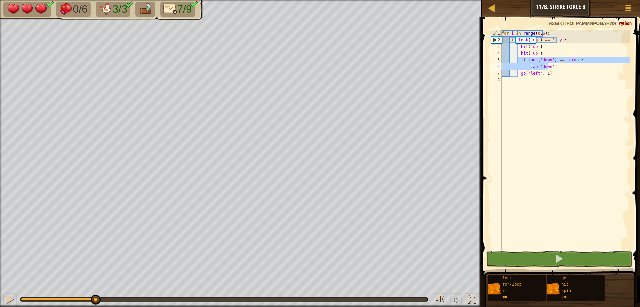
drag, startPoint x: 517, startPoint y: 60, endPoint x: 563, endPoint y: 68, distance: 46.4
click at [563, 68] on div "for i in range ( 0 , 6 ) : if look ( 'up' ) == 'fly' : hit ( 'up' ) hit ( 'up' …" at bounding box center [565, 146] width 130 height 233
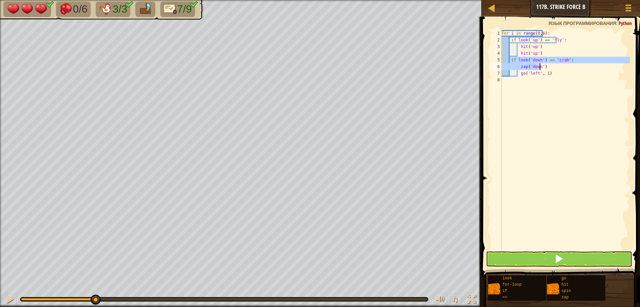
click at [555, 72] on div "for i in range ( 0 , 6 ) : if look ( 'up' ) == 'fly' : hit ( 'up' ) hit ( 'up' …" at bounding box center [565, 146] width 130 height 233
click at [518, 74] on div "for i in range ( 0 , 6 ) : if look ( 'up' ) == 'fly' : hit ( 'up' ) hit ( 'up' …" at bounding box center [565, 146] width 130 height 233
click at [542, 259] on button at bounding box center [559, 258] width 146 height 15
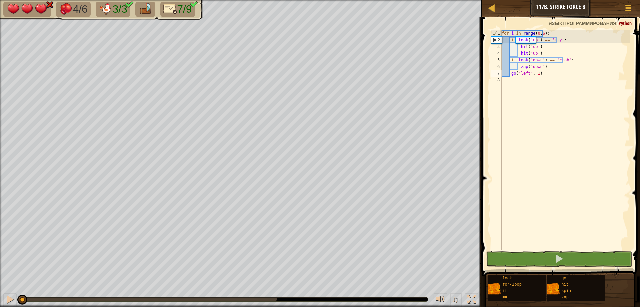
drag, startPoint x: 281, startPoint y: 299, endPoint x: 0, endPoint y: 309, distance: 281.2
click at [0, 0] on html "[PERSON_NAME] 117b. Strike Force B Меню игры 1 הההההההההההההההההההההההההההההההה…" at bounding box center [320, 0] width 640 height 0
click at [536, 34] on div "for i in range ( 0 , 6 ) : if look ( 'up' ) == 'fly' : hit ( 'up' ) hit ( 'up' …" at bounding box center [565, 146] width 130 height 233
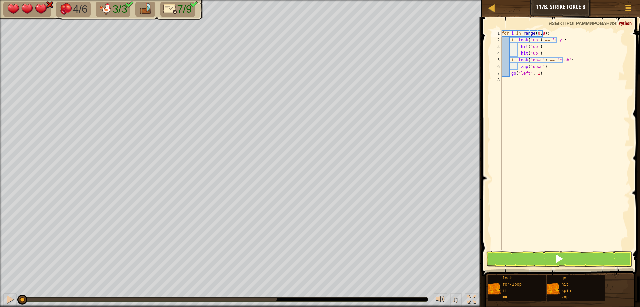
scroll to position [3, 3]
type textarea "for i in range(0,8):"
click at [560, 262] on span at bounding box center [558, 258] width 9 height 9
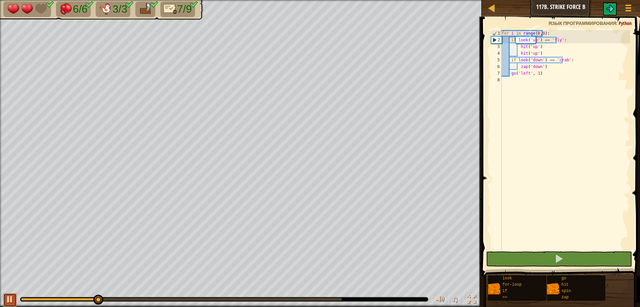
click at [7, 301] on div at bounding box center [10, 299] width 9 height 9
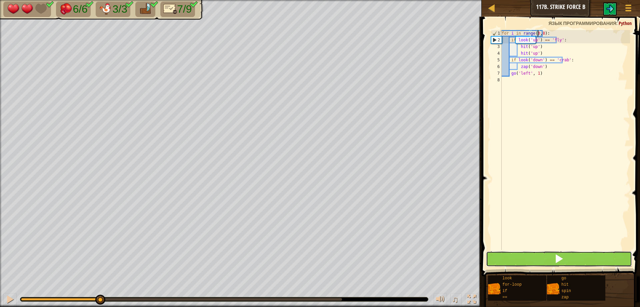
click at [572, 254] on button at bounding box center [559, 258] width 146 height 15
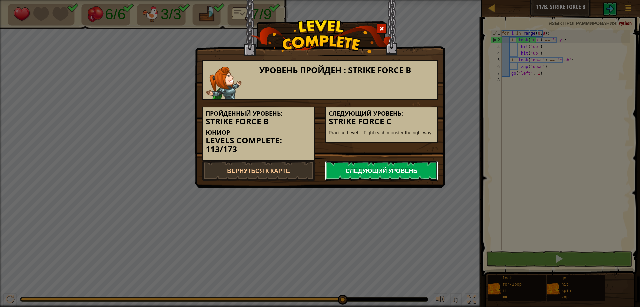
click at [358, 171] on link "Следующий уровень" at bounding box center [381, 171] width 113 height 20
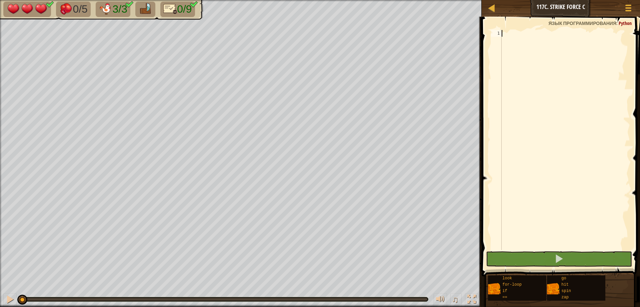
scroll to position [3, 0]
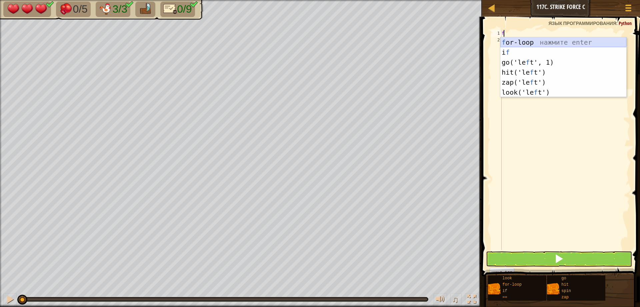
click at [510, 42] on div "f or-loop нажмите enter i f нажмите enter go('le f t', 1) нажмите enter hit('le…" at bounding box center [563, 77] width 126 height 80
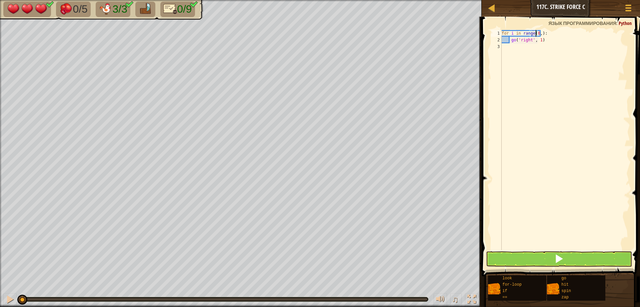
scroll to position [3, 3]
click at [509, 40] on div "for i in range ( 0 , 6 ) : go ( 'right' , 1 )" at bounding box center [565, 146] width 130 height 233
type textarea "go('right', 1)"
click at [519, 41] on div "for i in range ( 0 , 6 ) : go ( 'right' , 1 )" at bounding box center [565, 146] width 130 height 233
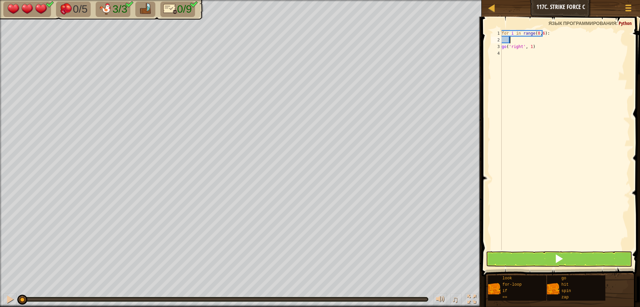
scroll to position [3, 0]
click at [539, 46] on div "for i in range ( 0 , 6 ) : go ( 'right' , 1 )" at bounding box center [565, 146] width 130 height 233
type textarea "g"
click at [521, 51] on div "for i in range ( 0 , 6 ) :" at bounding box center [565, 146] width 130 height 233
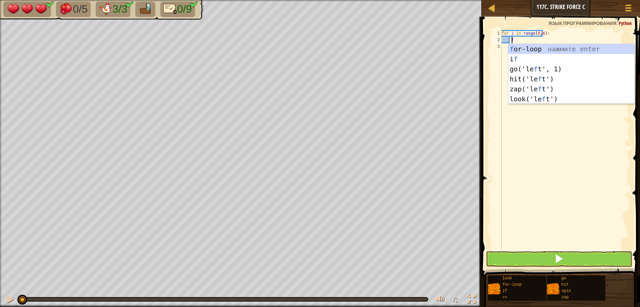
scroll to position [3, 0]
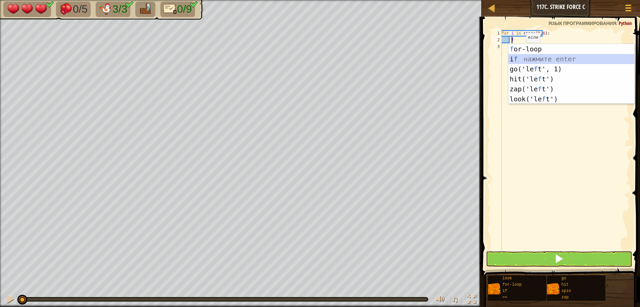
click at [520, 55] on div "f or-loop нажмите enter i f нажмите enter go('le f t', 1) нажмите enter hit('le…" at bounding box center [571, 84] width 126 height 80
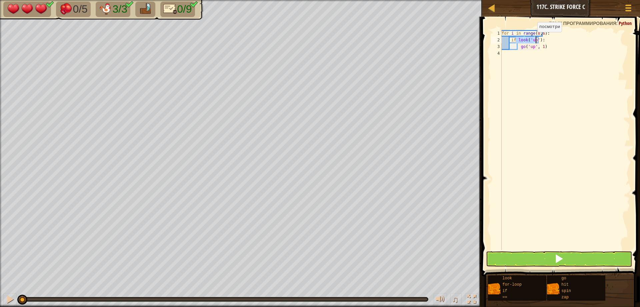
click at [531, 39] on div "for i in range ( 0 , 6 ) : if look ( 'up' ) : go ( 'up' , 1 )" at bounding box center [565, 140] width 130 height 220
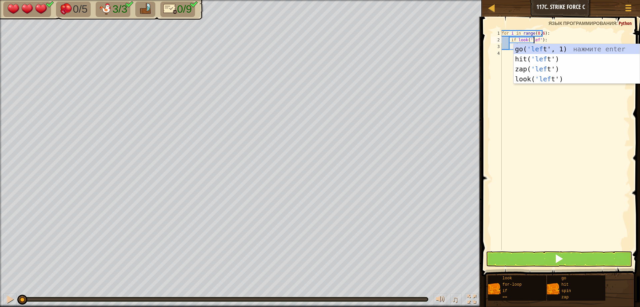
scroll to position [3, 3]
click at [539, 39] on div "for i in range ( 0 , 6 ) : if look ( 'left' ) : go ( 'up' , 1 )" at bounding box center [565, 146] width 130 height 233
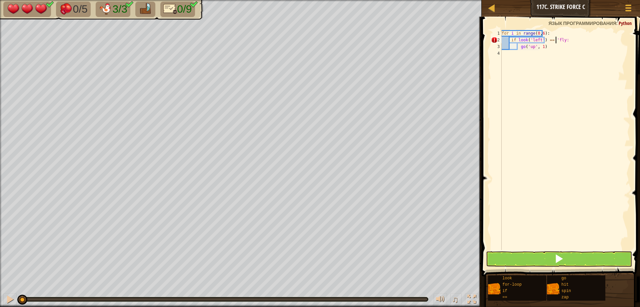
scroll to position [3, 4]
click at [544, 49] on div "for i in range ( 0 , 6 ) : if look ( 'left' ) == 'fly' : go ( 'up' , 1 )" at bounding box center [565, 146] width 130 height 233
type textarea "g"
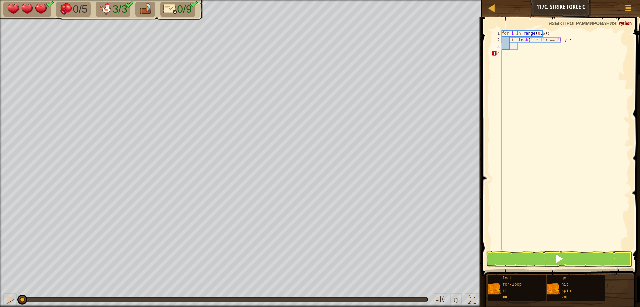
type textarea "z"
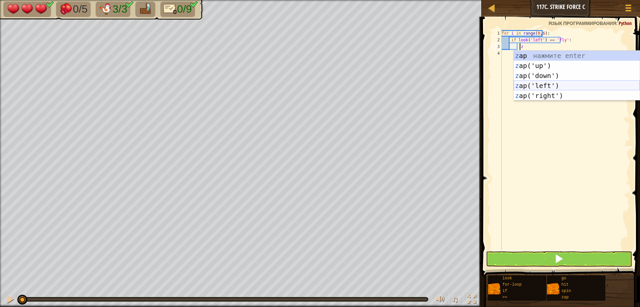
click at [531, 82] on div "z ap нажмите enter z ap('up') нажмите enter z ap('down') нажмите enter z ap('le…" at bounding box center [577, 86] width 126 height 70
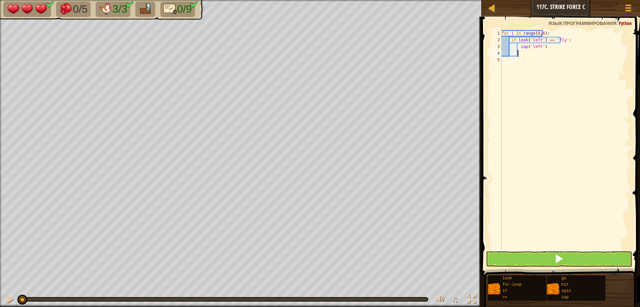
type textarea "z"
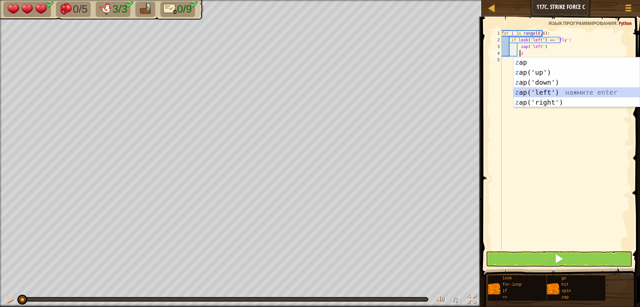
click at [533, 90] on div "z ap нажмите enter z ap('up') нажмите enter z ap('down') нажмите enter z ap('le…" at bounding box center [577, 92] width 126 height 70
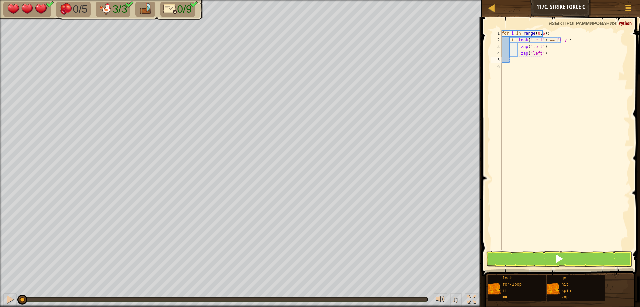
scroll to position [3, 0]
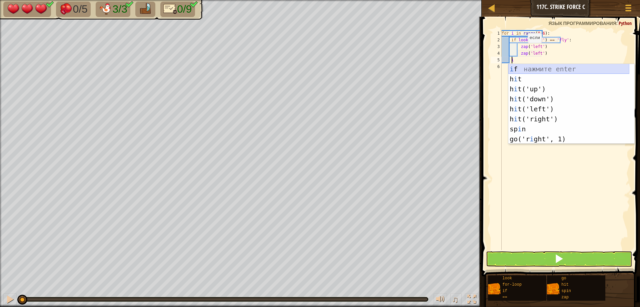
click at [518, 67] on div "i f нажмите enter h i t нажмите enter h i t('up') нажмите enter h i t('down') н…" at bounding box center [568, 114] width 121 height 100
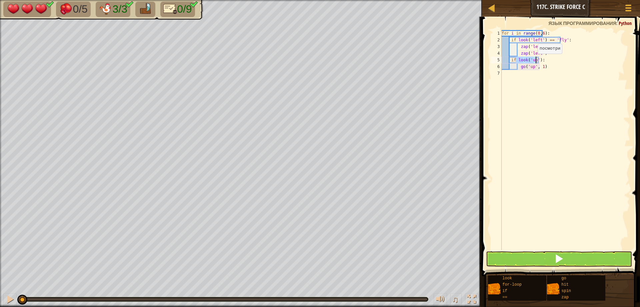
click at [532, 60] on div "for i in range ( 0 , 6 ) : if look ( 'left' ) == 'fly' : zap ( 'left' ) zap ( '…" at bounding box center [565, 140] width 130 height 220
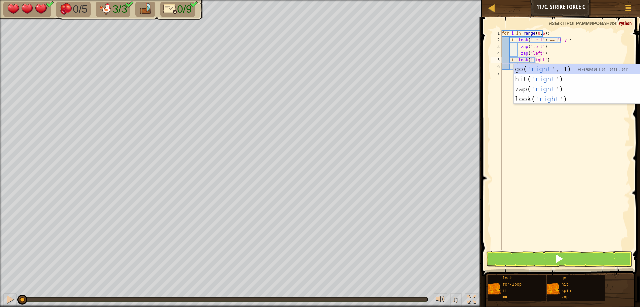
scroll to position [3, 3]
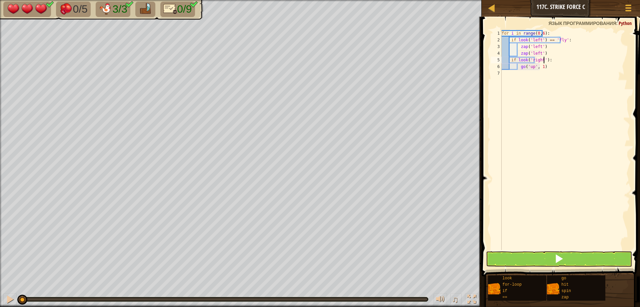
click at [543, 58] on div "for i in range ( 0 , 6 ) : if look ( 'left' ) == 'fly' : zap ( 'left' ) zap ( '…" at bounding box center [565, 146] width 130 height 233
click at [542, 61] on div "for i in range ( 0 , 6 ) : if look ( 'left' ) == 'fly' : zap ( 'left' ) zap ( '…" at bounding box center [565, 146] width 130 height 233
click at [546, 69] on div "for i in range ( 0 , 6 ) : if look ( 'left' ) == 'fly' : zap ( 'left' ) zap ( '…" at bounding box center [565, 146] width 130 height 233
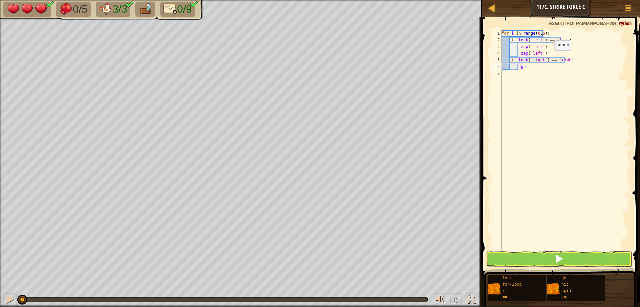
type textarea "g"
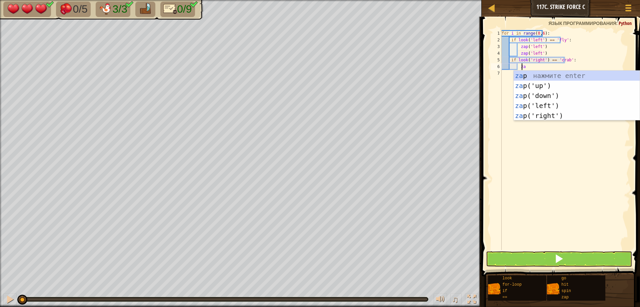
type textarea "zap"
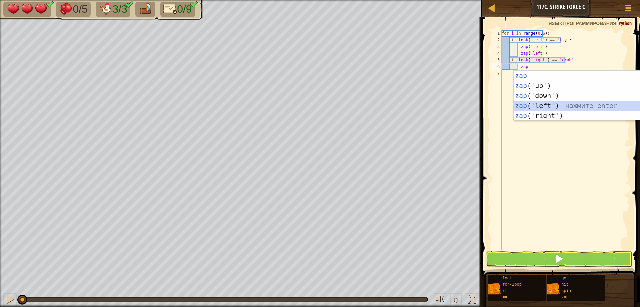
click at [539, 104] on div "zap нажмите enter zap ('up') нажмите enter zap ('down') нажмите enter zap ('lef…" at bounding box center [577, 106] width 126 height 70
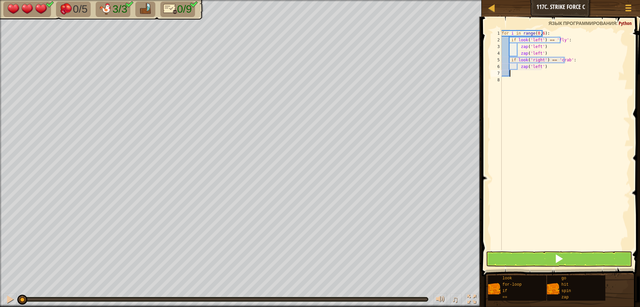
scroll to position [3, 0]
type textarea "g"
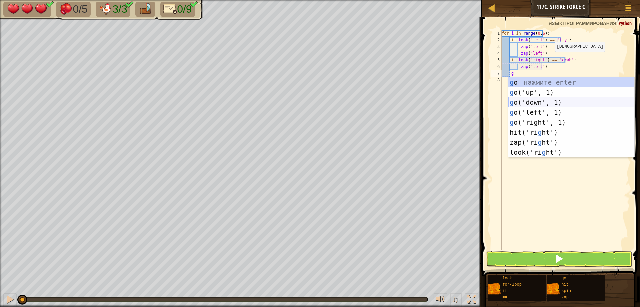
click at [529, 102] on div "g o нажмите enter g o('up', 1) нажмите enter g o('down', 1) нажмите enter g o('…" at bounding box center [571, 127] width 126 height 100
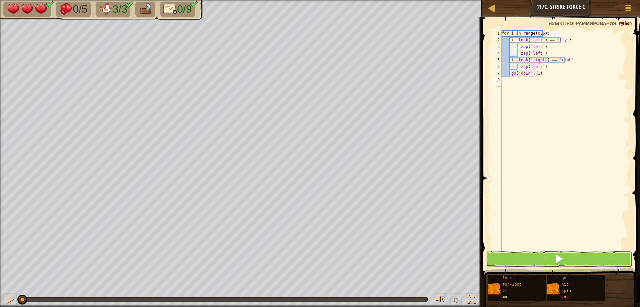
scroll to position [3, 0]
click at [550, 52] on div "for i in range ( 0 , 6 ) : if look ( 'left' ) == 'fly' : zap ( 'left' ) zap ( '…" at bounding box center [565, 146] width 130 height 233
type textarea "z"
type textarea "h"
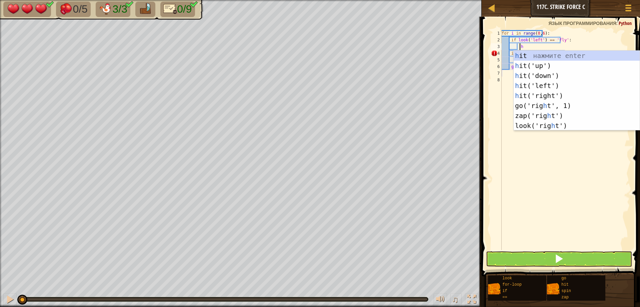
scroll to position [3, 1]
click at [531, 81] on div "h it нажмите enter h it('up') нажмите enter h it('down') нажмите enter h it('le…" at bounding box center [577, 101] width 126 height 100
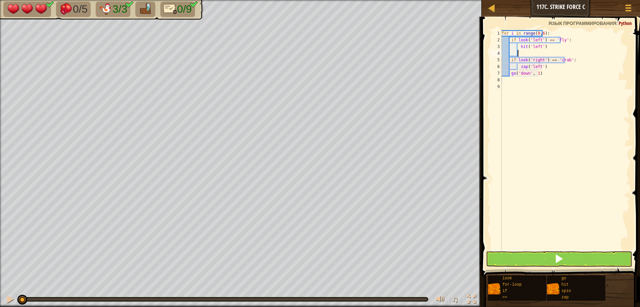
type textarea "h"
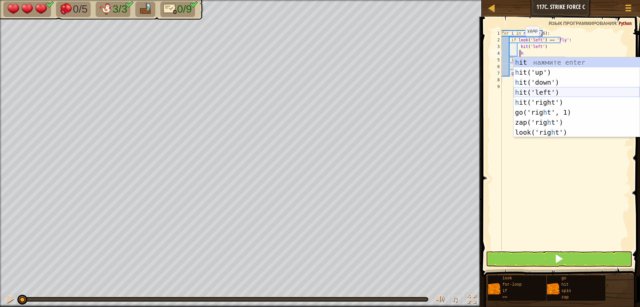
click at [531, 89] on div "h it нажмите enter h it('up') нажмите enter h it('down') нажмите enter h it('le…" at bounding box center [577, 107] width 126 height 100
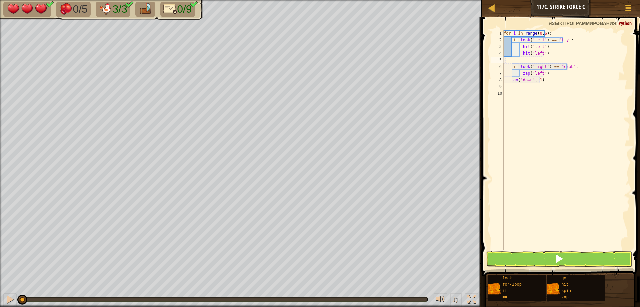
scroll to position [3, 0]
click at [543, 256] on button at bounding box center [559, 258] width 146 height 15
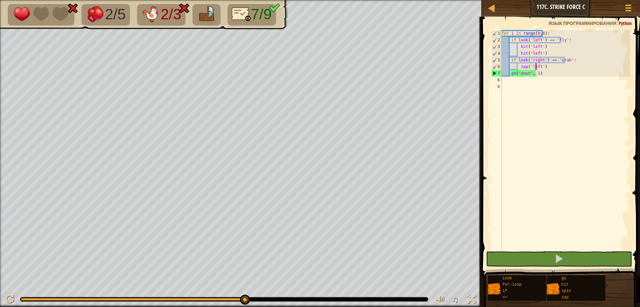
click at [536, 68] on div "for i in range ( 0 , 6 ) : if look ( 'left' ) == 'fly' : hit ( 'left' ) hit ( '…" at bounding box center [565, 146] width 130 height 233
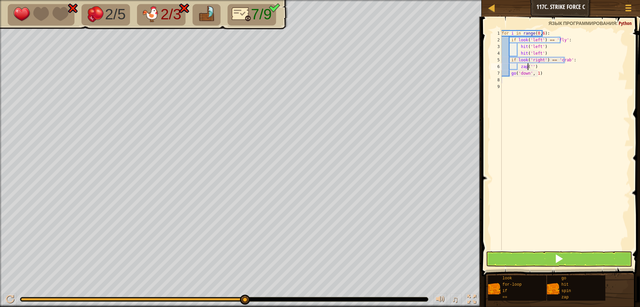
scroll to position [3, 2]
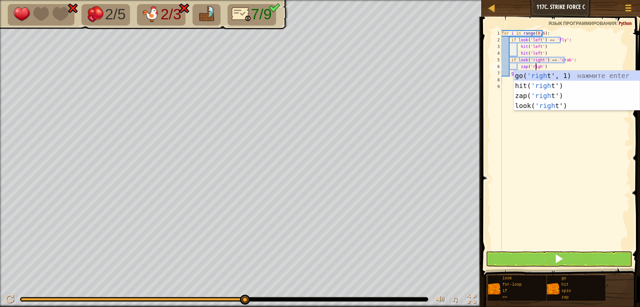
type textarea "zap('right')"
click at [532, 184] on div "for i in range ( 0 , 6 ) : if look ( 'left' ) == 'fly' : hit ( 'left' ) hit ( '…" at bounding box center [565, 146] width 130 height 233
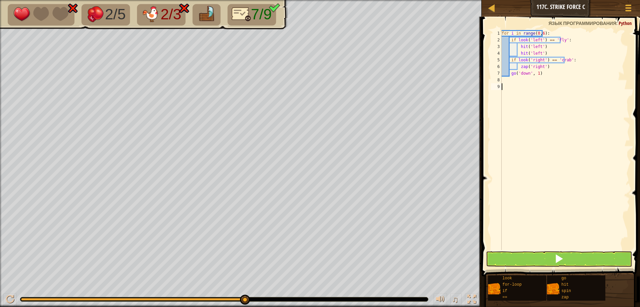
scroll to position [3, 0]
click at [539, 259] on button at bounding box center [559, 258] width 146 height 15
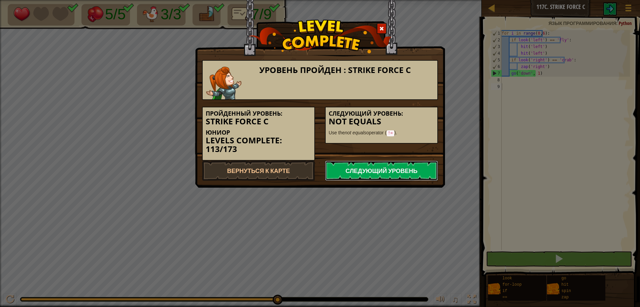
click at [353, 167] on link "Следующий уровень" at bounding box center [381, 171] width 113 height 20
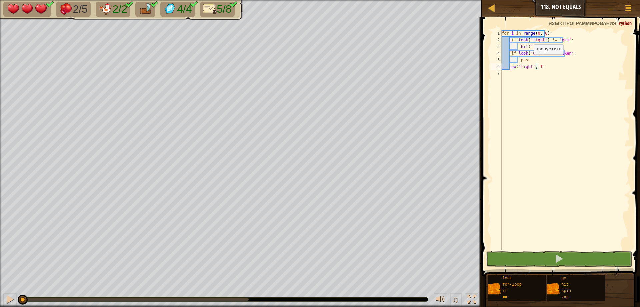
click at [528, 61] on div "for i in range ( 0 , 6 ) : if look ( 'right' ) != 'gem' : hit ( 'right' ) if lo…" at bounding box center [565, 146] width 130 height 233
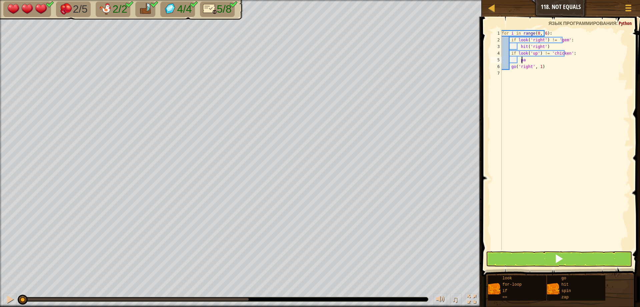
type textarea "p"
click at [594, 261] on button at bounding box center [559, 258] width 146 height 15
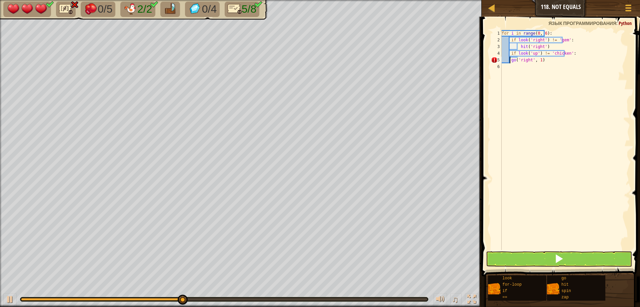
click at [510, 61] on div "for i in range ( 0 , 6 ) : if look ( 'right' ) != 'gem' : hit ( 'right' ) if lo…" at bounding box center [565, 146] width 130 height 233
type textarea "go('right', 1)"
click at [553, 254] on button at bounding box center [559, 258] width 146 height 15
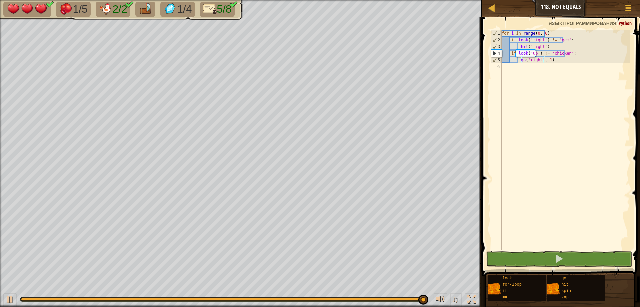
click at [556, 60] on div "for i in range ( 0 , 6 ) : if look ( 'right' ) != 'gem' : hit ( 'right' ) if lo…" at bounding box center [565, 146] width 130 height 233
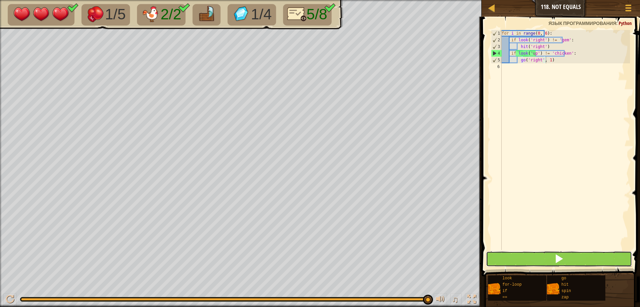
click at [506, 256] on button at bounding box center [559, 258] width 146 height 15
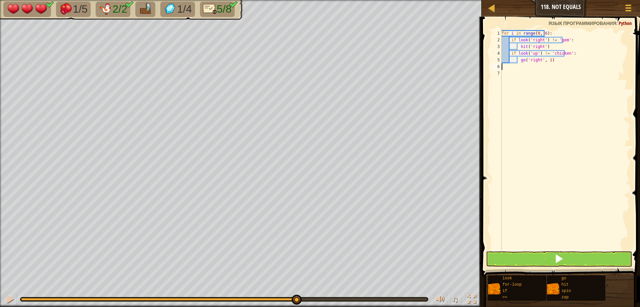
type textarea "go('right', 1)"
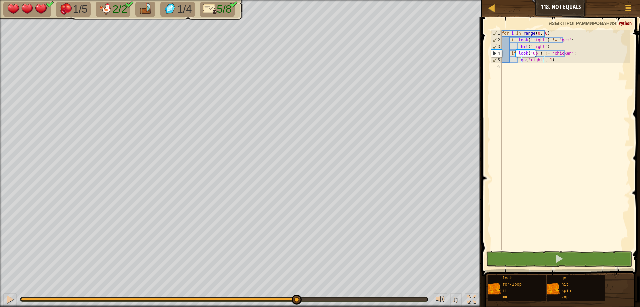
click at [518, 60] on div "for i in range ( 0 , 6 ) : if look ( 'right' ) != 'gem' : hit ( 'right' ) if lo…" at bounding box center [565, 146] width 130 height 233
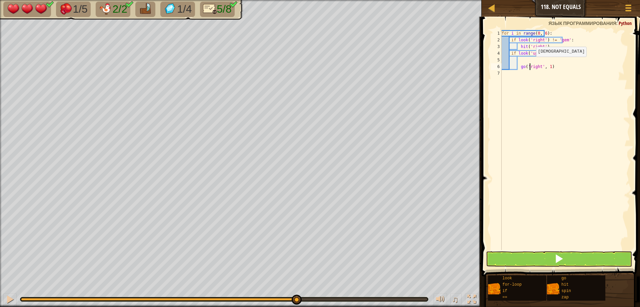
click at [530, 63] on div "for i in range ( 0 , 6 ) : if look ( 'right' ) != 'gem' : hit ( 'right' ) if lo…" at bounding box center [565, 146] width 130 height 233
click at [531, 61] on div "for i in range ( 0 , 6 ) : if look ( 'right' ) != 'gem' : hit ( 'right' ) if lo…" at bounding box center [565, 146] width 130 height 233
type textarea "h"
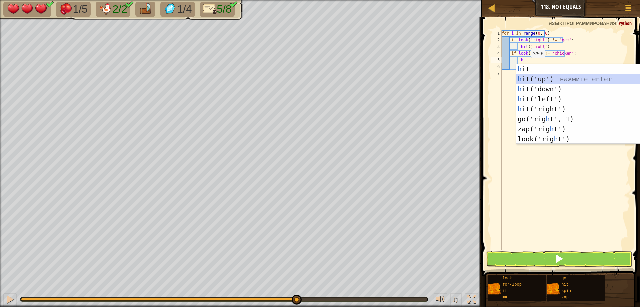
click at [539, 81] on div "h it нажмите enter h it('up') нажмите enter h it('down') нажмите enter h it('le…" at bounding box center [579, 114] width 126 height 100
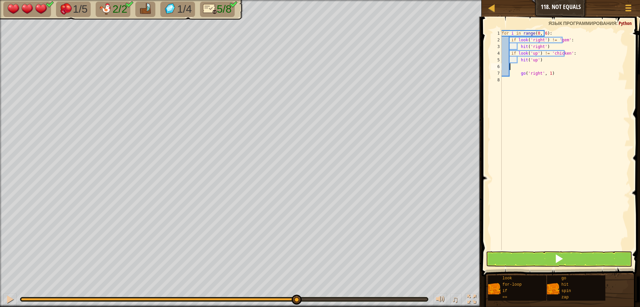
scroll to position [3, 0]
click at [536, 261] on button at bounding box center [559, 258] width 146 height 15
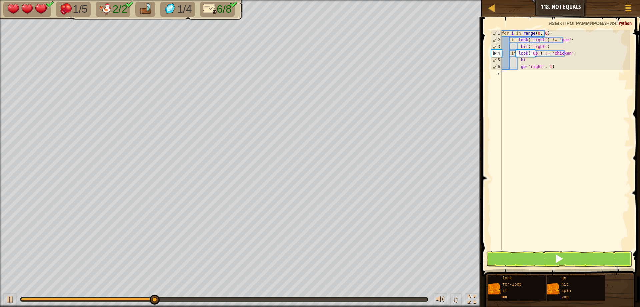
type textarea "h"
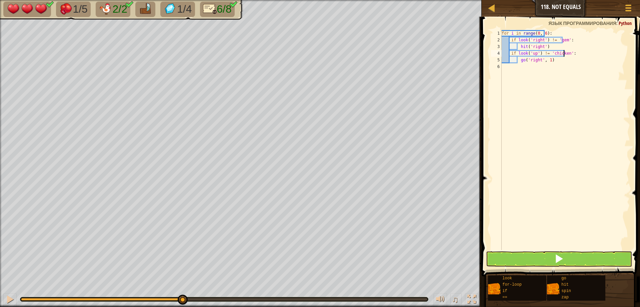
click at [551, 62] on div "for i in range ( 0 , 6 ) : if look ( 'right' ) != 'gem' : hit ( 'right' ) if lo…" at bounding box center [565, 146] width 130 height 233
type textarea "go('right', 1)"
click at [518, 59] on div "for i in range ( 0 , 6 ) : if look ( 'right' ) != 'gem' : hit ( 'right' ) if lo…" at bounding box center [565, 146] width 130 height 233
click at [532, 59] on div "for i in range ( 0 , 6 ) : if look ( 'right' ) != 'gem' : hit ( 'right' ) if lo…" at bounding box center [565, 146] width 130 height 233
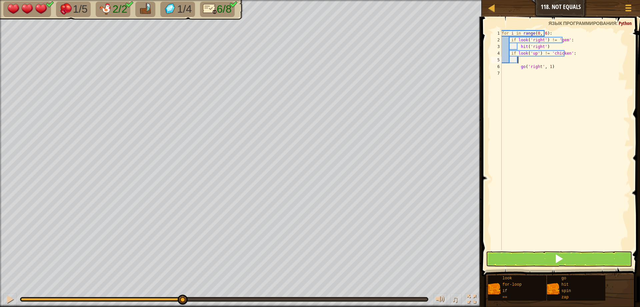
type textarea "g"
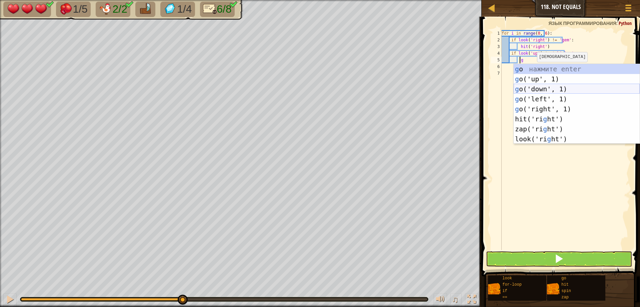
scroll to position [3, 1]
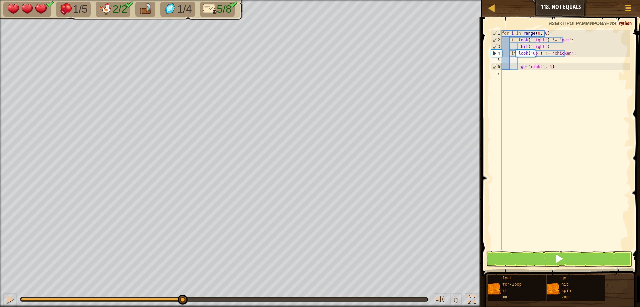
type textarea "z"
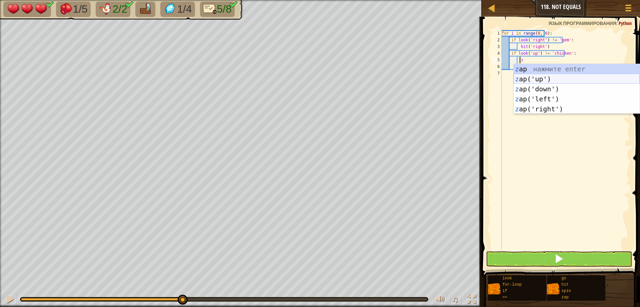
click at [529, 78] on div "z ap нажмите enter z ap('up') нажмите enter z ap('down') нажмите enter z ap('le…" at bounding box center [577, 99] width 126 height 70
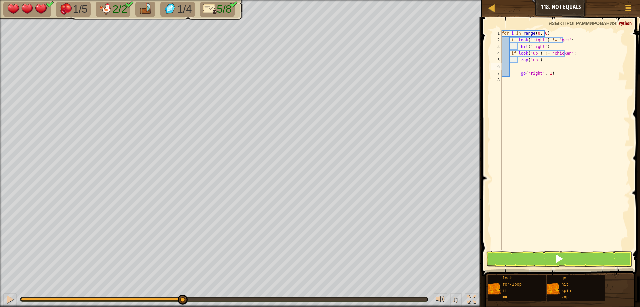
scroll to position [3, 0]
type textarea "zap('up')"
click at [570, 258] on button at bounding box center [559, 258] width 146 height 15
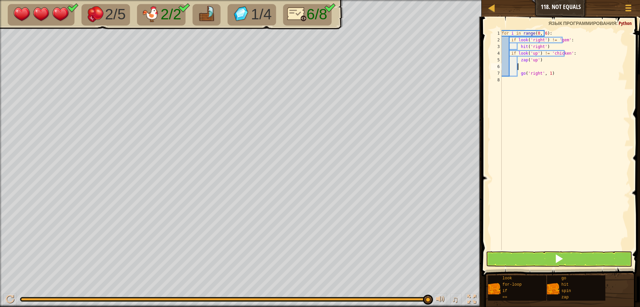
type textarea "h"
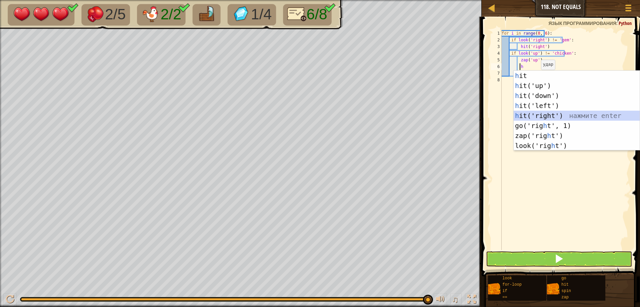
click at [532, 116] on div "h it нажмите enter h it('up') нажмите enter h it('down') нажмите enter h it('le…" at bounding box center [577, 121] width 126 height 100
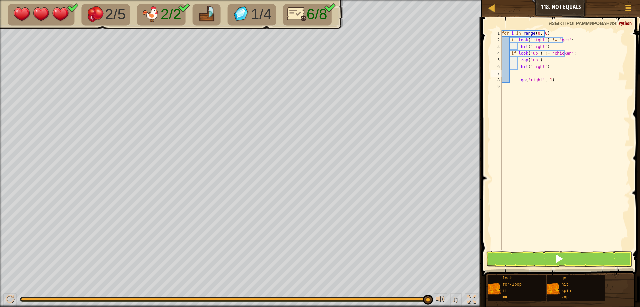
scroll to position [3, 0]
type textarea "hit('right')"
click at [546, 263] on button at bounding box center [559, 258] width 146 height 15
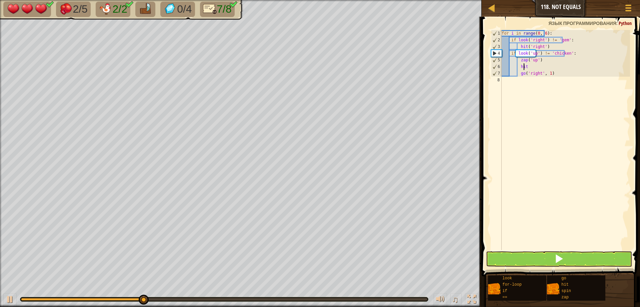
scroll to position [3, 0]
type textarea "h"
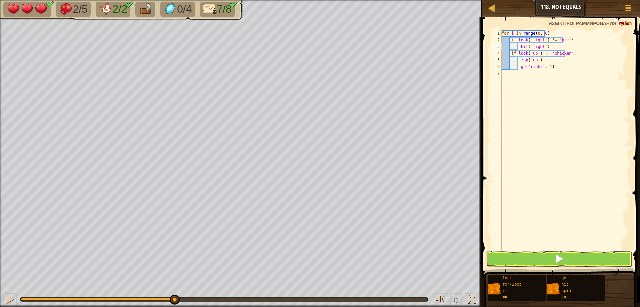
click at [543, 47] on div "for i in range ( 0 , 6 ) : if look ( 'right' ) != 'gem' : hit ( 'right' ) if lo…" at bounding box center [565, 146] width 130 height 233
type textarea "hit('right')"
type textarea "h"
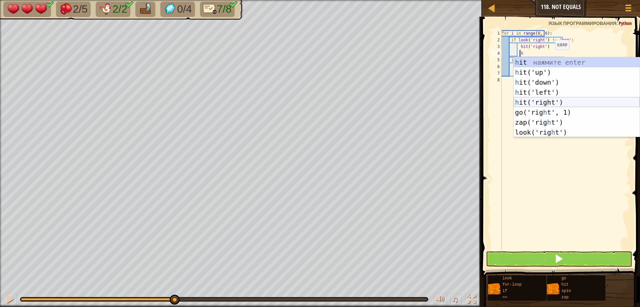
click at [528, 100] on div "h it нажмите enter h it('up') нажмите enter h it('down') нажмите enter h it('le…" at bounding box center [577, 107] width 126 height 100
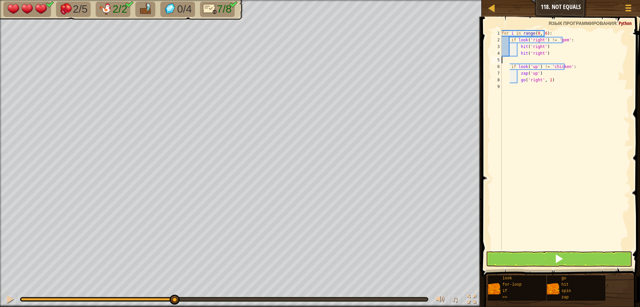
scroll to position [3, 0]
click at [532, 262] on button at bounding box center [559, 258] width 146 height 15
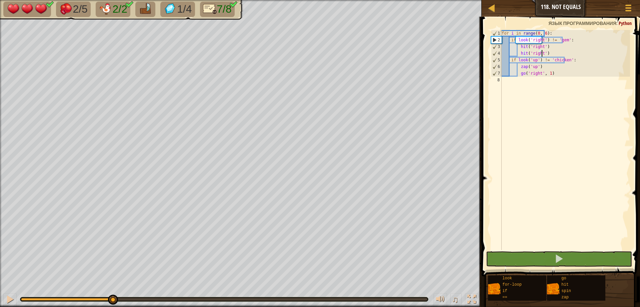
drag, startPoint x: 366, startPoint y: 297, endPoint x: 112, endPoint y: 307, distance: 254.5
click at [112, 0] on html "Карта Юниор 118. Not Equals Меню игры 1 ההההההההההההההההההההההההההההההההההההההה…" at bounding box center [320, 0] width 640 height 0
click at [10, 299] on div at bounding box center [10, 299] width 9 height 9
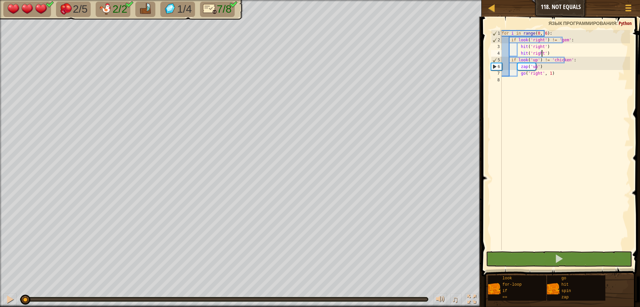
drag, startPoint x: 158, startPoint y: 301, endPoint x: 24, endPoint y: 312, distance: 134.8
click at [24, 0] on html "Карта Юниор 118. Not Equals Меню игры 1 ההההההההההההההההההההההההההההההההההההההה…" at bounding box center [320, 0] width 640 height 0
drag, startPoint x: 514, startPoint y: 61, endPoint x: 554, endPoint y: 59, distance: 40.1
click at [554, 59] on div "for i in range ( 0 , 6 ) : if look ( 'right' ) != 'gem' : hit ( 'right' ) hit (…" at bounding box center [565, 146] width 130 height 233
click at [526, 69] on div "for i in range ( 0 , 6 ) : if look ( 'right' ) != 'gem' : hit ( 'right' ) hit (…" at bounding box center [565, 146] width 130 height 233
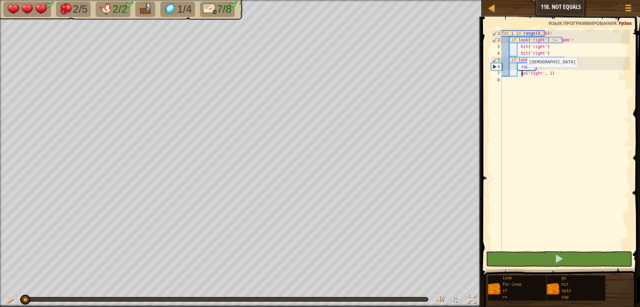
click at [521, 74] on div "for i in range ( 0 , 6 ) : if look ( 'right' ) != 'gem' : hit ( 'right' ) hit (…" at bounding box center [565, 146] width 130 height 233
click at [523, 73] on div "for i in range ( 0 , 6 ) : if look ( 'right' ) != 'gem' : hit ( 'right' ) hit (…" at bounding box center [565, 146] width 130 height 233
drag, startPoint x: 516, startPoint y: 60, endPoint x: 593, endPoint y: 59, distance: 77.7
click at [593, 59] on div "for i in range ( 0 , 6 ) : if look ( 'right' ) != 'gem' : hit ( 'right' ) hit (…" at bounding box center [565, 146] width 130 height 233
drag, startPoint x: 518, startPoint y: 69, endPoint x: 540, endPoint y: 68, distance: 21.3
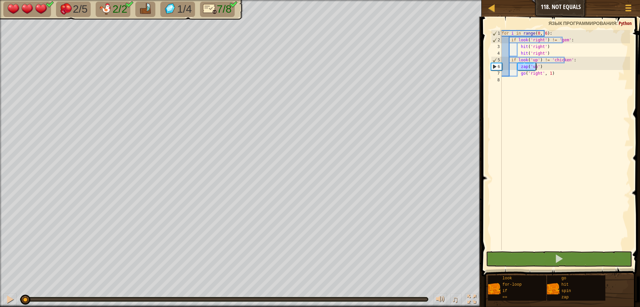
click at [540, 68] on div "for i in range ( 0 , 6 ) : if look ( 'right' ) != 'gem' : hit ( 'right' ) hit (…" at bounding box center [565, 146] width 130 height 233
drag, startPoint x: 522, startPoint y: 73, endPoint x: 546, endPoint y: 72, distance: 24.0
click at [546, 72] on div "for i in range ( 0 , 6 ) : if look ( 'right' ) != 'gem' : hit ( 'right' ) hit (…" at bounding box center [565, 146] width 130 height 233
type textarea "go('right', 1)"
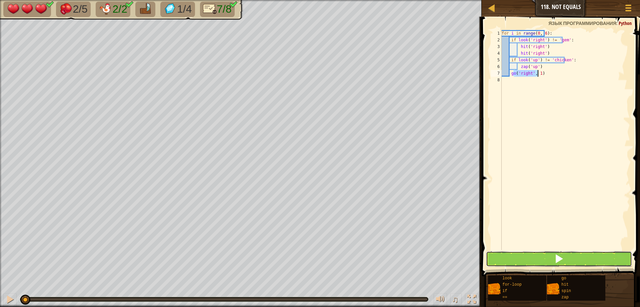
click at [560, 257] on span at bounding box center [558, 258] width 9 height 9
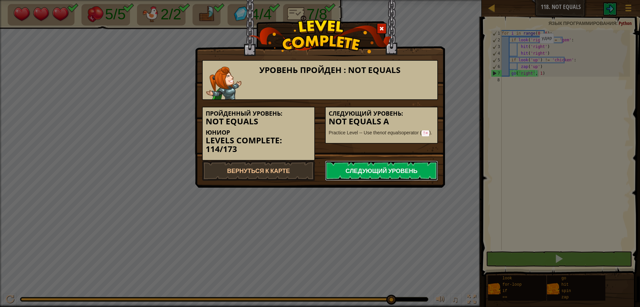
click at [388, 167] on link "Следующий уровень" at bounding box center [381, 171] width 113 height 20
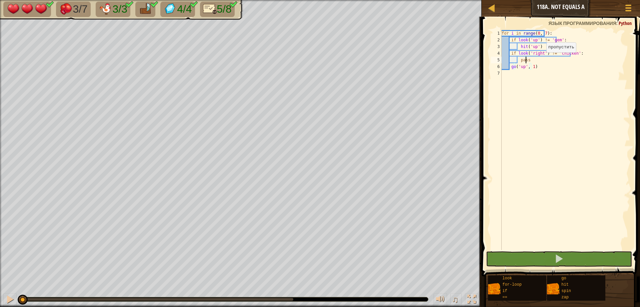
click at [540, 59] on div "for i in range ( 0 , 7 ) : if look ( 'up' ) != 'gem' : hit ( 'up' ) if look ( '…" at bounding box center [565, 146] width 130 height 233
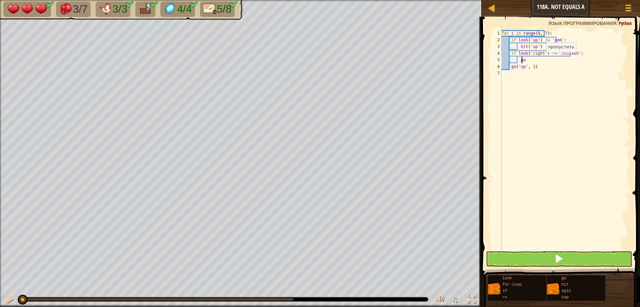
type textarea "p"
type textarea "z"
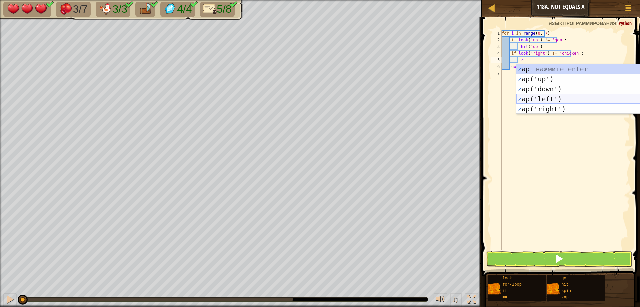
click at [528, 96] on div "z ap нажмите enter z ap('up') нажмите enter z ap('down') нажмите enter z ap('le…" at bounding box center [579, 99] width 126 height 70
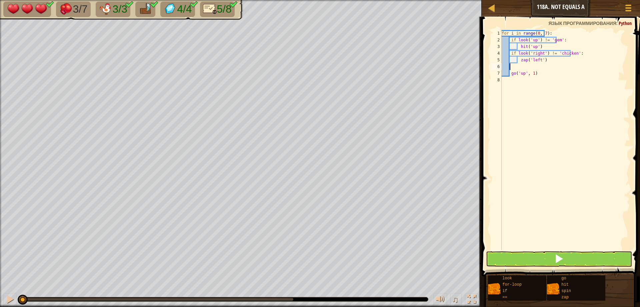
scroll to position [3, 0]
click at [539, 256] on button at bounding box center [559, 258] width 146 height 15
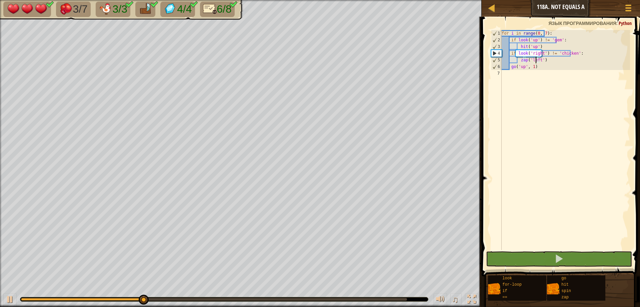
click at [535, 63] on div "for i in range ( 0 , 7 ) : if look ( 'up' ) != 'gem' : hit ( 'up' ) if look ( '…" at bounding box center [565, 146] width 130 height 233
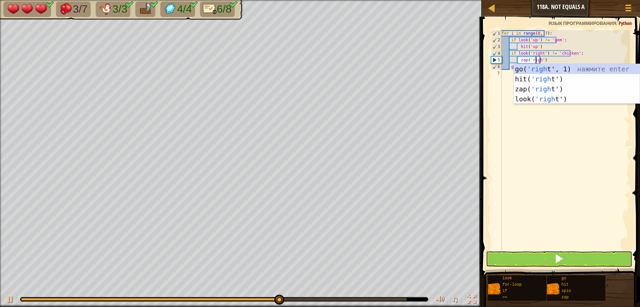
scroll to position [3, 3]
type textarea "zap('right')"
click at [527, 257] on button at bounding box center [559, 258] width 146 height 15
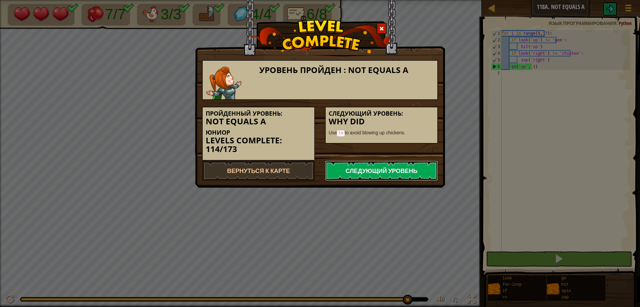
click at [403, 168] on link "Следующий уровень" at bounding box center [381, 171] width 113 height 20
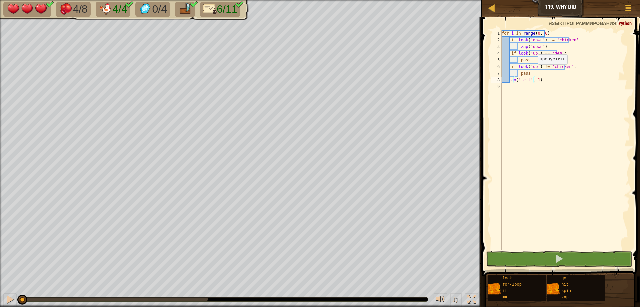
click at [532, 71] on div "for i in range ( 0 , 6 ) : if look ( 'down' ) != 'chicken' : zap ( 'down' ) if …" at bounding box center [565, 146] width 130 height 233
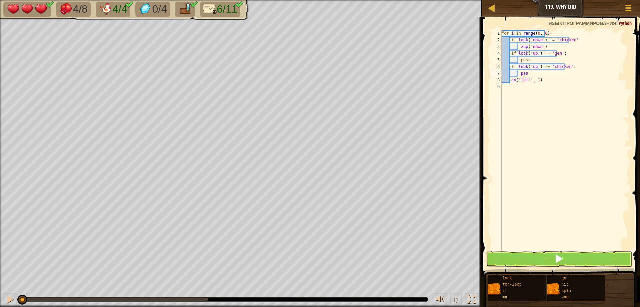
type textarea "p"
type textarea "z"
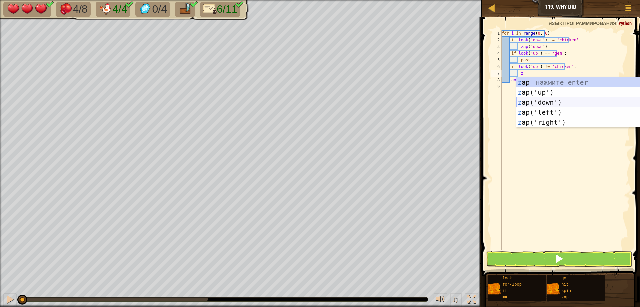
click at [533, 100] on div "z ap нажмите enter z ap('up') нажмите enter z ap('down') нажмите enter z ap('le…" at bounding box center [579, 112] width 126 height 70
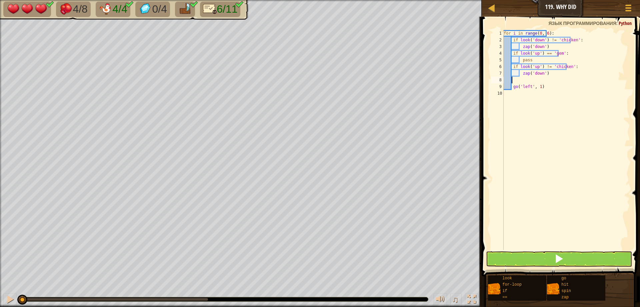
scroll to position [3, 0]
click at [533, 59] on div "for i in range ( 0 , 6 ) : if look ( 'down' ) != 'chicken' : zap ( 'down' ) if …" at bounding box center [565, 146] width 130 height 233
type textarea "p"
type textarea "g"
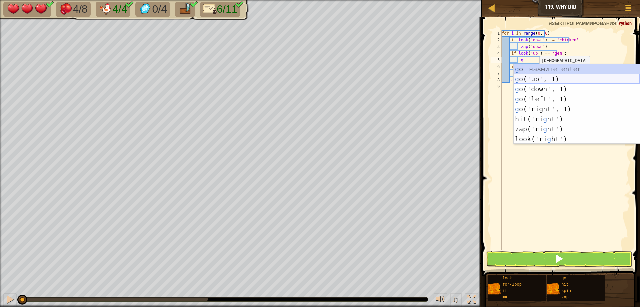
click at [529, 76] on div "g o нажмите enter g o('up', 1) нажмите enter g o('down', 1) нажмите enter g o('…" at bounding box center [577, 114] width 126 height 100
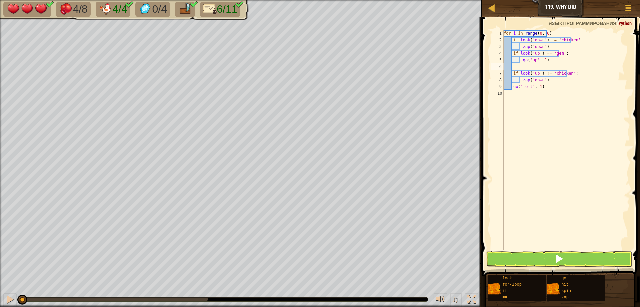
scroll to position [3, 0]
type textarea "go('up', 1)"
type textarea "g"
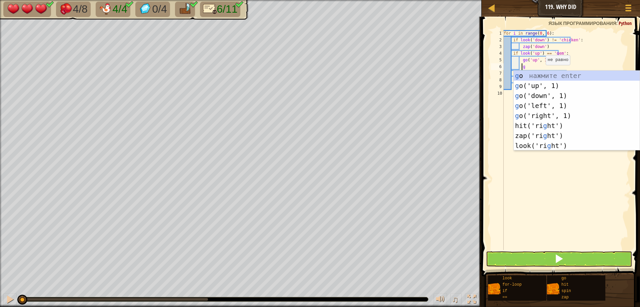
scroll to position [3, 1]
click at [534, 91] on div "g o нажмите enter g o('up', 1) нажмите enter g o('down', 1) нажмите enter g o('…" at bounding box center [577, 121] width 126 height 100
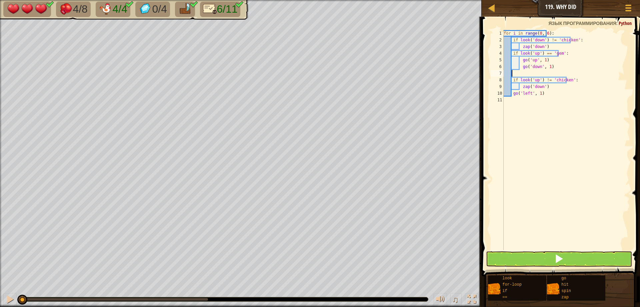
scroll to position [3, 0]
click at [547, 47] on div "for i in range ( 0 , 6 ) : if look ( 'down' ) != 'chicken' : zap ( 'down' ) if …" at bounding box center [566, 146] width 128 height 233
type textarea "zap"
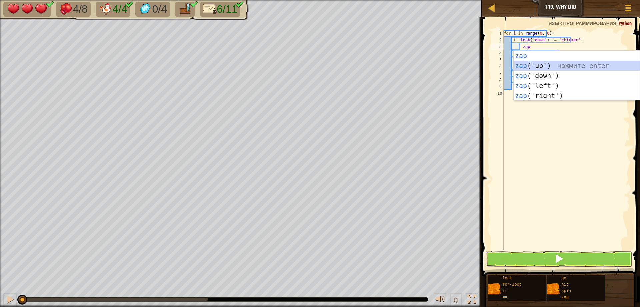
click at [537, 65] on div "zap нажмите enter zap ('up') нажмите enter zap ('down') нажмите enter zap ('lef…" at bounding box center [577, 86] width 126 height 70
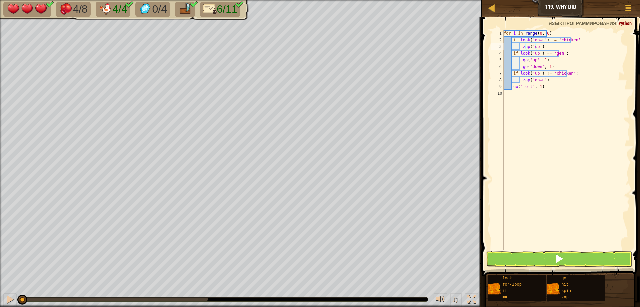
type textarea "zap('up')"
click at [564, 254] on button at bounding box center [559, 258] width 146 height 15
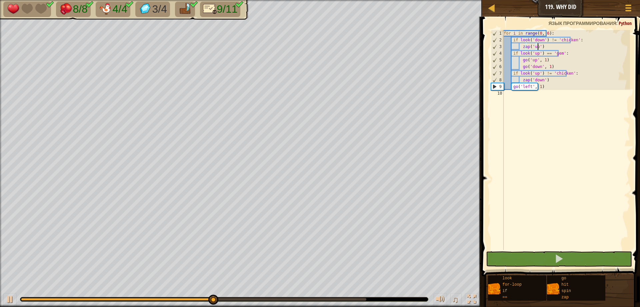
click at [543, 47] on div "for i in range ( 0 , 6 ) : if look ( 'down' ) != 'chicken' : zap ( 'up' ) if lo…" at bounding box center [566, 146] width 128 height 233
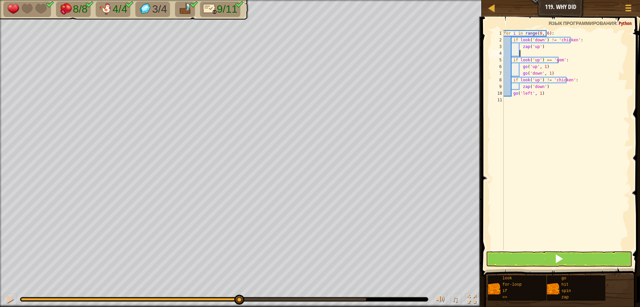
type textarea "g"
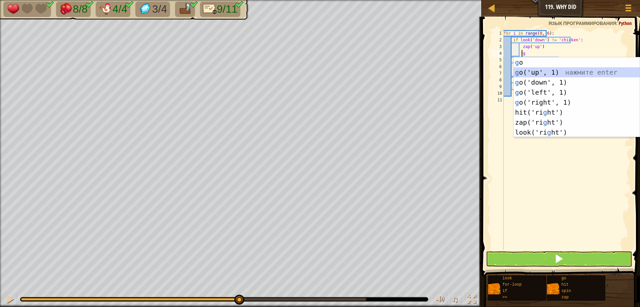
click at [529, 73] on div "g o нажмите enter g o('up', 1) нажмите enter g o('down', 1) нажмите enter g o('…" at bounding box center [577, 107] width 126 height 100
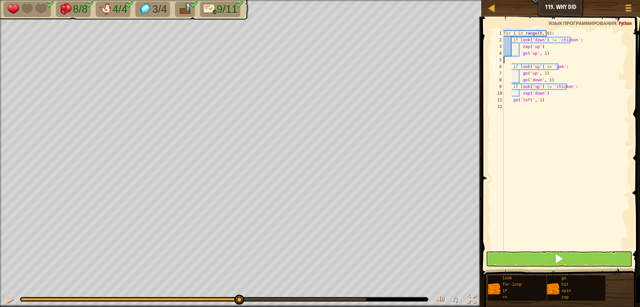
scroll to position [3, 0]
click at [579, 261] on button at bounding box center [559, 258] width 146 height 15
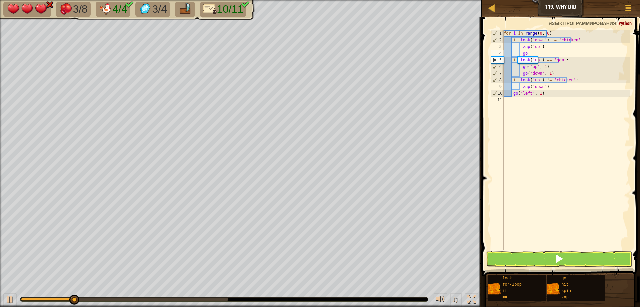
type textarea "g"
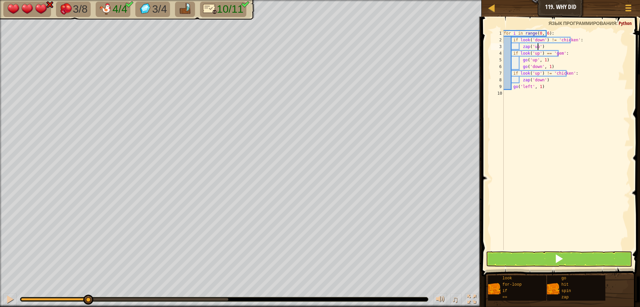
click at [548, 68] on div "for i in range ( 0 , 6 ) : if look ( 'down' ) != 'chicken' : zap ( 'up' ) if lo…" at bounding box center [566, 146] width 128 height 233
type textarea "go('down', 1)"
type textarea "d"
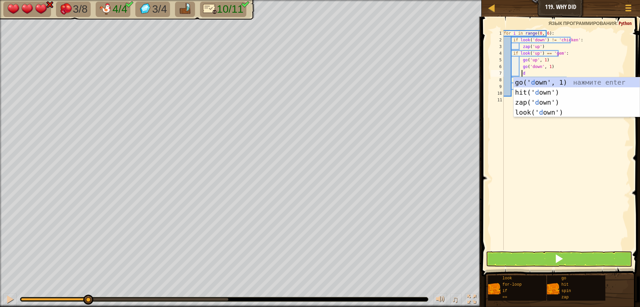
scroll to position [3, 1]
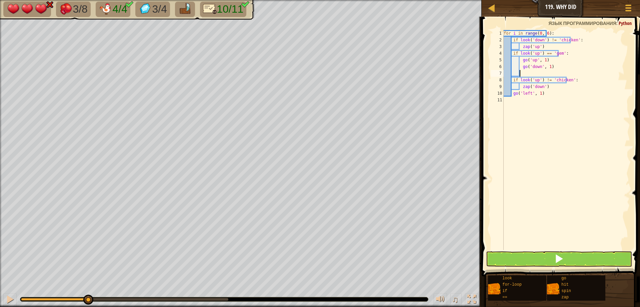
type textarea "g"
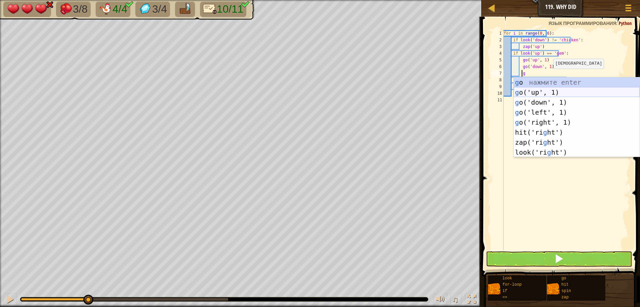
click at [537, 91] on div "g o нажмите enter g o('up', 1) нажмите enter g o('down', 1) нажмите enter g o('…" at bounding box center [577, 127] width 126 height 100
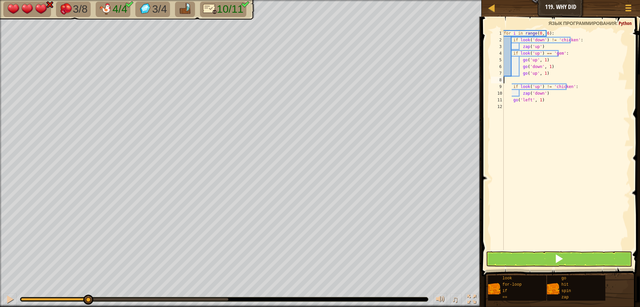
scroll to position [3, 0]
click at [565, 259] on button at bounding box center [559, 258] width 146 height 15
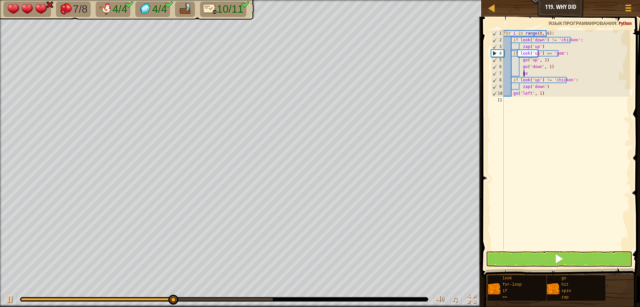
type textarea "g"
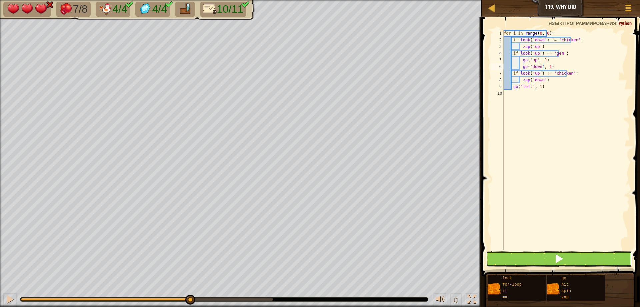
click at [558, 253] on button at bounding box center [559, 258] width 146 height 15
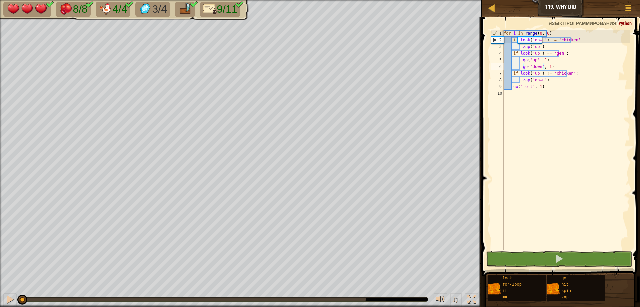
drag, startPoint x: 289, startPoint y: 298, endPoint x: 1, endPoint y: 320, distance: 289.5
click at [1, 0] on html "Карта Юниор 119. Why Did Меню игры 1 הההההההההההההההההההההההההההההההההההההההההה…" at bounding box center [320, 0] width 640 height 0
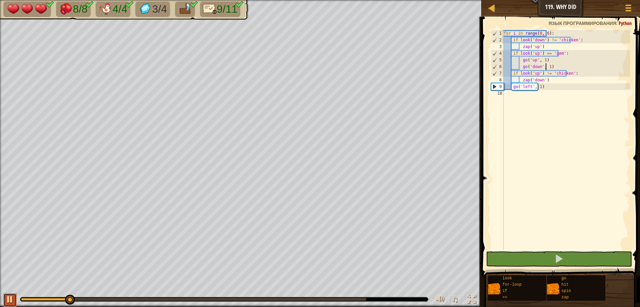
click at [12, 297] on div at bounding box center [10, 299] width 9 height 9
click at [58, 303] on div "♫" at bounding box center [241, 298] width 482 height 20
drag, startPoint x: 64, startPoint y: 298, endPoint x: 0, endPoint y: 286, distance: 65.1
click at [0, 286] on div "8/8 4/4 3/4 9/11 ♫ Mimic 3 x: 46 y: 22 No target action: look" at bounding box center [320, 153] width 640 height 307
click at [525, 55] on div "for i in range ( 0 , 6 ) : if look ( 'down' ) != 'chicken' : zap ( 'up' ) if lo…" at bounding box center [566, 146] width 128 height 233
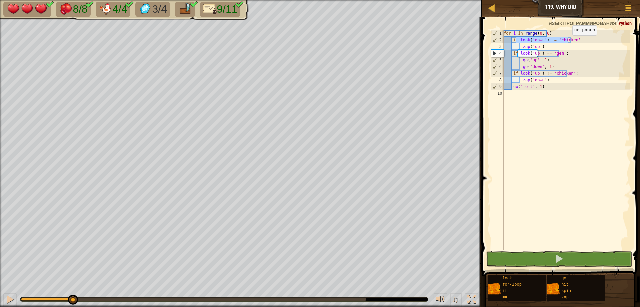
drag, startPoint x: 515, startPoint y: 42, endPoint x: 568, endPoint y: 42, distance: 53.0
click at [568, 42] on div "for i in range ( 0 , 6 ) : if look ( 'down' ) != 'chicken' : zap ( 'up' ) if lo…" at bounding box center [566, 146] width 128 height 233
click at [531, 46] on div "for i in range ( 0 , 6 ) : if look ( 'down' ) != 'chicken' : zap ( 'up' ) if lo…" at bounding box center [566, 146] width 128 height 233
click at [523, 46] on div "for i in range ( 0 , 6 ) : if look ( 'down' ) != 'chicken' : zap ( 'up' ) if lo…" at bounding box center [566, 146] width 128 height 233
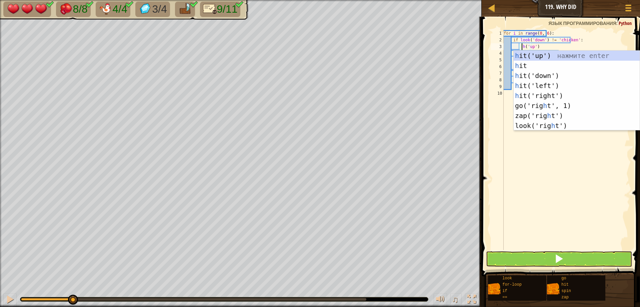
scroll to position [3, 1]
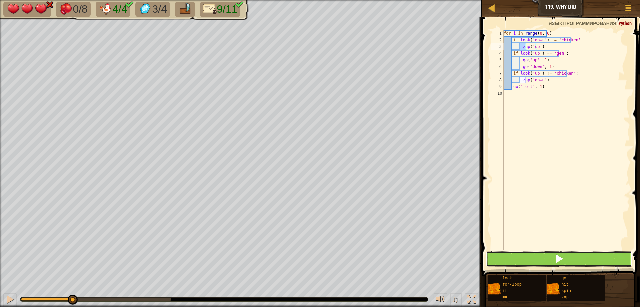
click at [539, 259] on button at bounding box center [559, 258] width 146 height 15
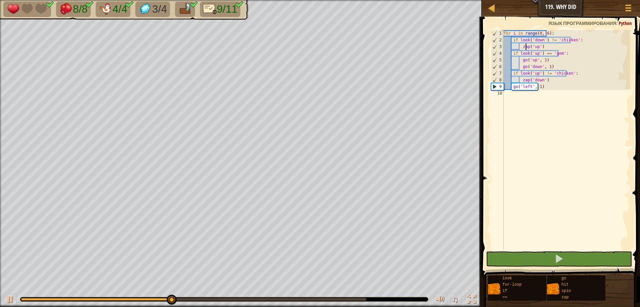
click at [1, 301] on div "♫" at bounding box center [241, 298] width 482 height 20
click at [8, 298] on div at bounding box center [10, 299] width 9 height 9
drag, startPoint x: 523, startPoint y: 40, endPoint x: 544, endPoint y: 41, distance: 21.0
click at [544, 41] on div "for i in range ( 0 , 6 ) : if look ( 'down' ) != 'chicken' : zap ( 'up' ) if lo…" at bounding box center [566, 146] width 128 height 233
click at [560, 40] on div "for i in range ( 0 , 6 ) : if look ( 'down' ) != 'chicken' : zap ( 'up' ) if lo…" at bounding box center [566, 146] width 128 height 233
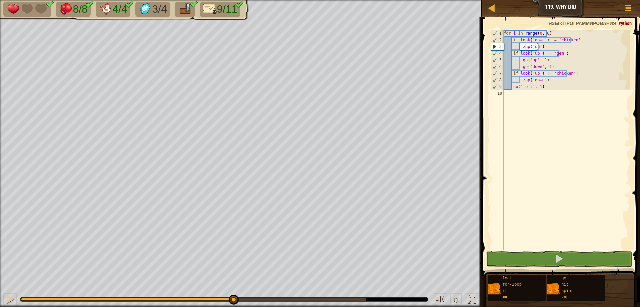
click at [525, 47] on div "for i in range ( 0 , 6 ) : if look ( 'down' ) != 'chicken' : zap ( 'up' ) if lo…" at bounding box center [566, 146] width 128 height 233
click at [533, 47] on div "for i in range ( 0 , 6 ) : if look ( 'down' ) != 'chicken' : zap ( 'up' ) if lo…" at bounding box center [566, 146] width 128 height 233
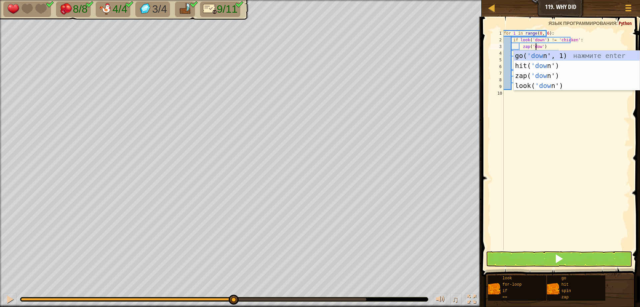
scroll to position [3, 3]
type textarea "zap('down')"
click at [592, 194] on div "for i in range ( 0 , 6 ) : if look ( 'down' ) != 'chicken' : zap ( 'down' ) if …" at bounding box center [566, 146] width 128 height 233
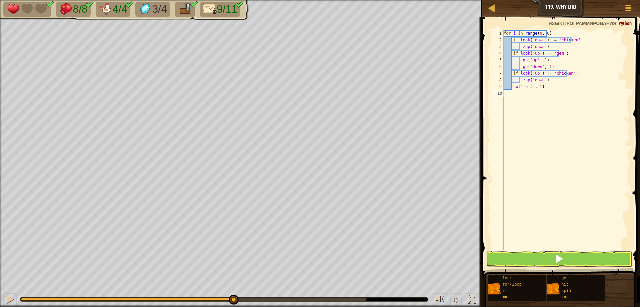
scroll to position [3, 0]
click at [533, 263] on button at bounding box center [559, 258] width 146 height 15
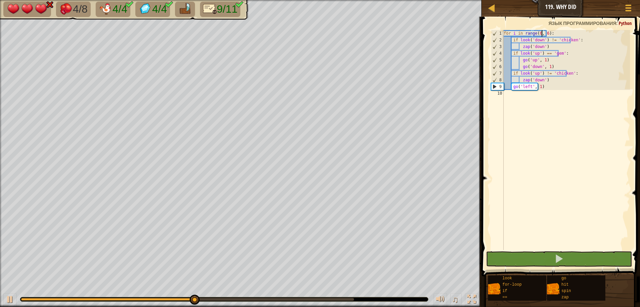
click at [541, 34] on div "for i in range ( 0 , 6 ) : if look ( 'down' ) != 'chicken' : zap ( 'down' ) if …" at bounding box center [566, 146] width 128 height 233
click at [537, 81] on div "for i in range ( 0 , 6 ) : if look ( 'down' ) != 'chicken' : zap ( 'down' ) if …" at bounding box center [566, 146] width 128 height 233
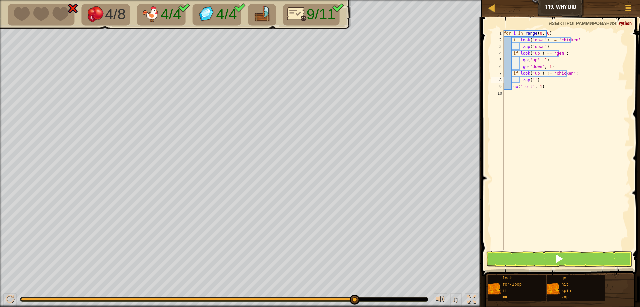
scroll to position [3, 2]
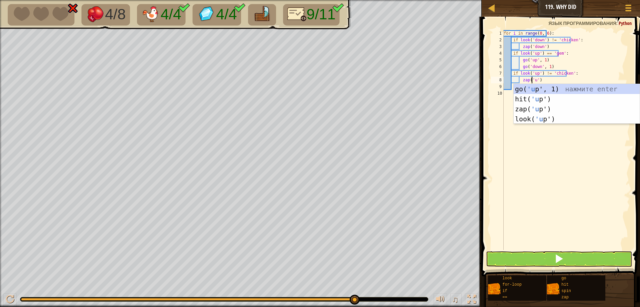
type textarea "zap('up')"
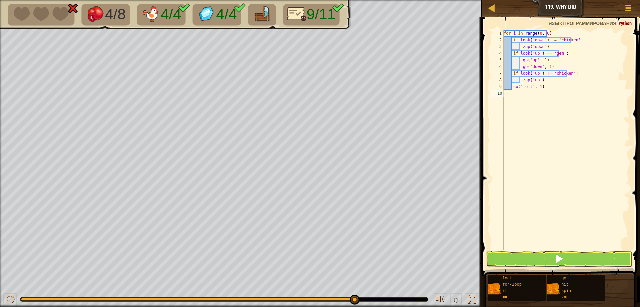
click at [529, 214] on div "for i in range ( 0 , 6 ) : if look ( 'down' ) != 'chicken' : zap ( 'down' ) if …" at bounding box center [566, 146] width 128 height 233
click at [555, 255] on span at bounding box center [558, 258] width 9 height 9
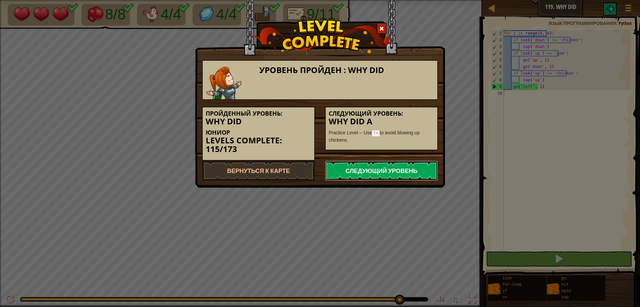
click at [396, 176] on link "Следующий уровень" at bounding box center [381, 171] width 113 height 20
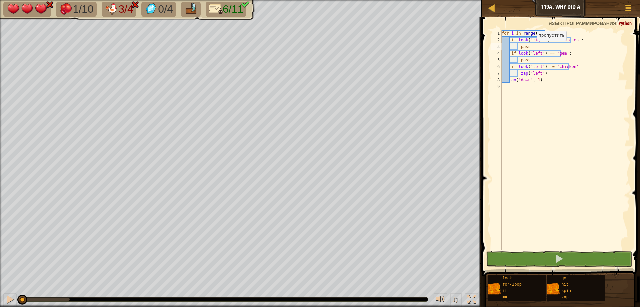
click at [531, 47] on div "for i in range ( 0 , 7 ) : if look ( 'right' ) != 'chicken' : pass if look ( 'l…" at bounding box center [565, 146] width 130 height 233
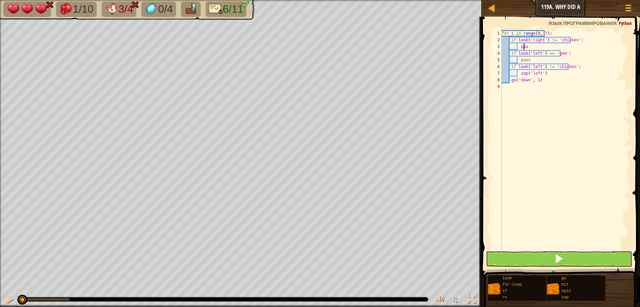
type textarea "p"
type textarea "h"
type textarea "z"
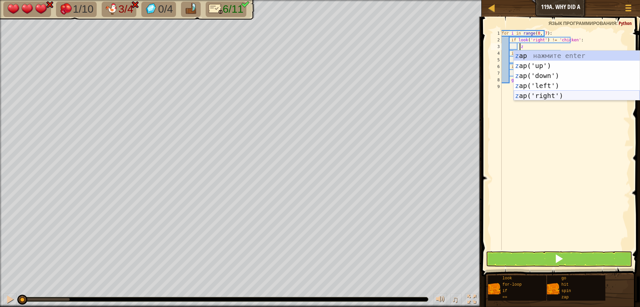
click at [524, 93] on div "z ap нажмите enter z ap('up') нажмите enter z ap('down') нажмите enter z ap('le…" at bounding box center [577, 86] width 126 height 70
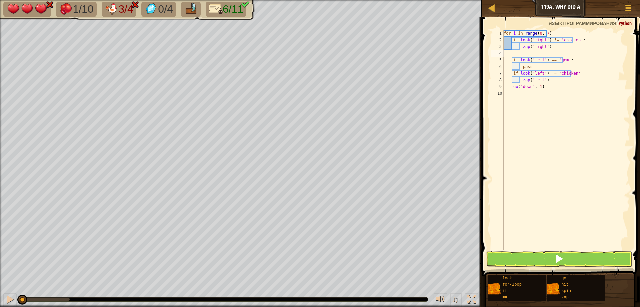
scroll to position [3, 0]
click at [530, 61] on div "for i in range ( 0 , 7 ) : if look ( 'right' ) != 'chicken' : zap ( 'right' ) i…" at bounding box center [565, 146] width 130 height 233
type textarea "p"
type textarea "g"
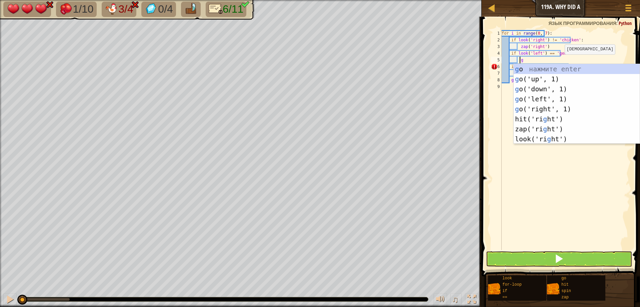
scroll to position [3, 1]
click at [538, 95] on div "g o нажмите enter g o('up', 1) нажмите enter g o('down', 1) нажмите enter g o('…" at bounding box center [577, 114] width 126 height 100
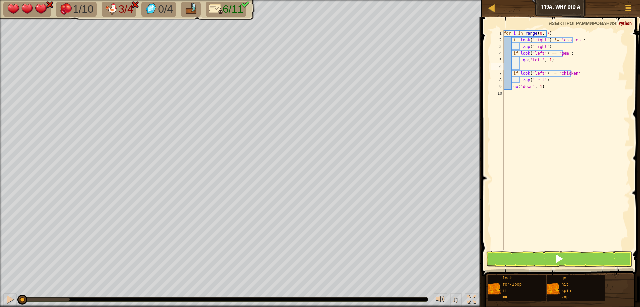
type textarea "g"
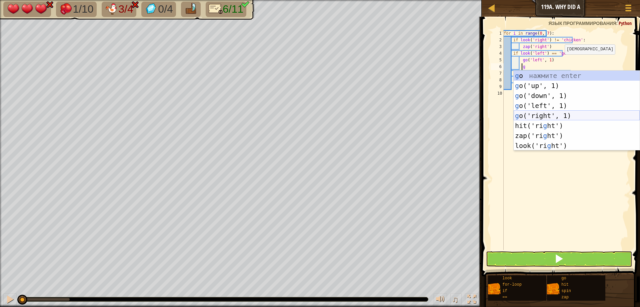
click at [530, 111] on div "g o нажмите enter g o('up', 1) нажмите enter g o('down', 1) нажмите enter g o('…" at bounding box center [577, 121] width 126 height 100
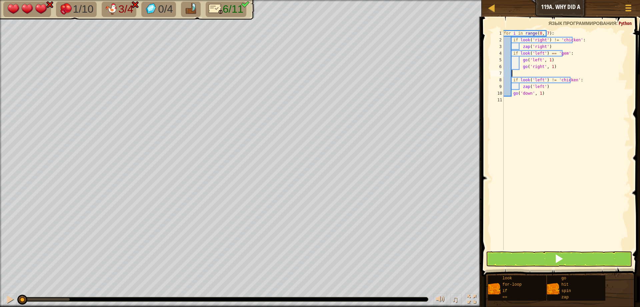
scroll to position [3, 0]
type textarea "go('right', 1)"
click at [559, 256] on span at bounding box center [558, 258] width 9 height 9
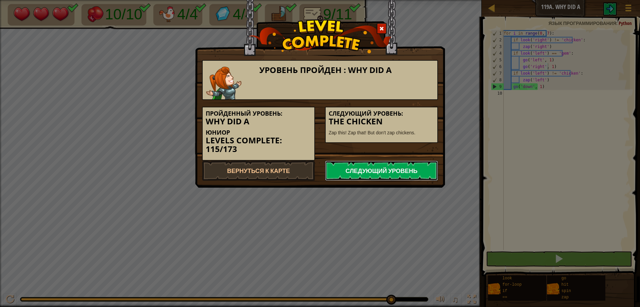
click at [342, 172] on link "Следующий уровень" at bounding box center [381, 171] width 113 height 20
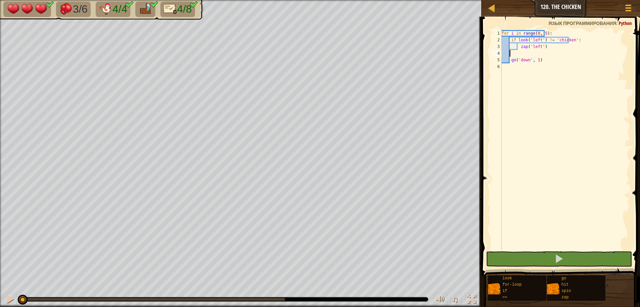
click at [523, 52] on div "for i in range ( 0 , 5 ) : if look ( 'left' ) != 'chicken' : zap ( 'left' ) go …" at bounding box center [565, 146] width 130 height 233
click at [550, 261] on button at bounding box center [559, 258] width 146 height 15
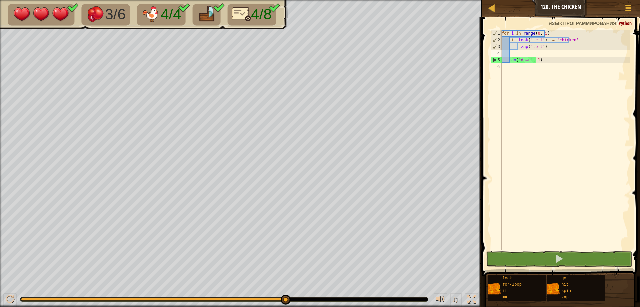
scroll to position [3, 0]
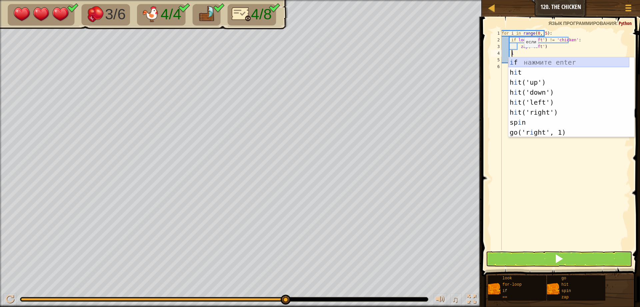
click at [519, 62] on div "i f нажмите enter h i t нажмите enter h i t('up') нажмите enter h i t('down') н…" at bounding box center [568, 107] width 121 height 100
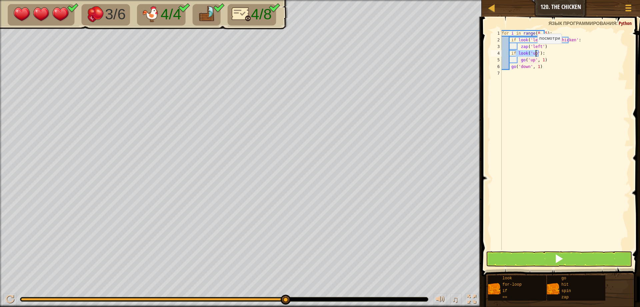
click at [531, 50] on div "for i in range ( 0 , 5 ) : if look ( 'left' ) != 'chicken' : zap ( 'left' ) if …" at bounding box center [565, 140] width 130 height 220
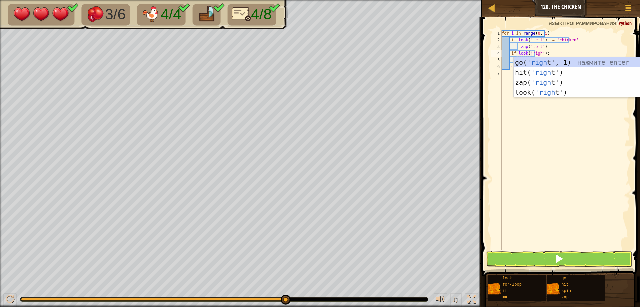
type textarea "if look('right'):"
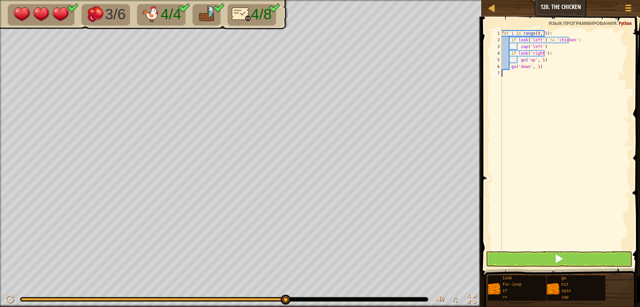
click at [542, 148] on div "for i in range ( 0 , 5 ) : if look ( 'left' ) != 'chicken' : zap ( 'left' ) if …" at bounding box center [565, 146] width 130 height 233
click at [541, 54] on div "for i in range ( 0 , 5 ) : if look ( 'left' ) != 'chicken' : zap ( 'left' ) if …" at bounding box center [565, 146] width 130 height 233
click at [530, 62] on div "for i in range ( 0 , 5 ) : if look ( 'left' ) != 'chicken' : zap ( 'left' ) if …" at bounding box center [565, 146] width 130 height 233
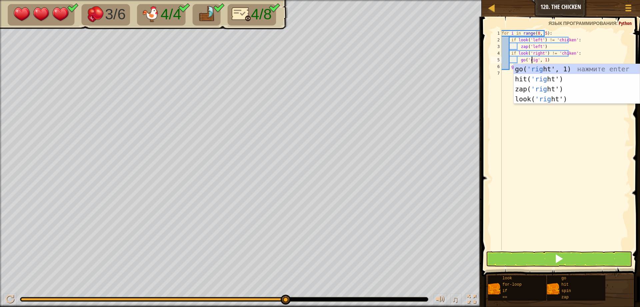
scroll to position [3, 3]
type textarea "go('right', 1)"
click at [571, 177] on div "for i in range ( 0 , 5 ) : if look ( 'left' ) != 'chicken' : zap ( 'left' ) if …" at bounding box center [565, 146] width 130 height 233
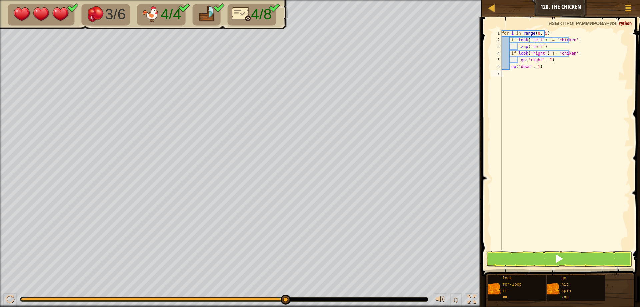
scroll to position [3, 0]
click at [527, 256] on button at bounding box center [559, 258] width 146 height 15
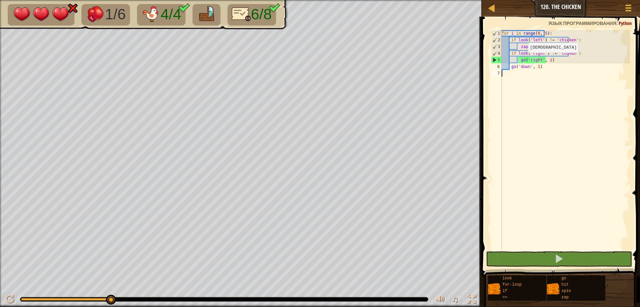
click at [522, 59] on div "for i in range ( 0 , 5 ) : if look ( 'left' ) != 'chicken' : zap ( 'left' ) if …" at bounding box center [565, 146] width 130 height 233
click at [564, 59] on div "for i in range ( 0 , 5 ) : if look ( 'left' ) != 'chicken' : zap ( 'left' ) if …" at bounding box center [565, 146] width 130 height 233
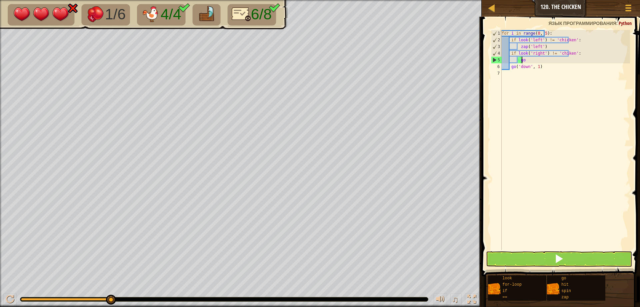
type textarea "g"
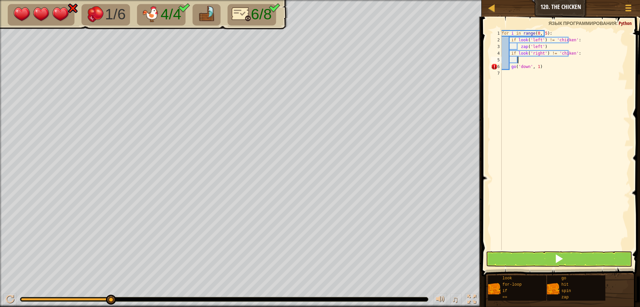
type textarea "z"
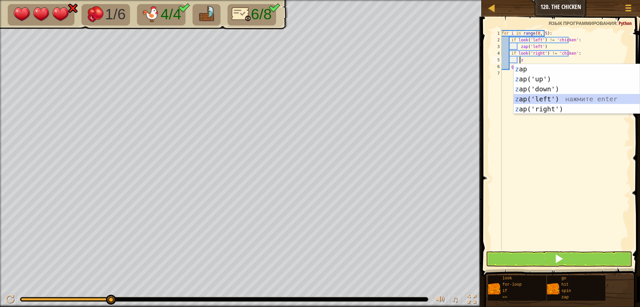
click at [550, 94] on div "z ap нажмите enter z ap('up') нажмите enter z ap('down') нажмите enter z ap('le…" at bounding box center [577, 99] width 126 height 70
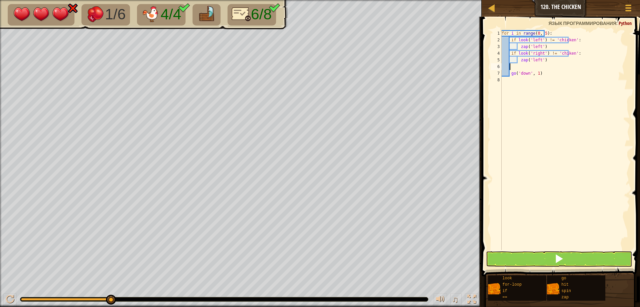
scroll to position [3, 0]
click at [536, 61] on div "for i in range ( 0 , 5 ) : if look ( 'left' ) != 'chicken' : zap ( 'left' ) if …" at bounding box center [565, 146] width 130 height 233
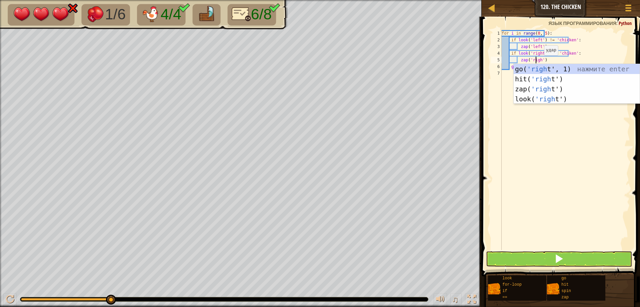
type textarea "zap('right')"
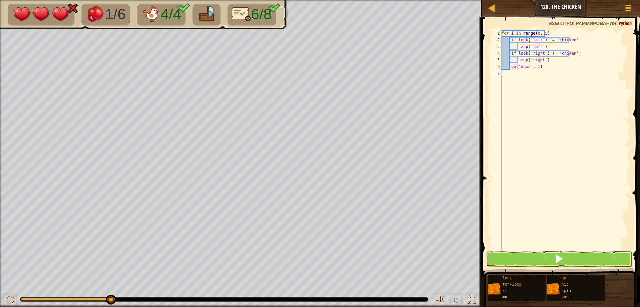
click at [545, 154] on div "for i in range ( 0 , 5 ) : if look ( 'left' ) != 'chicken' : zap ( 'left' ) if …" at bounding box center [565, 146] width 130 height 233
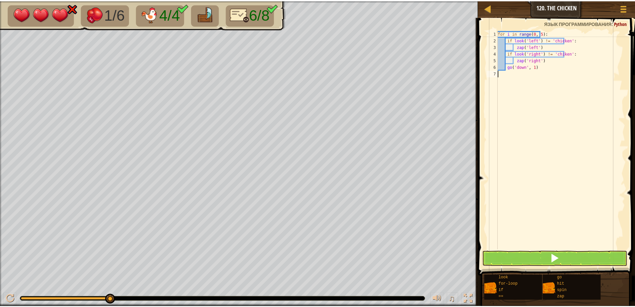
scroll to position [3, 0]
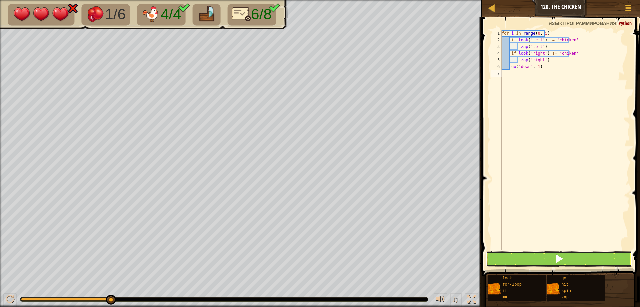
click at [535, 260] on button at bounding box center [559, 258] width 146 height 15
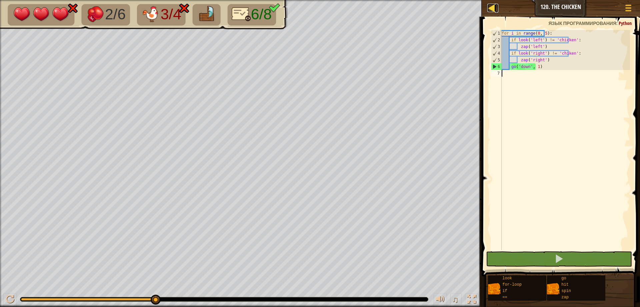
click at [494, 8] on div at bounding box center [491, 8] width 8 height 8
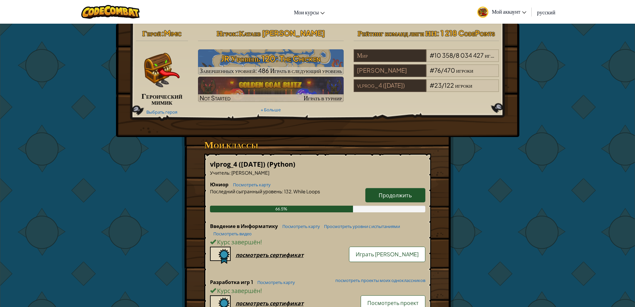
click at [499, 12] on span "Мой аккаунт" at bounding box center [509, 11] width 35 height 7
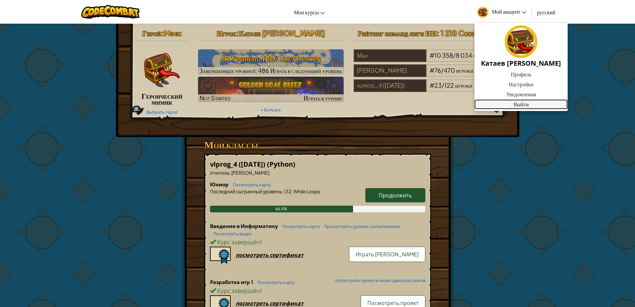
click at [504, 102] on link "Выйти" at bounding box center [520, 104] width 93 height 10
